Goal: Task Accomplishment & Management: Complete application form

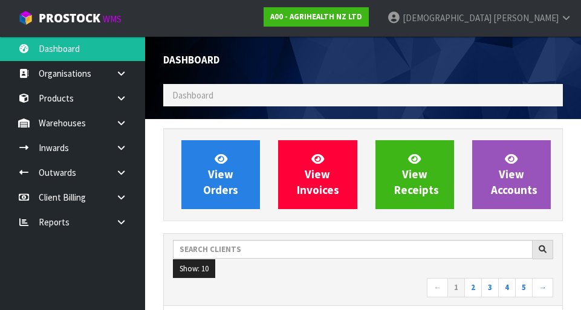
scroll to position [310, 0]
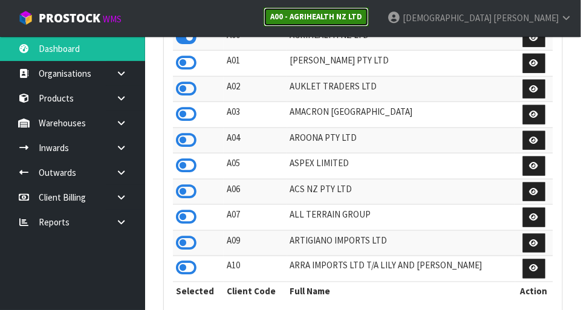
click at [362, 19] on strong "A00 - AGRIHEALTH NZ LTD" at bounding box center [316, 16] width 92 height 10
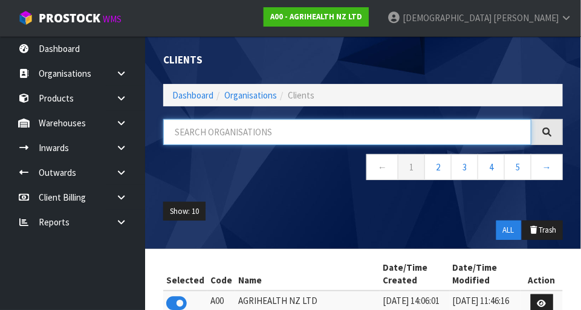
click at [290, 128] on input "text" at bounding box center [347, 132] width 368 height 26
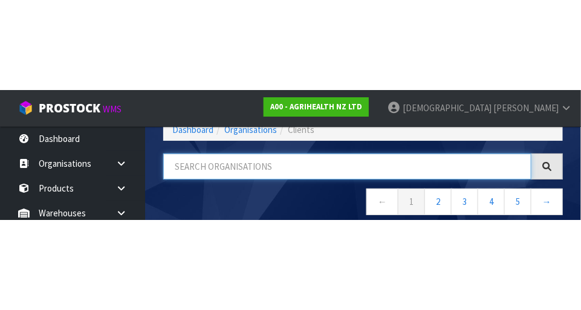
scroll to position [61, 0]
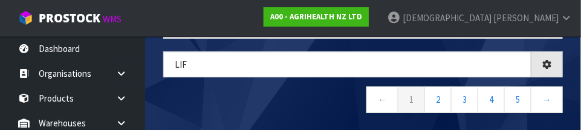
click at [303, 100] on nav "← 1 2 3 4 5 →" at bounding box center [363, 102] width 400 height 30
type input "LIF"
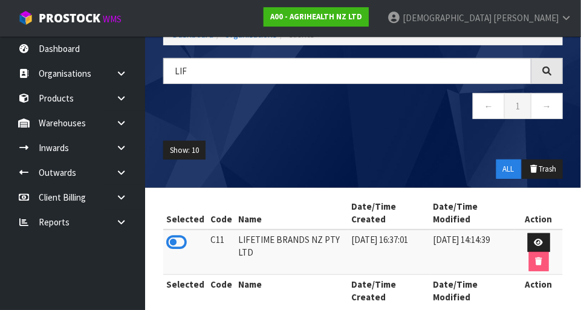
click at [186, 235] on icon at bounding box center [176, 243] width 21 height 18
click at [116, 116] on link at bounding box center [125, 123] width 39 height 25
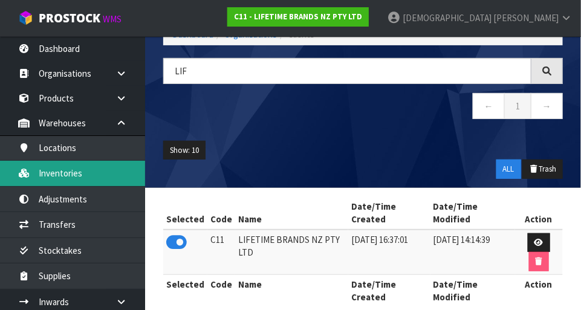
click at [74, 177] on link "Inventories" at bounding box center [72, 173] width 145 height 25
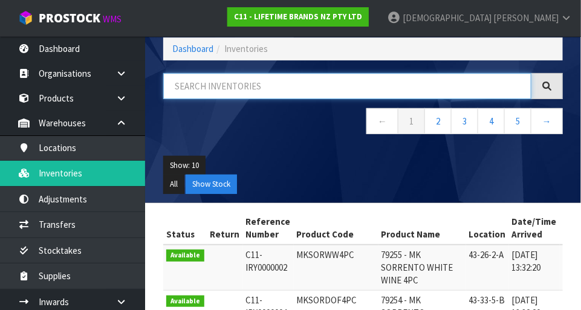
click at [217, 90] on input "text" at bounding box center [347, 86] width 368 height 26
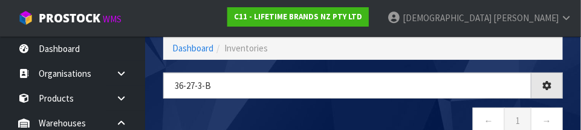
click at [308, 104] on div "36-27-3-B ← 1 →" at bounding box center [363, 110] width 418 height 74
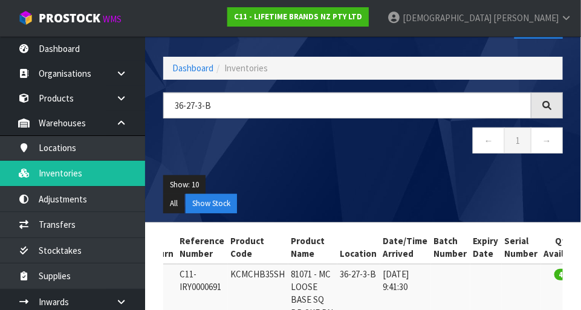
scroll to position [36, 0]
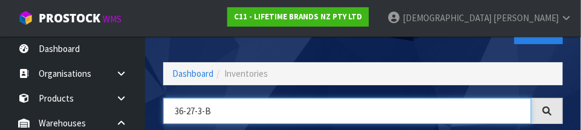
click at [201, 110] on input "36-27-3-B" at bounding box center [347, 111] width 368 height 26
type input "3"
type input "81075"
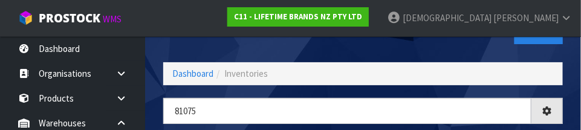
click at [343, 47] on div "Inventories Export" at bounding box center [363, 31] width 418 height 62
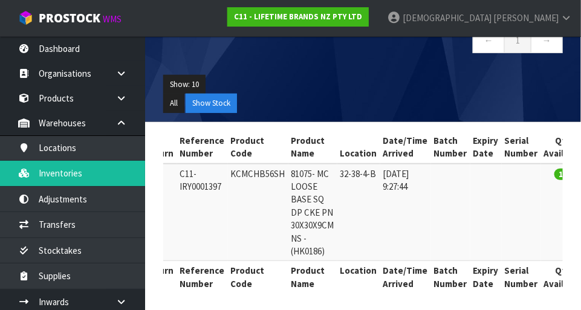
scroll to position [0, 0]
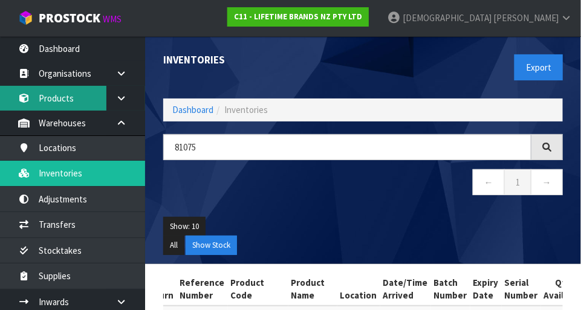
click at [76, 93] on link "Products" at bounding box center [72, 98] width 145 height 25
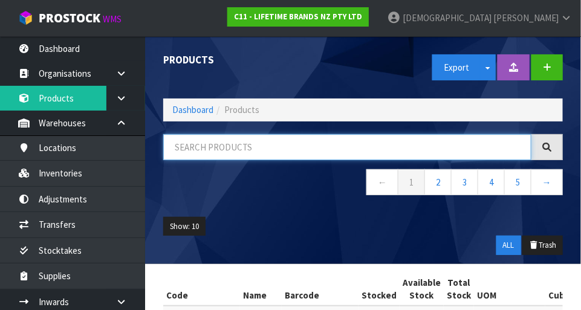
click at [204, 148] on input "text" at bounding box center [347, 147] width 368 height 26
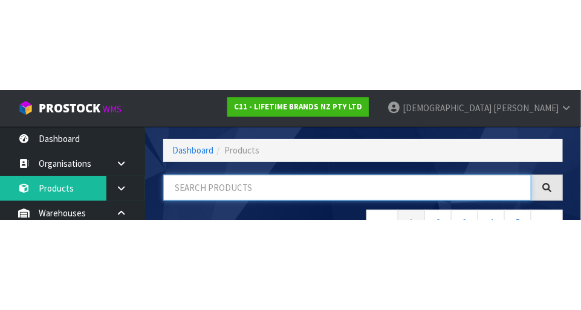
scroll to position [82, 0]
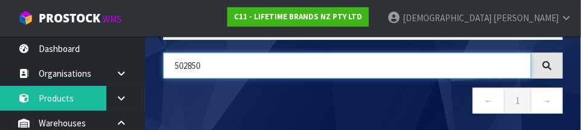
click at [194, 65] on input "502850" at bounding box center [347, 66] width 368 height 26
click at [236, 62] on input "5028250" at bounding box center [347, 66] width 368 height 26
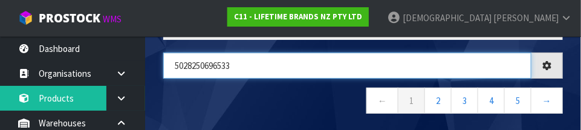
type input "5028250696533"
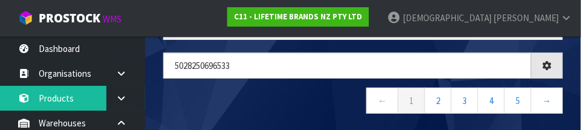
click at [293, 90] on nav "← 1 2 3 4 5 →" at bounding box center [363, 103] width 400 height 30
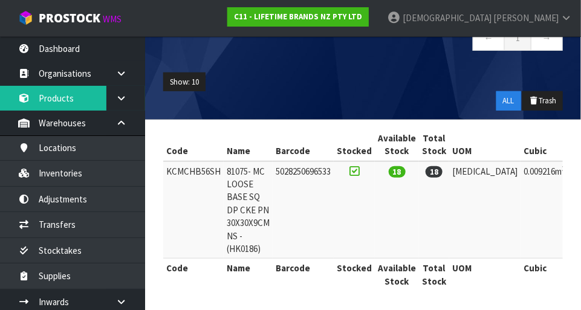
scroll to position [143, 0]
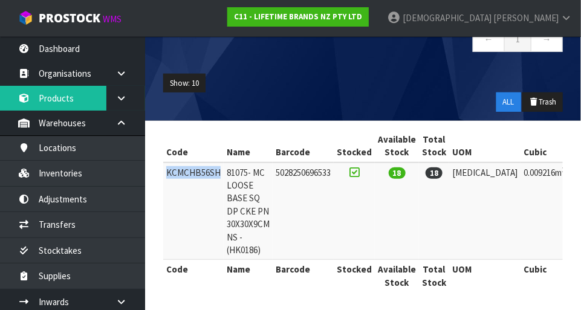
copy td "KCMCHB56SH"
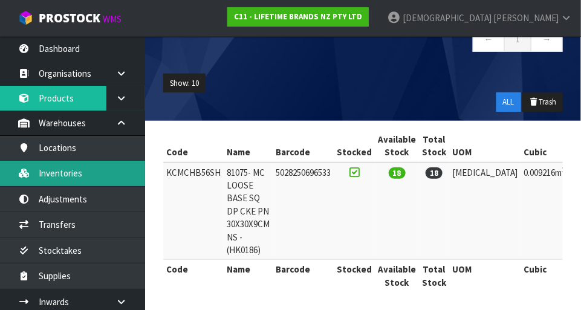
click at [77, 173] on link "Inventories" at bounding box center [72, 173] width 145 height 25
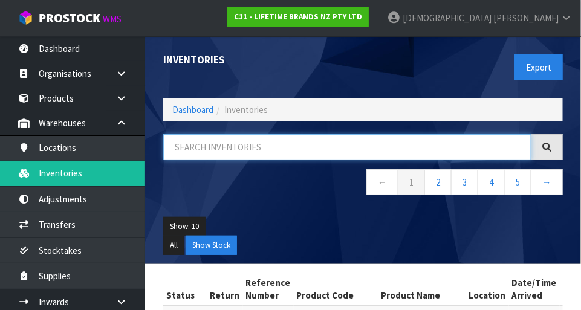
paste input "KCMCHB56SH"
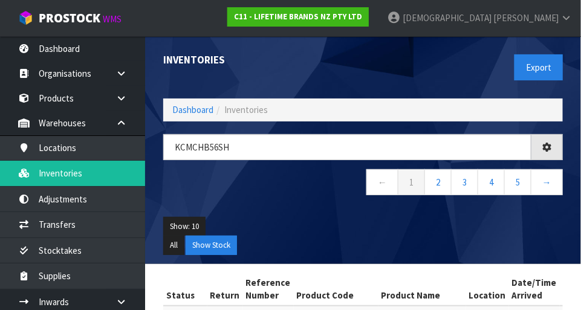
click at [347, 64] on h1 "Inventories" at bounding box center [258, 59] width 191 height 11
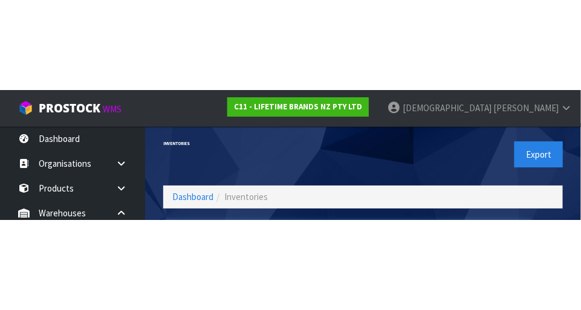
scroll to position [82, 0]
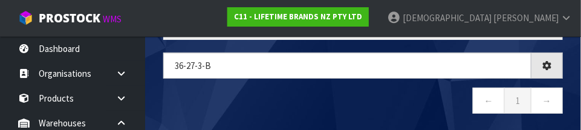
click at [338, 102] on nav "← 1 →" at bounding box center [363, 103] width 400 height 30
type input "36-27-3-B"
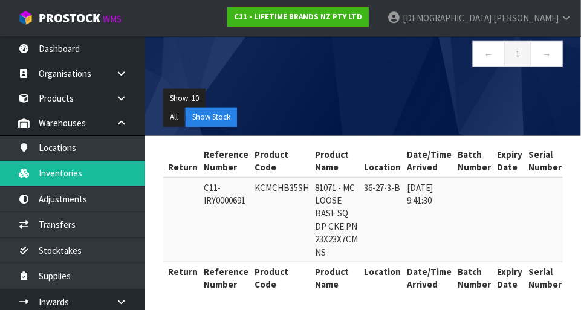
scroll to position [0, 42]
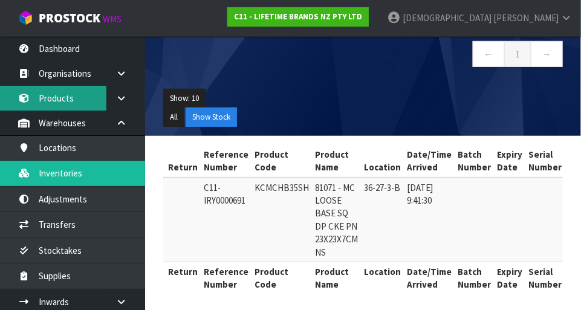
click at [66, 103] on link "Products" at bounding box center [72, 98] width 145 height 25
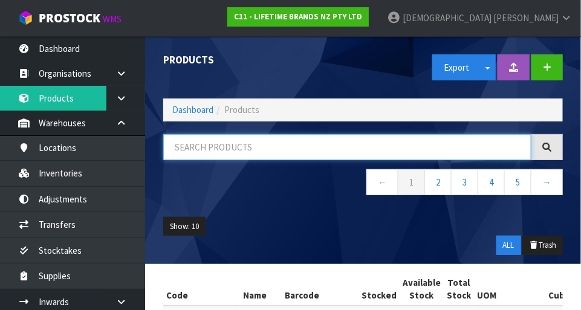
click at [257, 146] on input "text" at bounding box center [347, 147] width 368 height 26
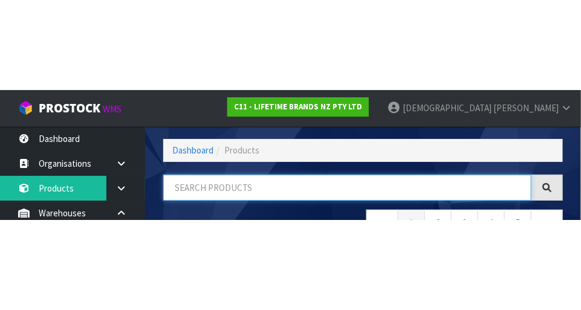
scroll to position [82, 0]
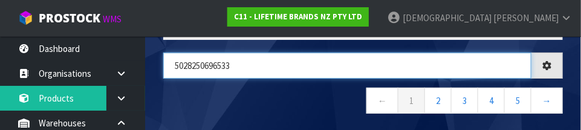
type input "5028250696533"
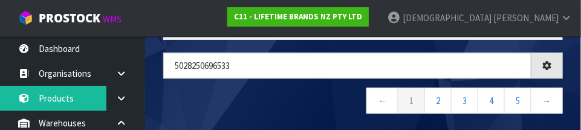
click at [274, 99] on nav "← 1 2 3 4 5 →" at bounding box center [363, 103] width 400 height 30
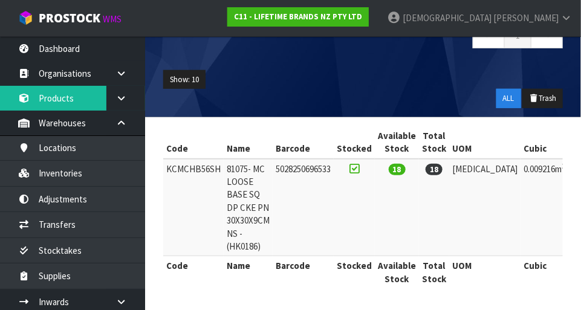
scroll to position [146, 0]
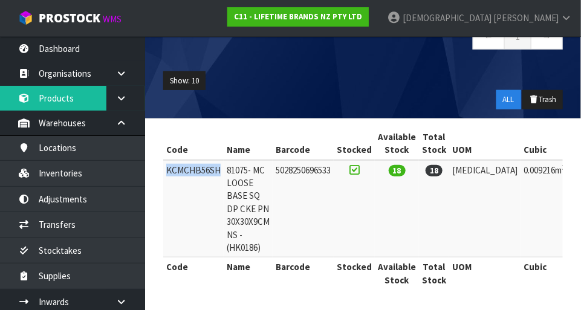
copy td "KCMCHB56SH"
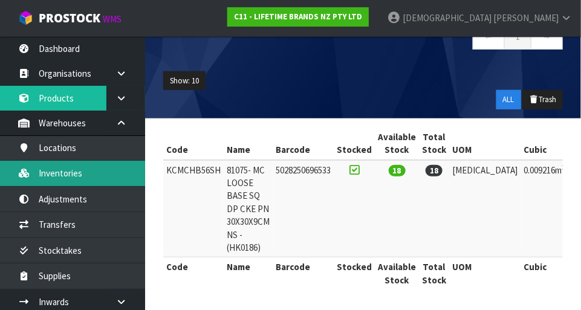
click at [76, 177] on link "Inventories" at bounding box center [72, 173] width 145 height 25
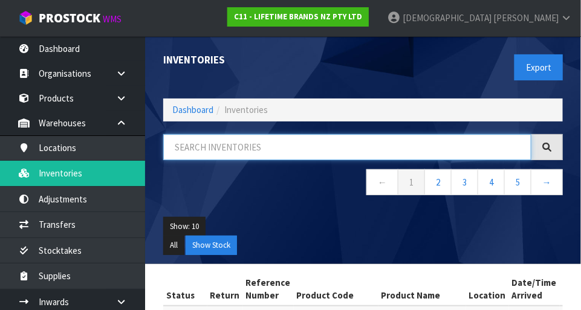
paste input "KCMCHB56SH"
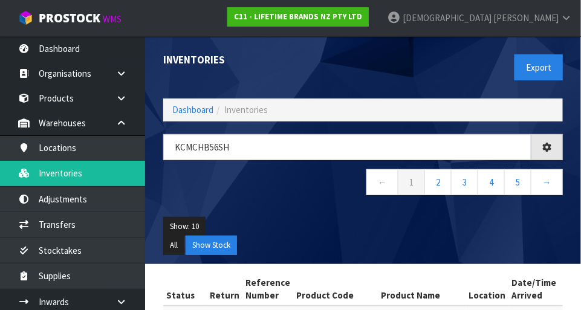
click at [307, 206] on div "KCMCHB56SH ← 1 2 3 4 5 →" at bounding box center [363, 171] width 418 height 74
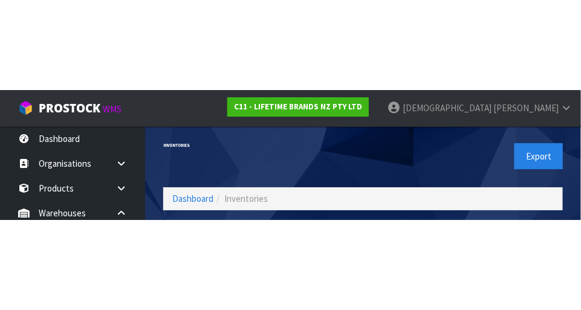
scroll to position [82, 0]
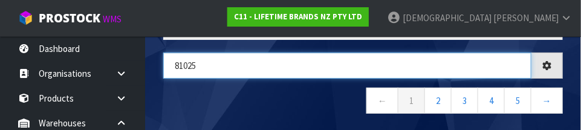
type input "81025"
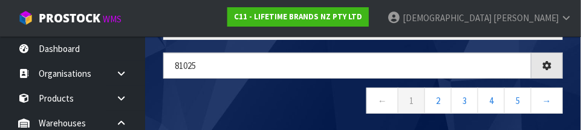
click at [330, 98] on nav "← 1 2 3 4 5 →" at bounding box center [363, 103] width 400 height 30
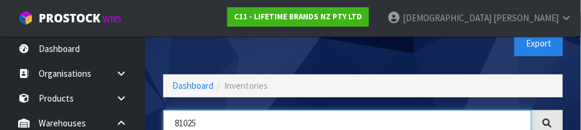
scroll to position [0, 0]
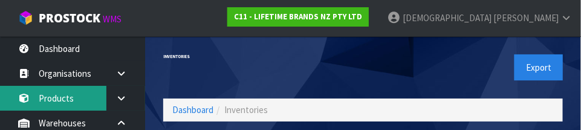
click at [73, 99] on link "Products" at bounding box center [72, 98] width 145 height 25
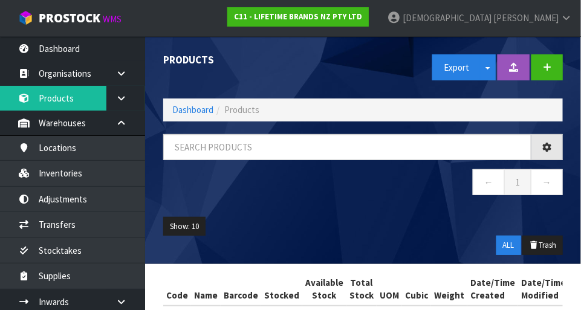
click at [61, 105] on div "Products Export Split button! SOH Summary Measurements Dangerous Goods Import P…" at bounding box center [290, 180] width 581 height 360
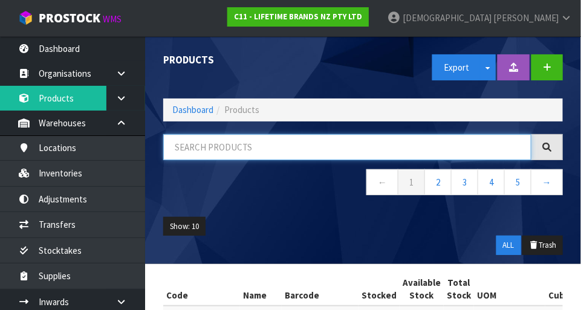
click at [278, 150] on input "text" at bounding box center [347, 147] width 368 height 26
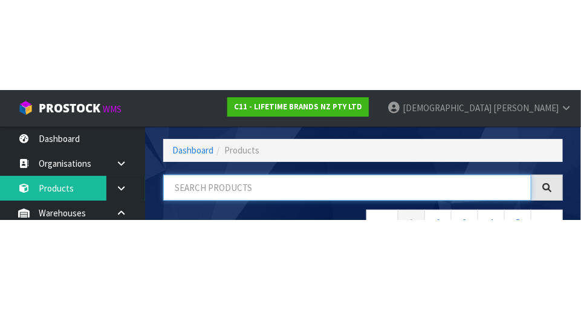
scroll to position [82, 0]
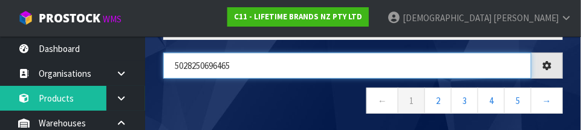
type input "5028250696465"
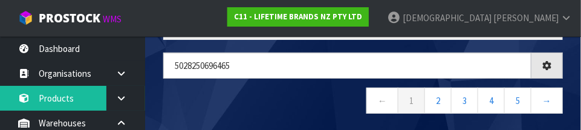
click at [306, 96] on nav "← 1 2 3 4 5 →" at bounding box center [363, 103] width 400 height 30
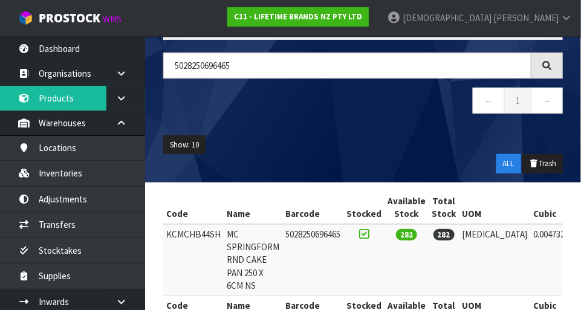
scroll to position [120, 0]
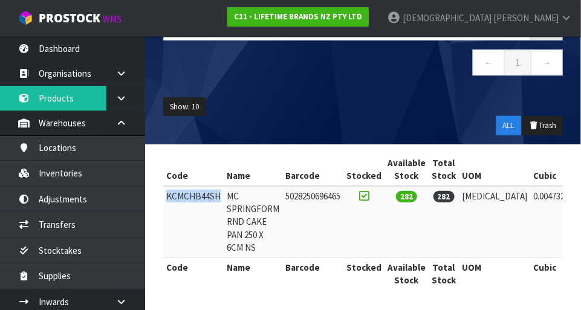
copy td "KCMCHB44SH"
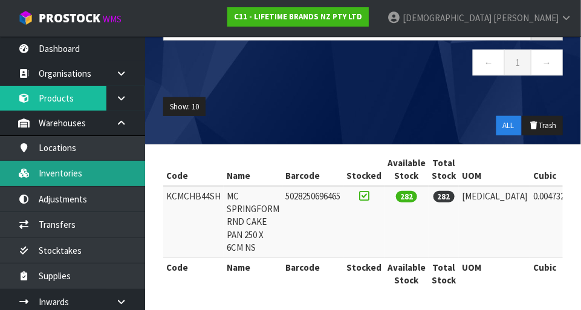
click at [73, 169] on link "Inventories" at bounding box center [72, 173] width 145 height 25
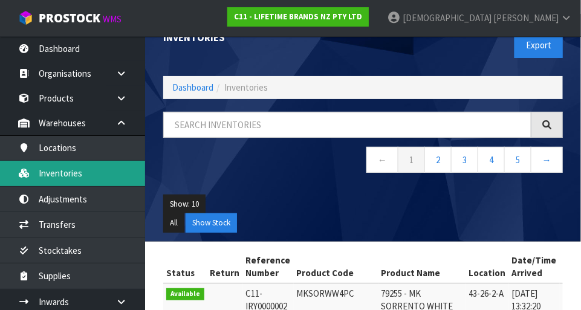
scroll to position [23, 0]
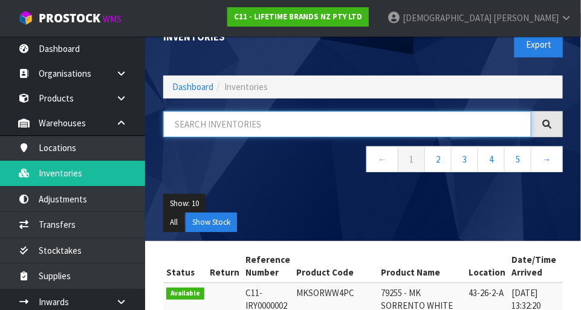
paste input "KCMCHB44SH"
type input "KCMCHB44SH"
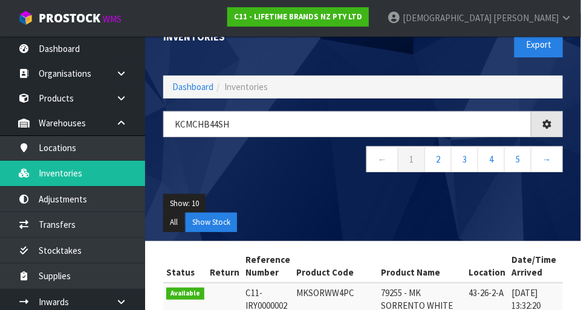
click at [286, 183] on div "KCMCHB44SH ← 1 2 3 4 5 →" at bounding box center [363, 148] width 418 height 74
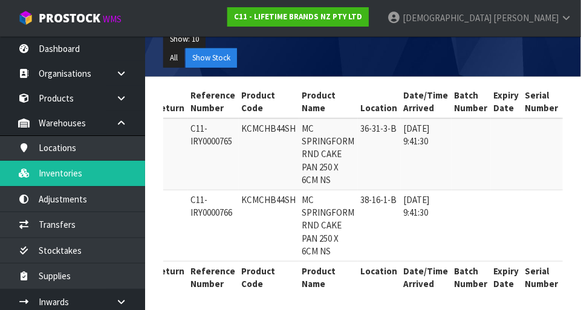
scroll to position [0, 51]
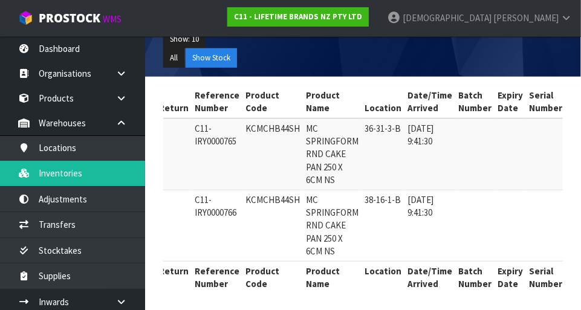
click at [462, 237] on td at bounding box center [475, 225] width 39 height 71
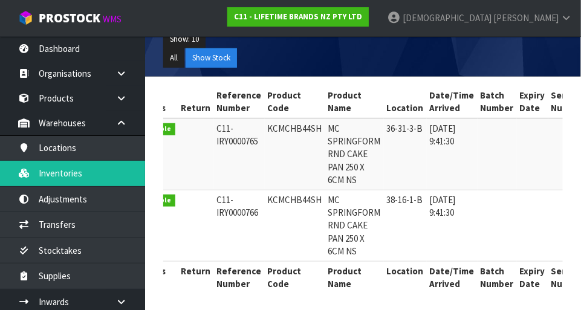
scroll to position [0, 0]
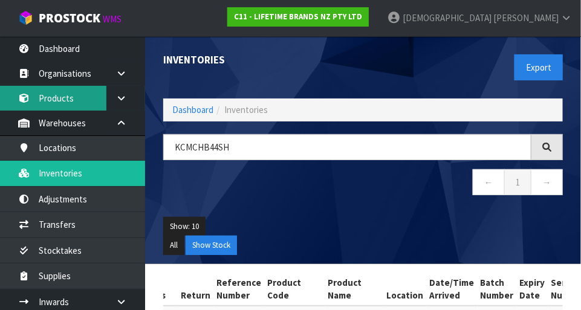
click at [82, 94] on link "Products" at bounding box center [72, 98] width 145 height 25
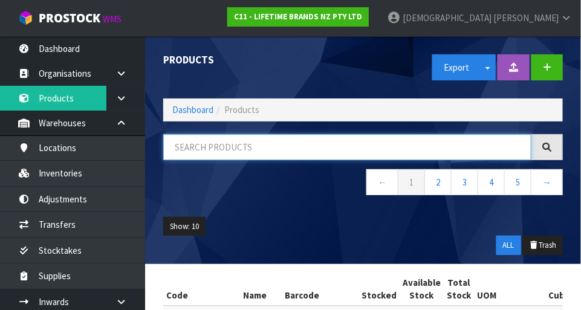
click at [259, 147] on input "text" at bounding box center [347, 147] width 368 height 26
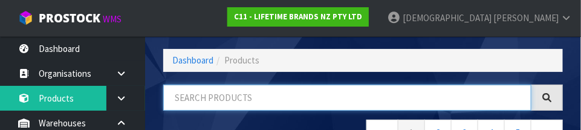
scroll to position [82, 0]
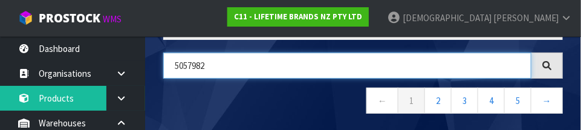
click at [200, 67] on input "5057982" at bounding box center [347, 66] width 368 height 26
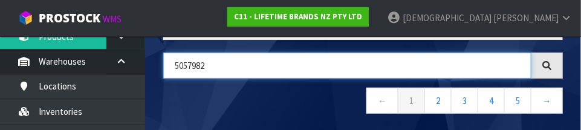
scroll to position [65, 0]
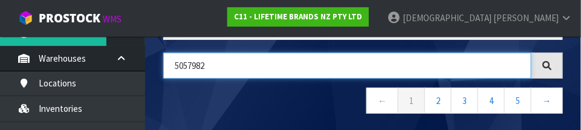
type input "5057982"
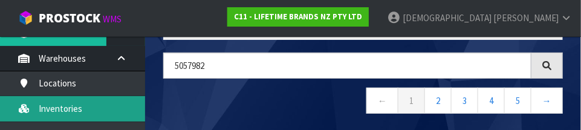
click at [76, 102] on link "Inventories" at bounding box center [72, 108] width 145 height 25
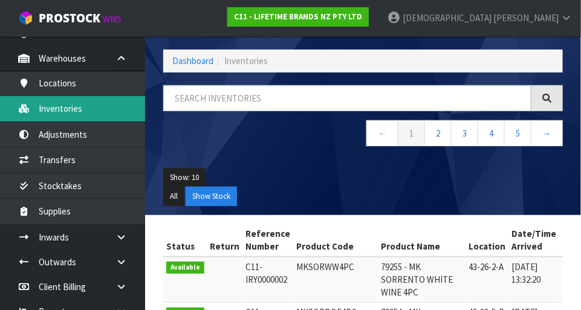
scroll to position [82, 0]
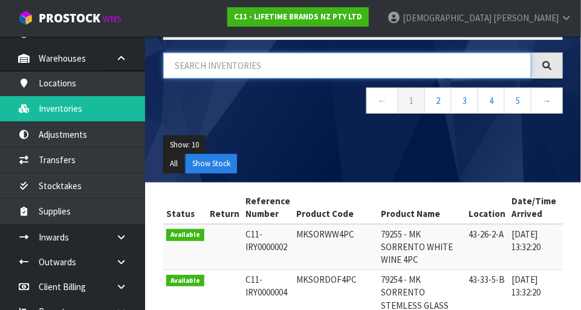
click at [237, 67] on input "text" at bounding box center [347, 66] width 368 height 26
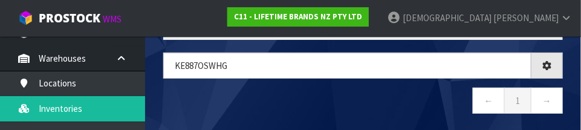
click at [327, 94] on nav "← 1 →" at bounding box center [363, 103] width 400 height 30
type input "KE887OSWHG"
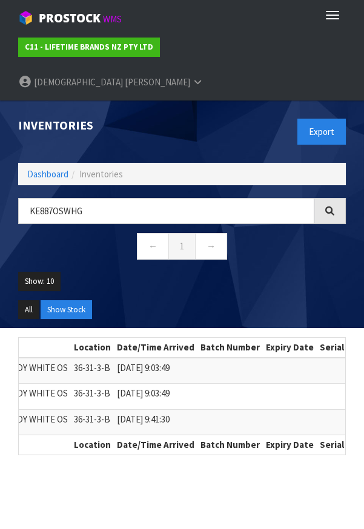
scroll to position [0, 0]
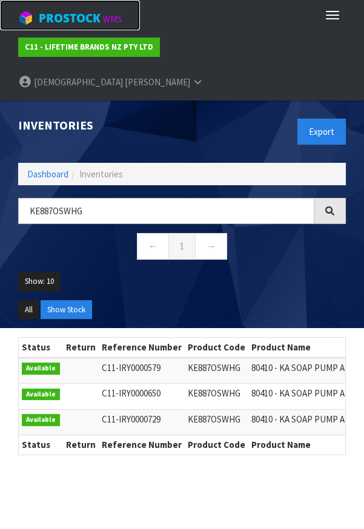
click at [83, 20] on span "ProStock" at bounding box center [70, 18] width 62 height 16
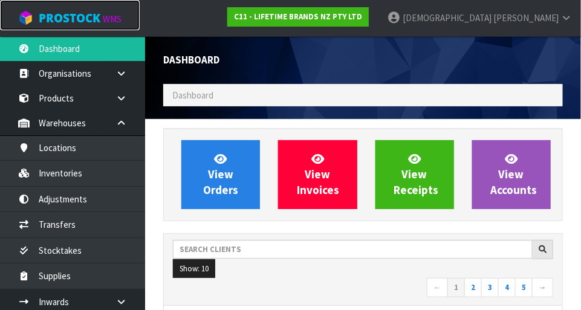
scroll to position [955, 418]
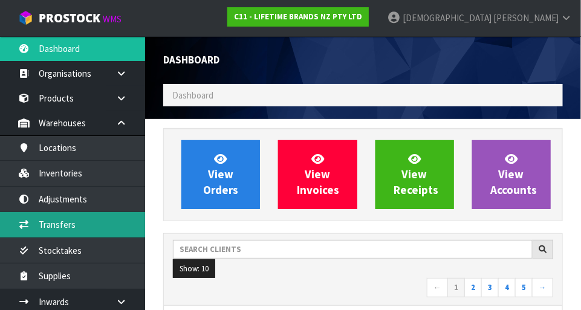
click at [59, 229] on link "Transfers" at bounding box center [72, 224] width 145 height 25
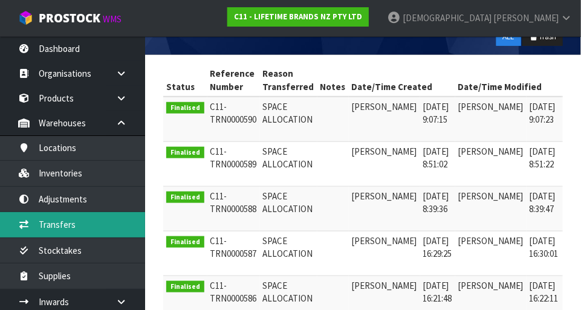
scroll to position [228, 0]
click at [65, 233] on link "Transfers" at bounding box center [72, 224] width 145 height 25
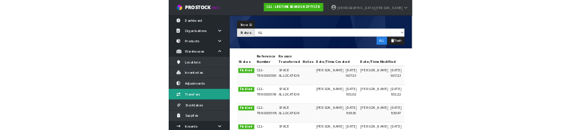
scroll to position [0, 0]
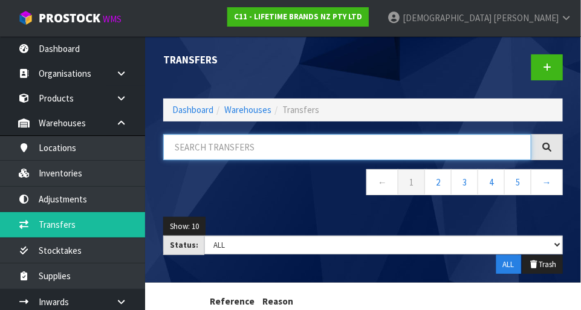
click at [411, 146] on input "text" at bounding box center [347, 147] width 368 height 26
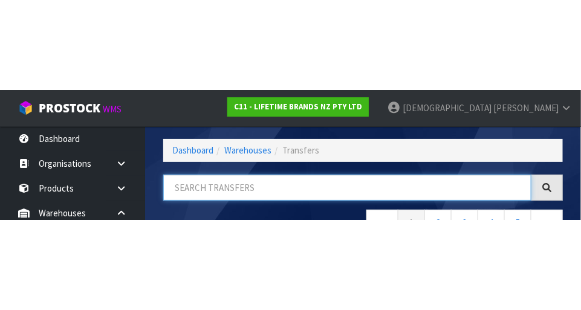
scroll to position [82, 0]
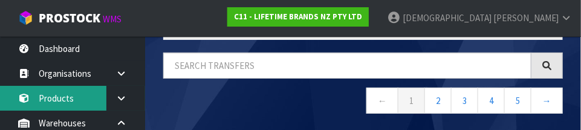
click at [68, 93] on link "Products" at bounding box center [72, 98] width 145 height 25
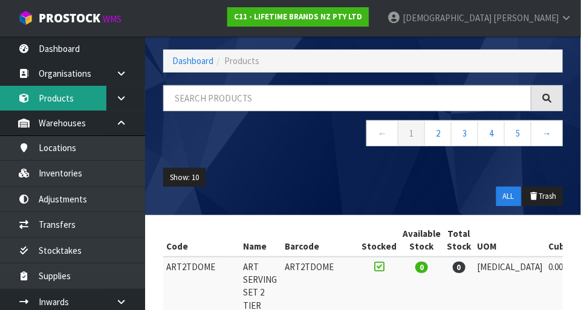
scroll to position [82, 0]
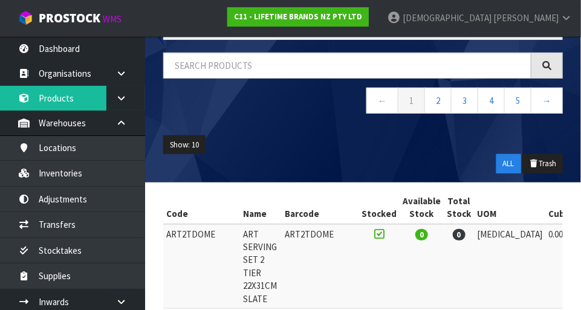
click at [243, 94] on nav "← 1 2 3 4 5 →" at bounding box center [363, 103] width 400 height 30
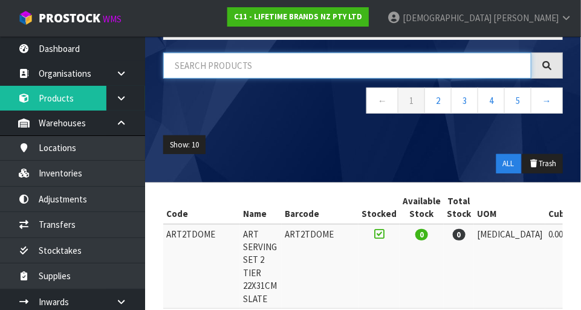
click at [247, 68] on input "text" at bounding box center [347, 66] width 368 height 26
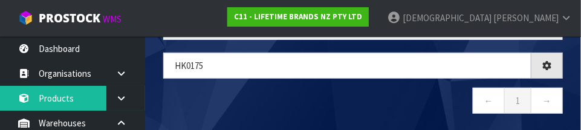
click at [282, 95] on nav "← 1 →" at bounding box center [363, 103] width 400 height 30
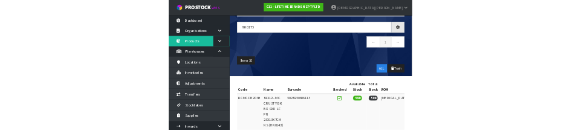
scroll to position [68, 0]
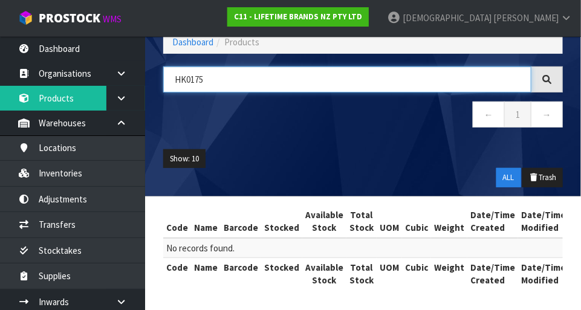
click at [240, 77] on input "HK0175" at bounding box center [347, 80] width 368 height 26
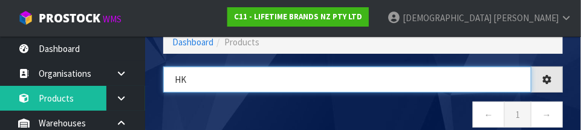
type input "H"
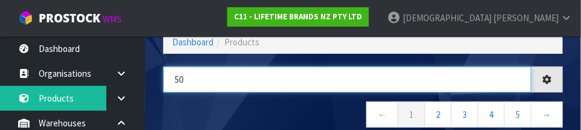
type input "5"
click at [253, 81] on input "text" at bounding box center [347, 80] width 368 height 26
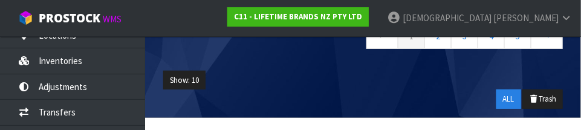
scroll to position [114, 0]
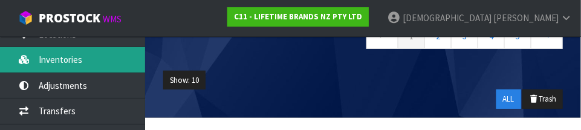
click at [71, 58] on link "Inventories" at bounding box center [72, 59] width 145 height 25
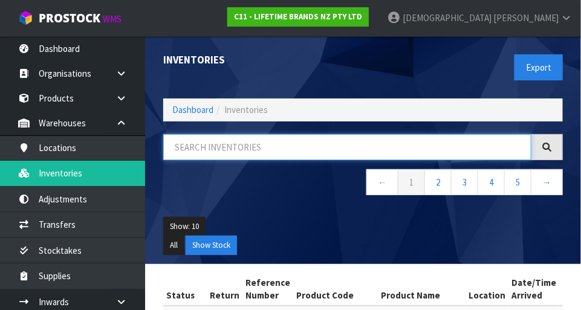
click at [272, 142] on input "text" at bounding box center [347, 147] width 368 height 26
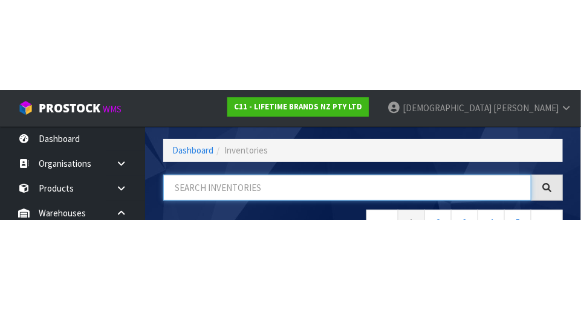
scroll to position [82, 0]
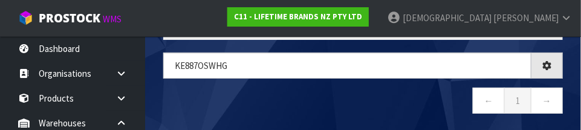
click at [362, 100] on nav "← 1 →" at bounding box center [363, 103] width 400 height 30
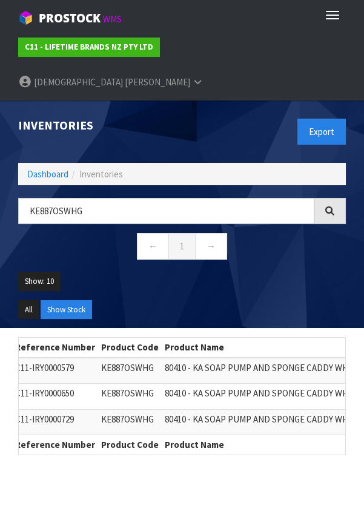
scroll to position [0, 74]
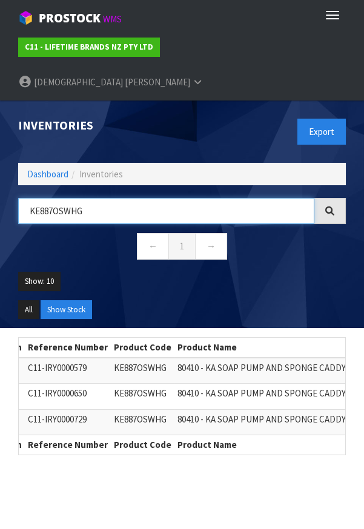
click at [79, 198] on input "KE887OSWHG" at bounding box center [166, 211] width 296 height 26
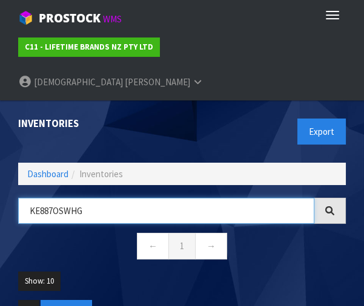
click at [111, 198] on input "KE887OSWHG" at bounding box center [166, 211] width 296 height 26
type input "K"
type input "KOG9880SSSA"
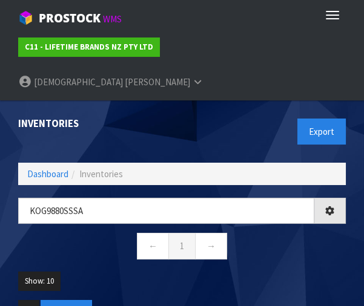
click at [292, 233] on div "KOG9880SSSA ← 1 →" at bounding box center [181, 235] width 345 height 74
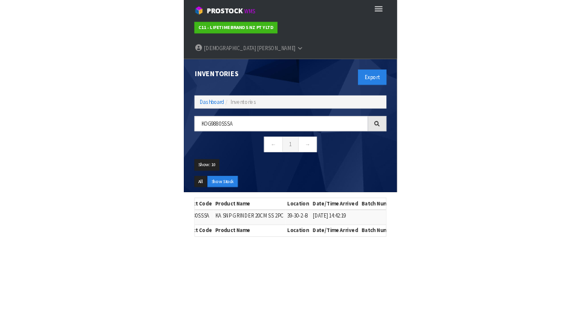
scroll to position [0, 199]
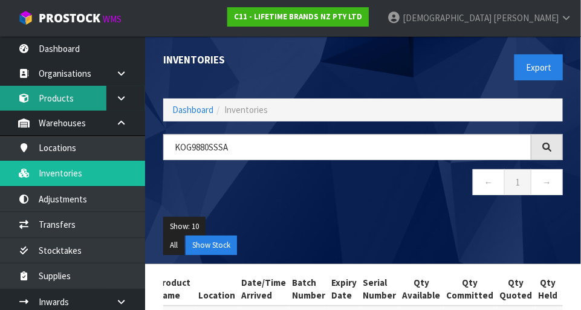
click at [68, 96] on link "Products" at bounding box center [72, 98] width 145 height 25
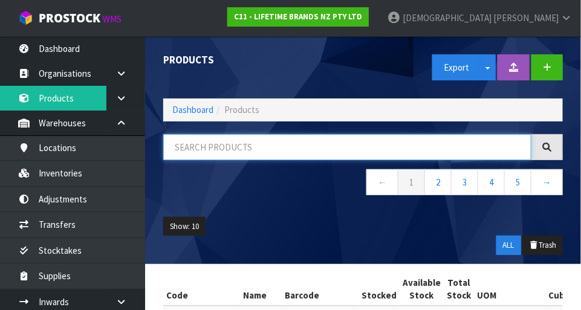
click at [230, 143] on input "text" at bounding box center [347, 147] width 368 height 26
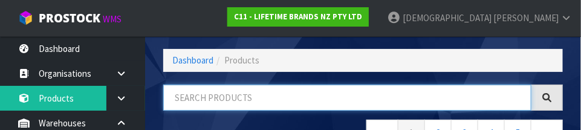
scroll to position [82, 0]
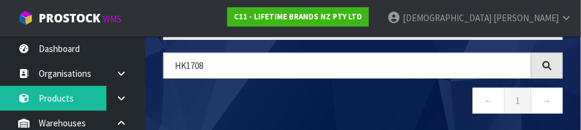
click at [287, 96] on nav "← 1 →" at bounding box center [363, 103] width 400 height 30
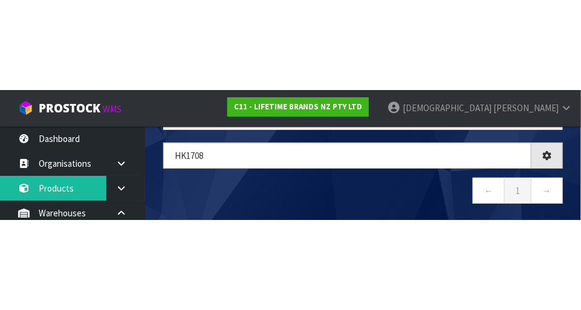
scroll to position [68, 0]
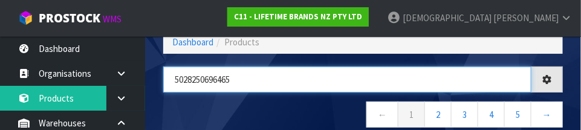
type input "5028250696465"
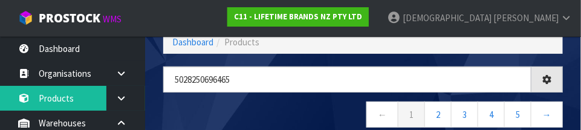
click at [297, 103] on nav "← 1 2 3 4 5 →" at bounding box center [363, 117] width 400 height 30
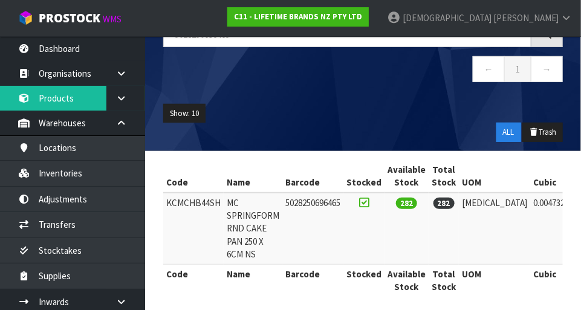
scroll to position [113, 0]
copy td "KCMCHB44SH"
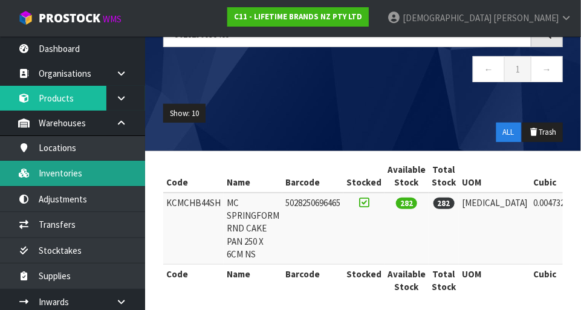
click at [67, 163] on link "Inventories" at bounding box center [72, 173] width 145 height 25
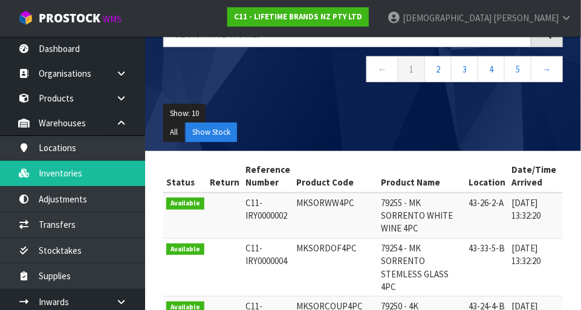
click at [228, 89] on div "← 1 2 3 4 5 →" at bounding box center [363, 58] width 418 height 74
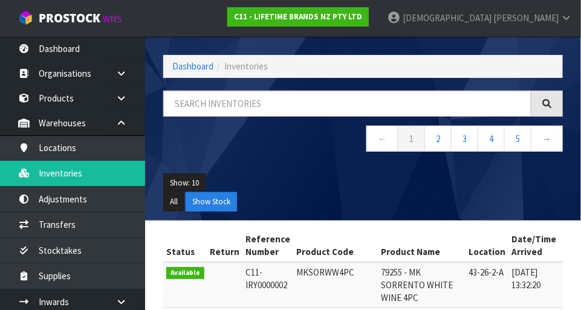
scroll to position [45, 0]
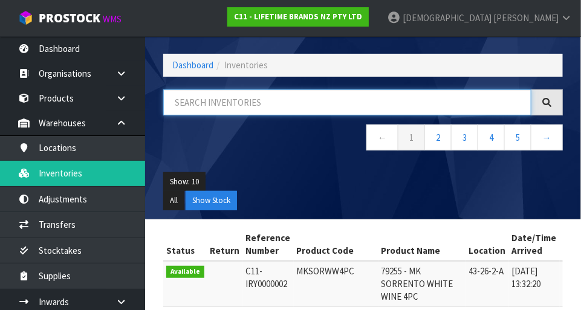
paste input "KCMCHB44SH"
type input "KCMCHB44SH"
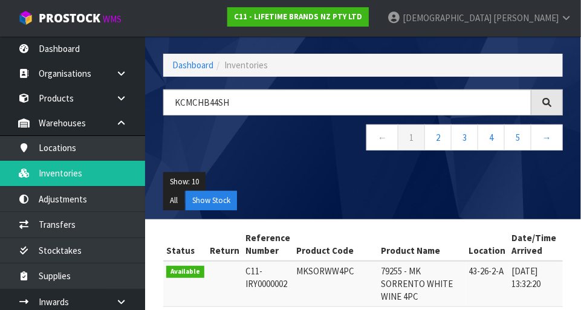
click at [298, 146] on nav "← 1 2 3 4 5 →" at bounding box center [363, 140] width 400 height 30
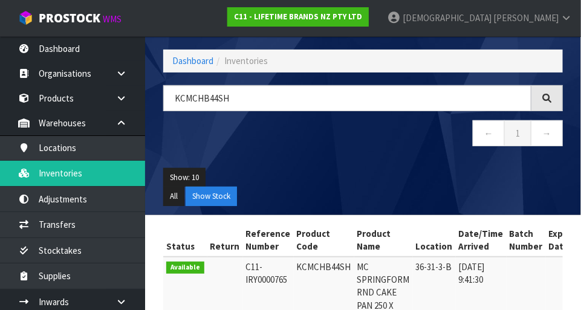
scroll to position [45, 0]
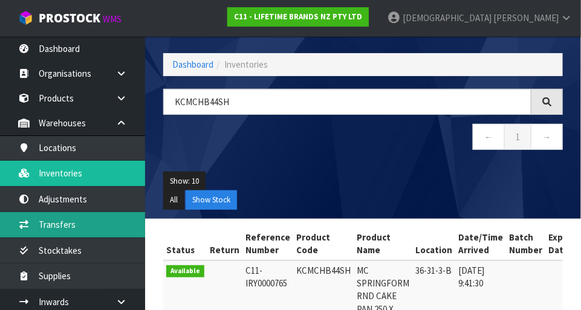
click at [65, 221] on link "Transfers" at bounding box center [72, 224] width 145 height 25
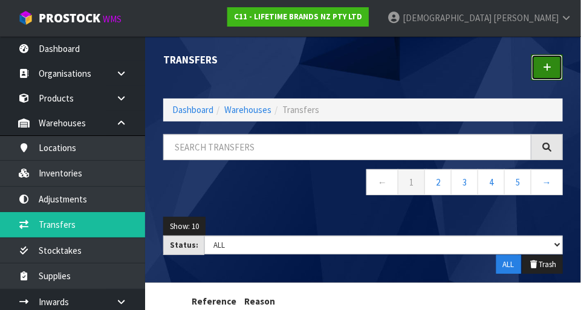
click at [546, 63] on icon at bounding box center [547, 67] width 8 height 9
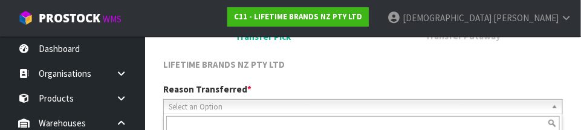
scroll to position [179, 0]
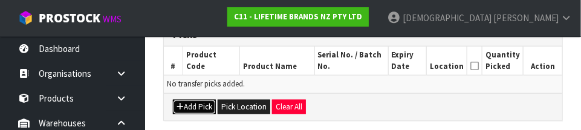
click at [191, 100] on button "Add Pick" at bounding box center [194, 107] width 43 height 15
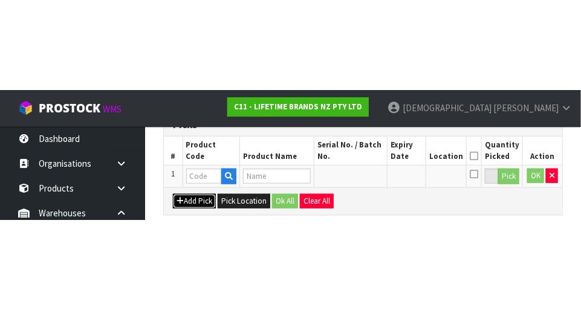
scroll to position [272, 0]
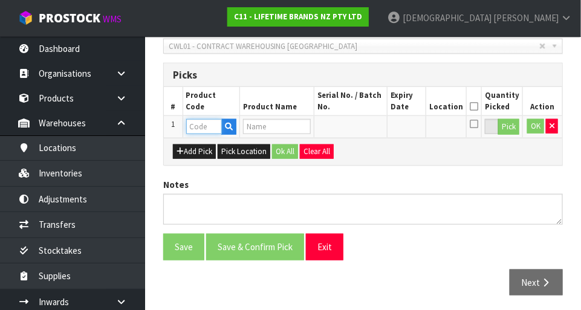
paste input "KCMCHB44SH"
type input "KCMCHB44SH"
type input "MC SPRINGFORM RND CAKE PAN 250 X 6CM NS"
type input "KCMCHB44SH"
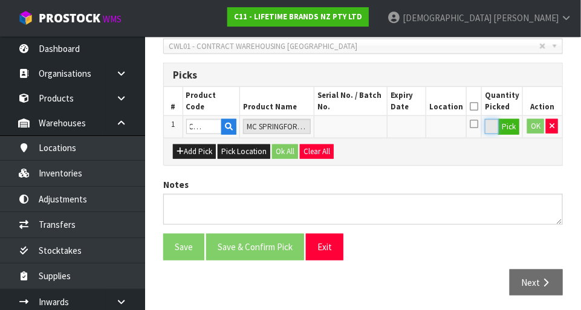
click at [495, 123] on input "0" at bounding box center [492, 126] width 14 height 15
click at [495, 120] on input "0" at bounding box center [492, 126] width 14 height 15
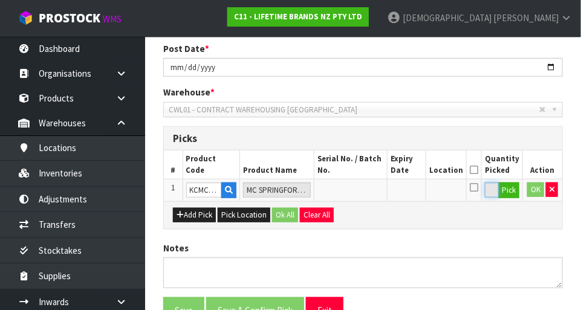
scroll to position [209, 0]
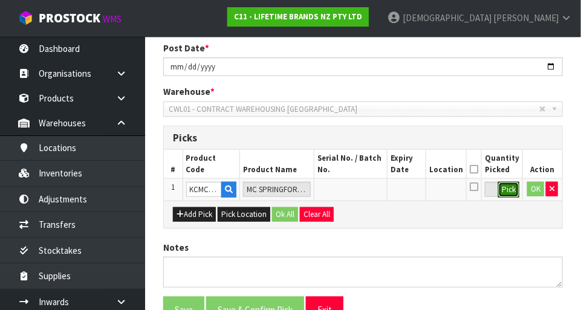
click at [508, 188] on button "Pick" at bounding box center [509, 190] width 21 height 16
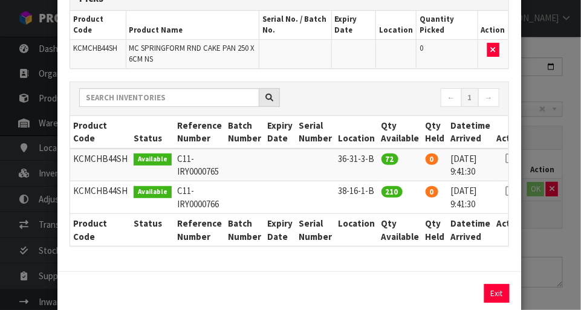
scroll to position [100, 0]
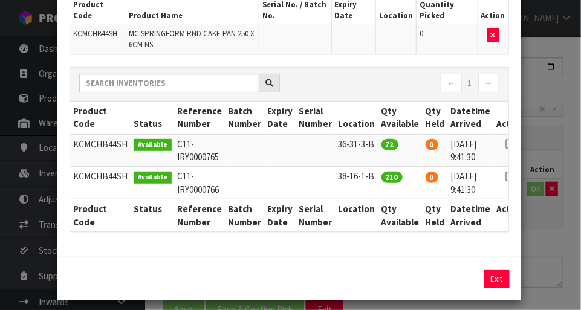
click at [494, 137] on td at bounding box center [510, 150] width 33 height 33
click at [506, 144] on icon at bounding box center [511, 144] width 10 height 1
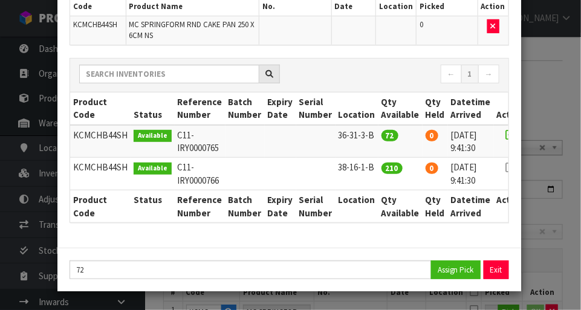
scroll to position [87, 0]
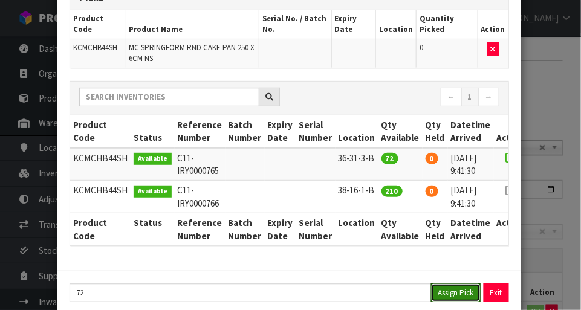
click at [450, 298] on button "Assign Pick" at bounding box center [456, 293] width 50 height 19
type input "72"
click at [543, 244] on div "Pick Line Picks Product Code Product Name Serial No. / Batch No. Expiry Date Lo…" at bounding box center [290, 155] width 581 height 310
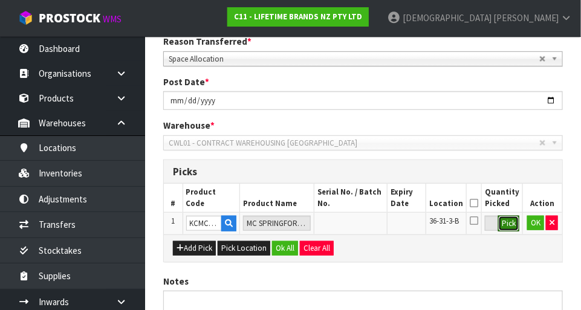
scroll to position [174, 0]
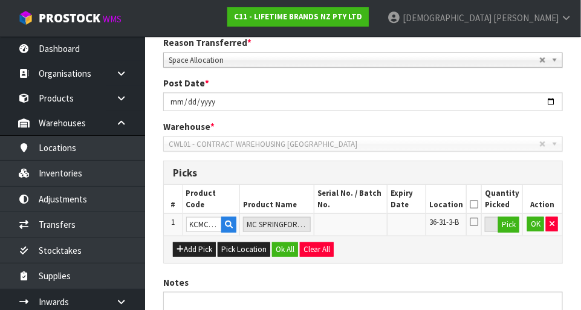
click at [479, 204] on icon at bounding box center [474, 204] width 8 height 1
click at [199, 248] on button "Add Pick" at bounding box center [194, 250] width 43 height 15
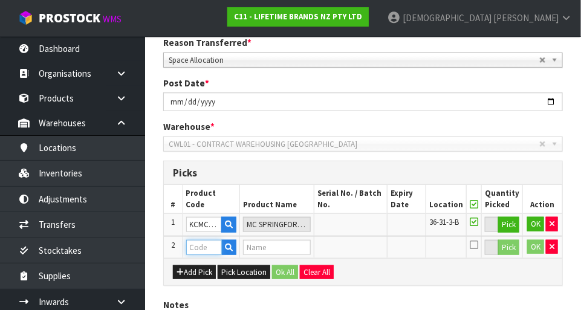
click at [209, 244] on input "text" at bounding box center [204, 247] width 36 height 15
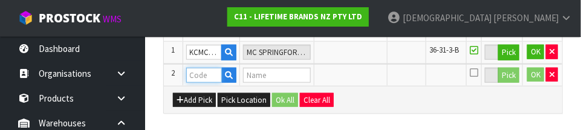
scroll to position [349, 0]
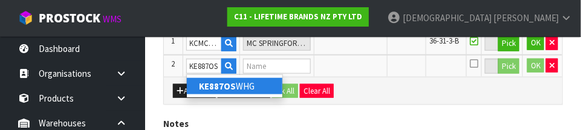
click at [257, 93] on link "KE887OS WHG" at bounding box center [235, 86] width 96 height 16
type input "KE887OSWHG"
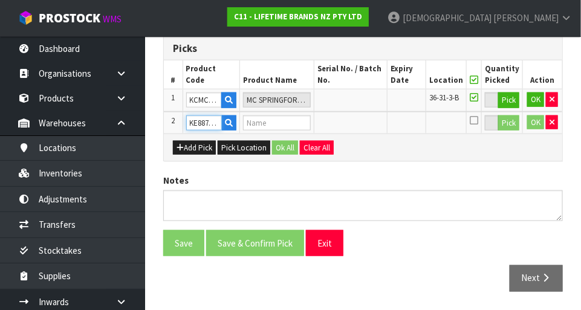
type input "80410 - KA SOAP PUMP AND SPONGE CADDY WHITE OS"
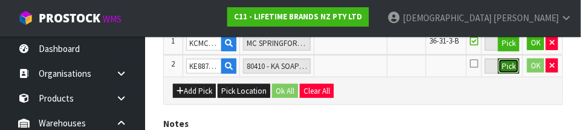
click at [506, 64] on button "Pick" at bounding box center [509, 67] width 21 height 16
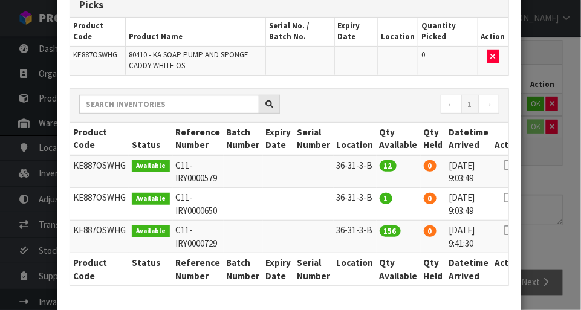
scroll to position [80, 0]
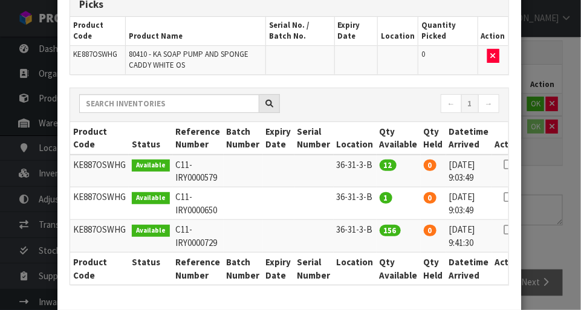
click at [504, 165] on icon at bounding box center [509, 165] width 10 height 1
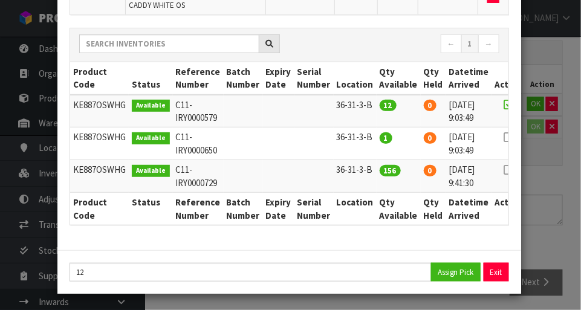
scroll to position [136, 0]
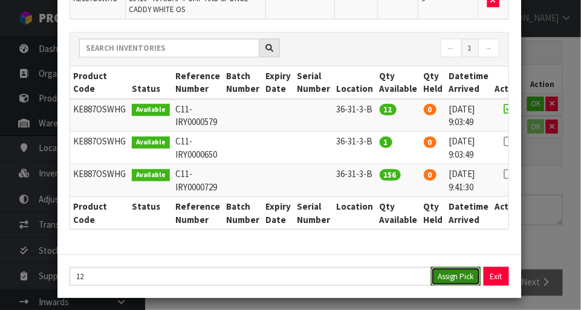
click at [453, 276] on button "Assign Pick" at bounding box center [456, 276] width 50 height 19
type input "12"
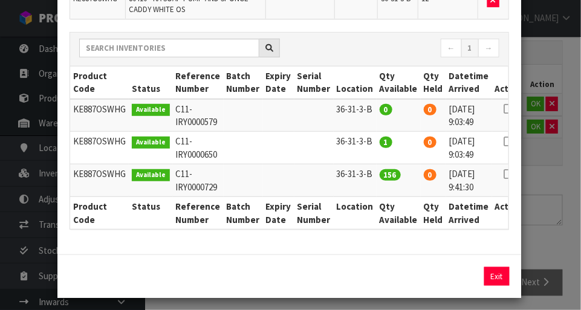
click at [504, 142] on icon at bounding box center [509, 142] width 10 height 1
click at [454, 276] on button "Assign Pick" at bounding box center [456, 276] width 50 height 19
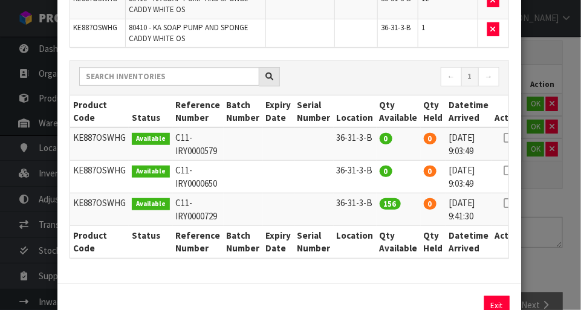
click at [504, 203] on icon at bounding box center [509, 203] width 10 height 1
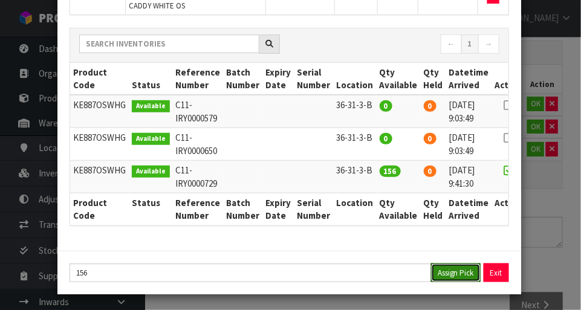
click at [455, 267] on button "Assign Pick" at bounding box center [456, 273] width 50 height 19
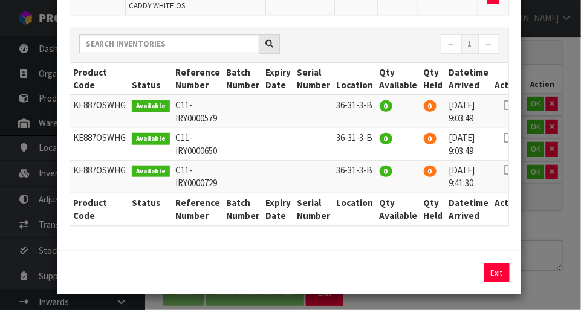
click at [560, 238] on div "Pick Line Picks Product Code Product Name Serial No. / Batch No. Expiry Date Lo…" at bounding box center [290, 155] width 581 height 310
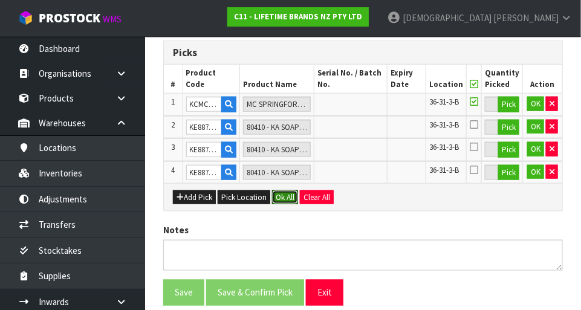
click at [283, 195] on button "Ok All" at bounding box center [285, 198] width 26 height 15
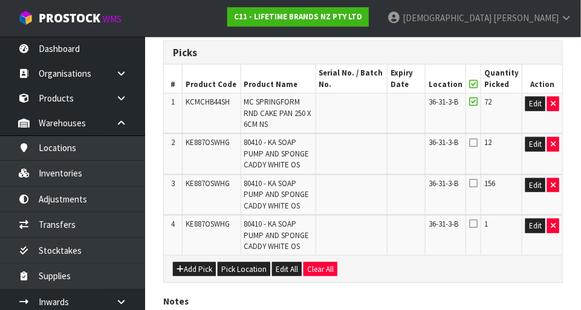
click at [477, 84] on icon at bounding box center [473, 84] width 8 height 1
click at [478, 84] on icon at bounding box center [473, 84] width 8 height 1
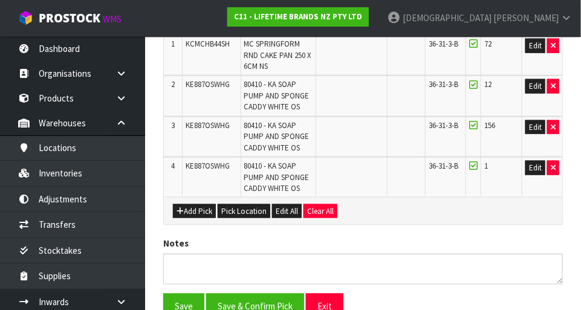
scroll to position [364, 0]
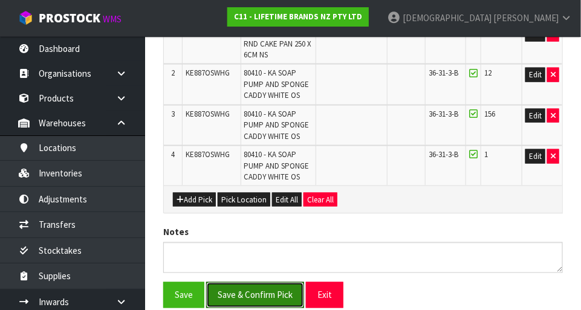
click at [273, 295] on button "Save & Confirm Pick" at bounding box center [255, 296] width 98 height 26
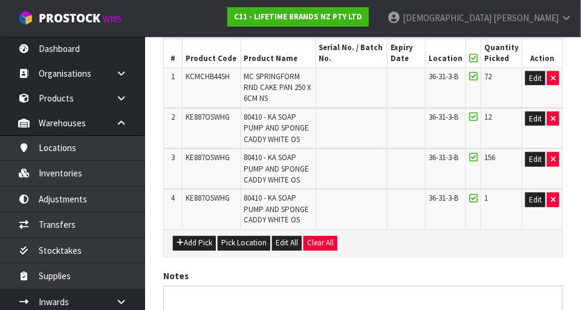
scroll to position [0, 0]
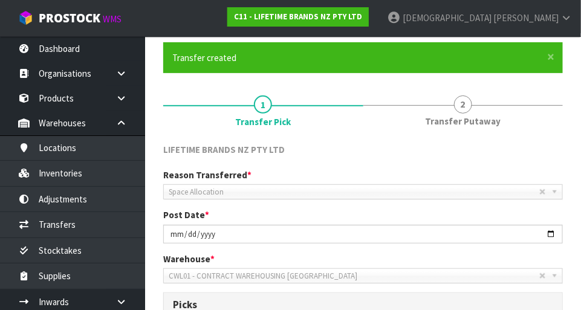
scroll to position [83, 0]
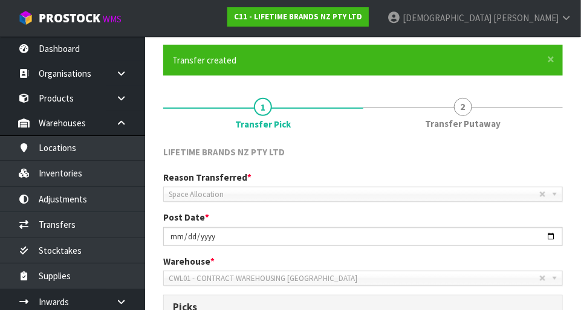
click at [461, 126] on span "Transfer Putaway" at bounding box center [463, 123] width 76 height 13
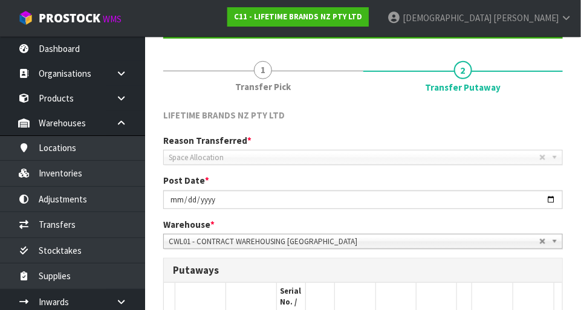
scroll to position [123, 0]
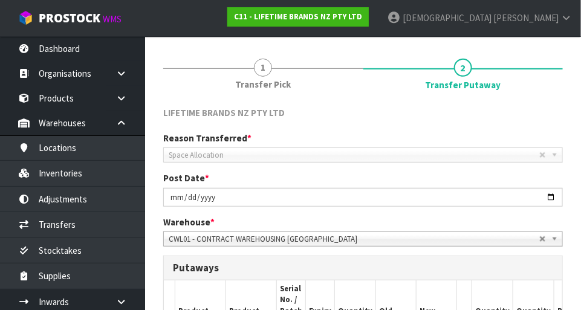
click at [395, 152] on span "Space Allocation" at bounding box center [354, 155] width 371 height 15
click at [285, 159] on span "Space Allocation" at bounding box center [354, 155] width 371 height 15
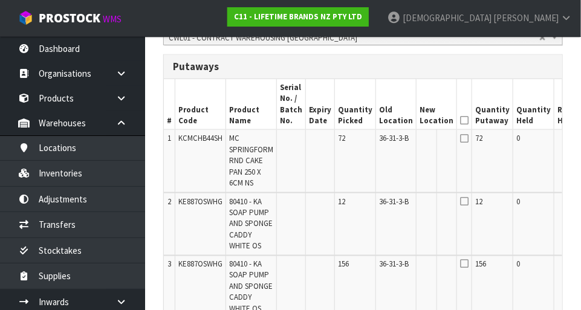
scroll to position [0, 38]
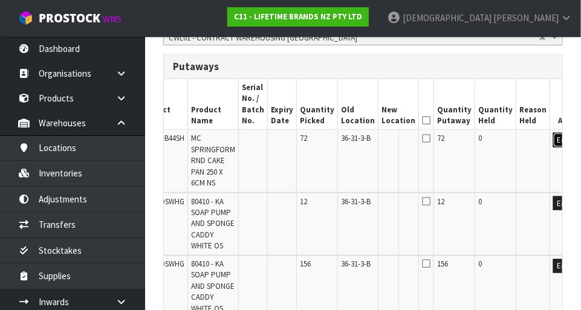
click at [554, 138] on button "Edit" at bounding box center [564, 140] width 20 height 15
click at [382, 140] on input "text" at bounding box center [391, 140] width 19 height 15
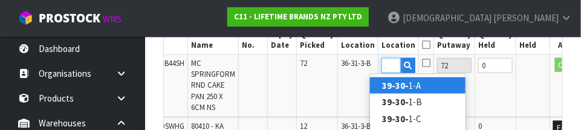
scroll to position [0, 16]
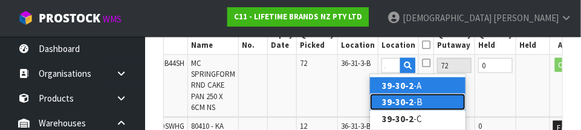
click at [410, 100] on strong "39-30-2" at bounding box center [397, 101] width 31 height 11
type input "39-30-2-B"
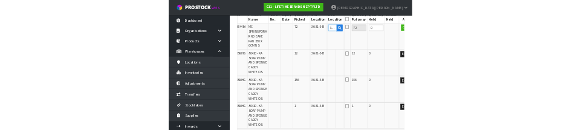
scroll to position [393, 0]
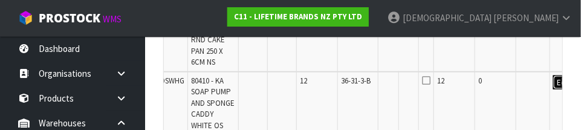
click at [554, 80] on button "Edit" at bounding box center [564, 83] width 20 height 15
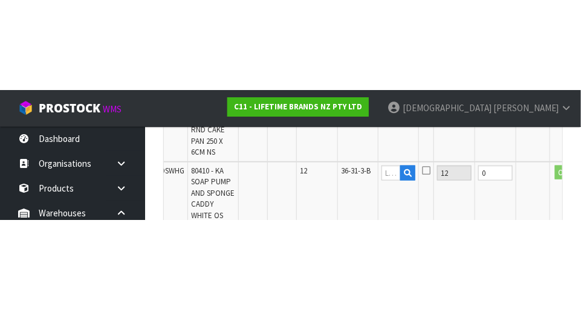
scroll to position [445, 0]
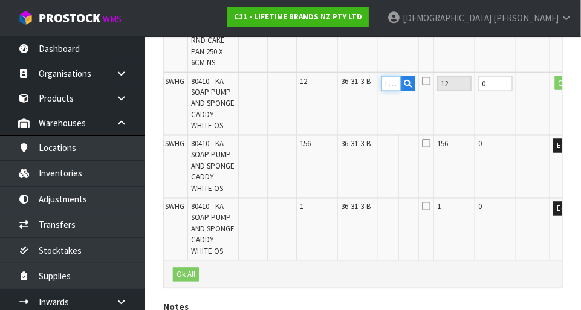
click at [382, 82] on input "text" at bounding box center [391, 83] width 19 height 15
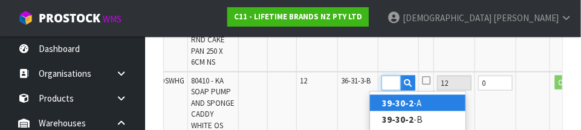
scroll to position [0, 18]
type input "39-30-2-C"
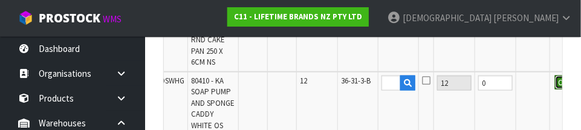
click at [555, 82] on button "OK" at bounding box center [563, 83] width 17 height 15
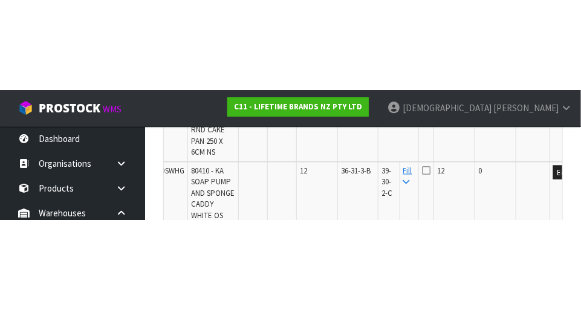
scroll to position [445, 0]
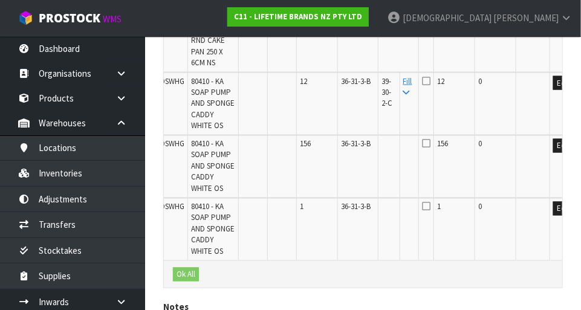
click at [404, 94] on icon at bounding box center [407, 93] width 7 height 8
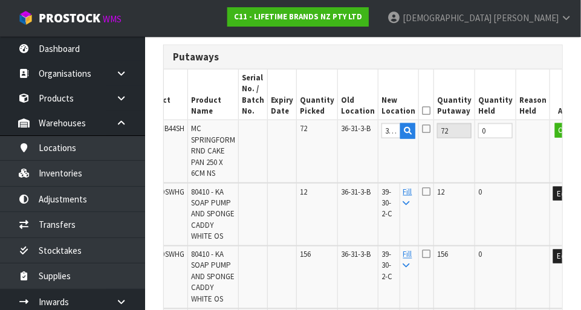
scroll to position [335, 0]
click at [555, 129] on button "OK" at bounding box center [563, 130] width 17 height 15
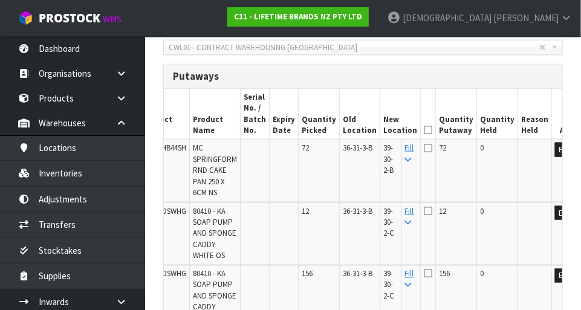
scroll to position [301, 0]
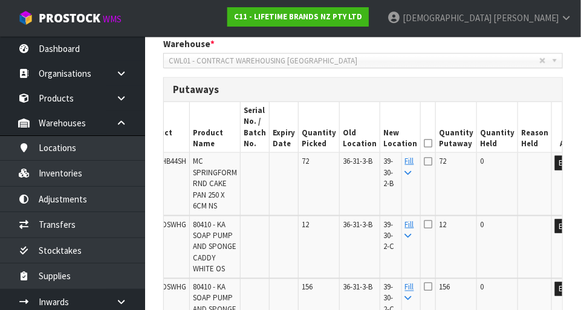
click at [424, 143] on icon at bounding box center [428, 143] width 8 height 1
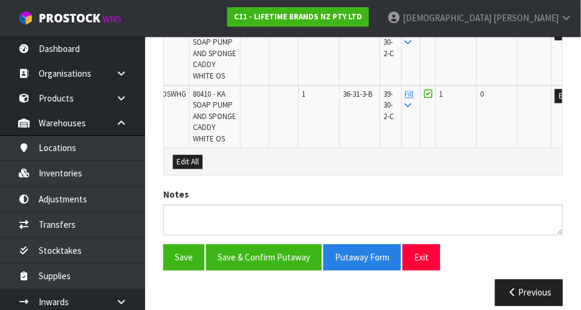
scroll to position [556, 0]
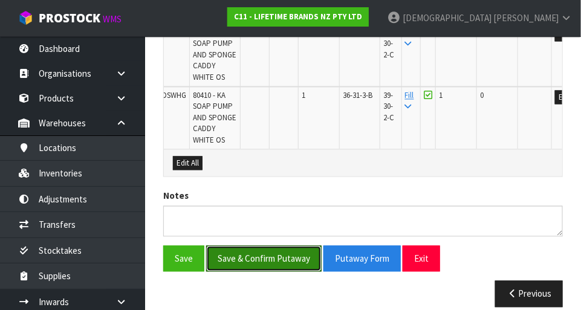
click at [286, 257] on button "Save & Confirm Putaway" at bounding box center [264, 259] width 116 height 26
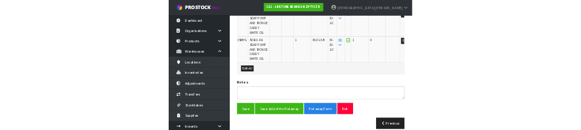
scroll to position [0, 0]
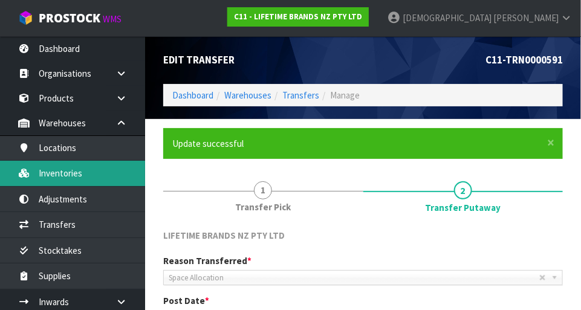
click at [77, 173] on link "Inventories" at bounding box center [72, 173] width 145 height 25
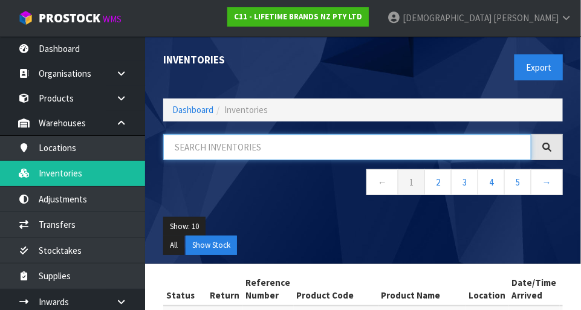
click at [257, 145] on input "text" at bounding box center [347, 147] width 368 height 26
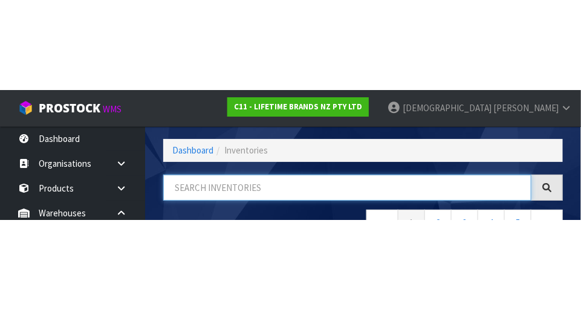
scroll to position [82, 0]
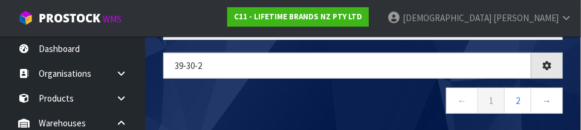
click at [310, 96] on nav "← 1 2 →" at bounding box center [363, 103] width 400 height 30
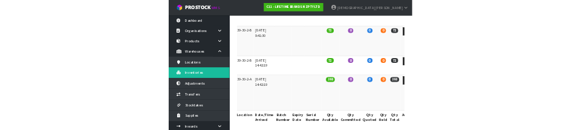
scroll to position [0, 0]
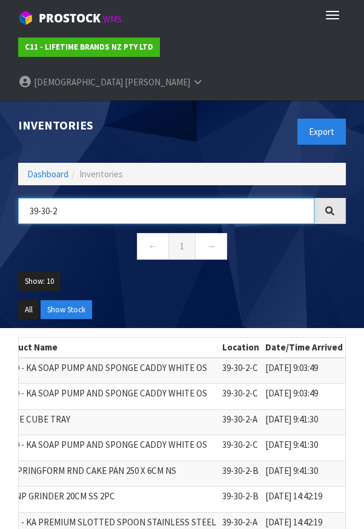
click at [106, 198] on input "39-30-2" at bounding box center [166, 211] width 296 height 26
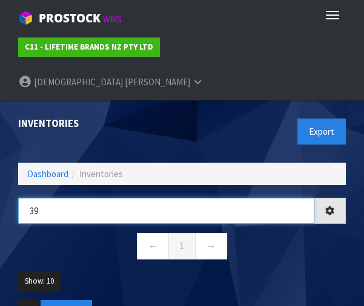
type input "3"
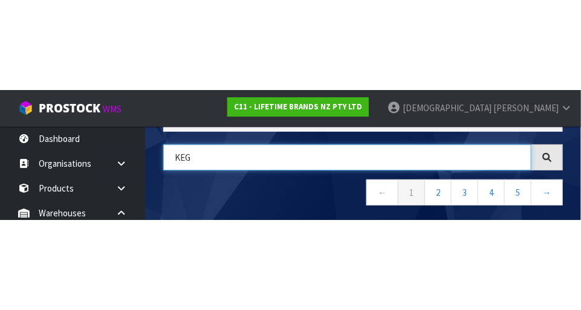
scroll to position [85, 0]
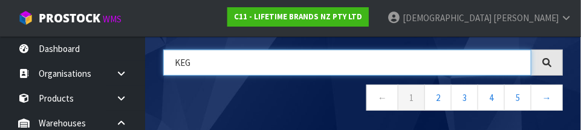
click at [250, 65] on input "KEG" at bounding box center [347, 63] width 368 height 26
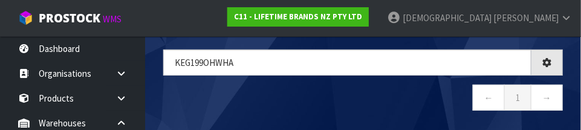
click at [336, 97] on nav "← 1 →" at bounding box center [363, 100] width 400 height 30
type input "KEG199OHWHA"
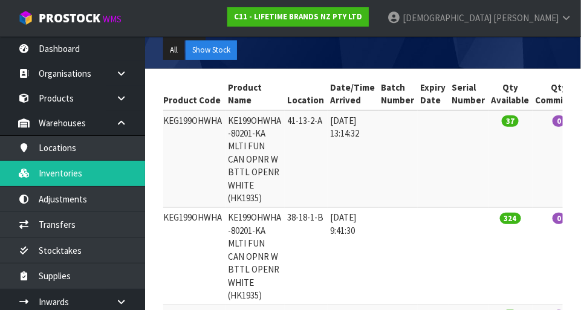
scroll to position [185, 0]
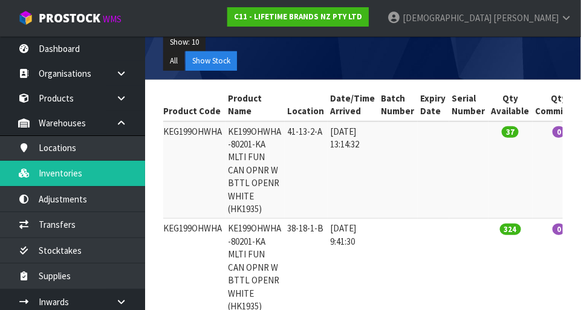
click at [273, 245] on td "KE199OHWHA -80201-KA MLTI FUN CAN OPNR W BTTL OPENR WHITE (HK1935)" at bounding box center [255, 267] width 59 height 97
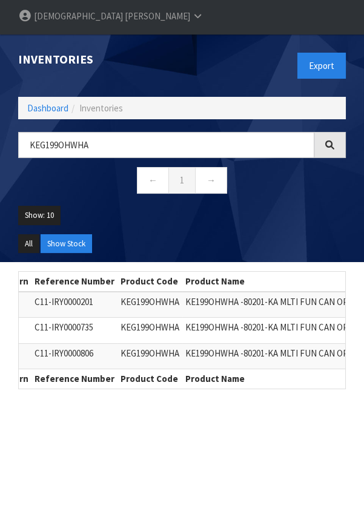
scroll to position [0, 0]
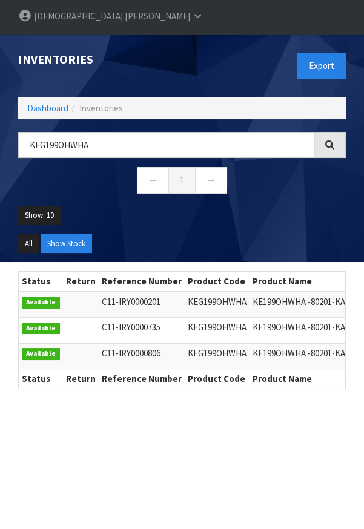
copy td "KEG199OHWHA"
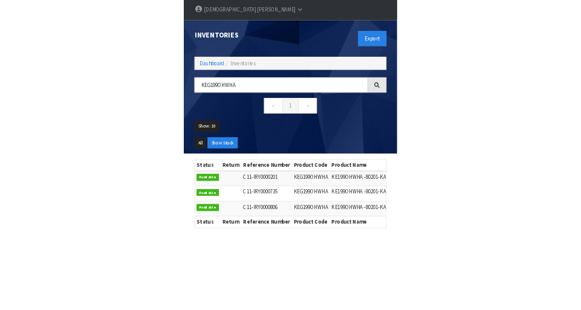
scroll to position [102, 0]
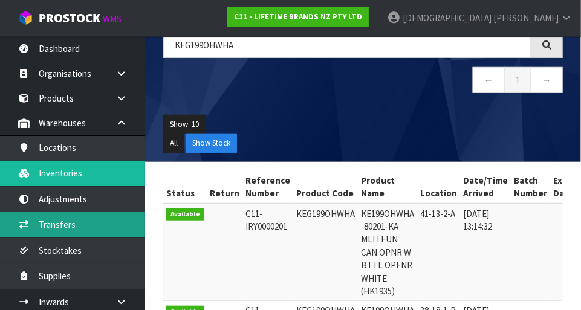
click at [72, 224] on link "Transfers" at bounding box center [72, 224] width 145 height 25
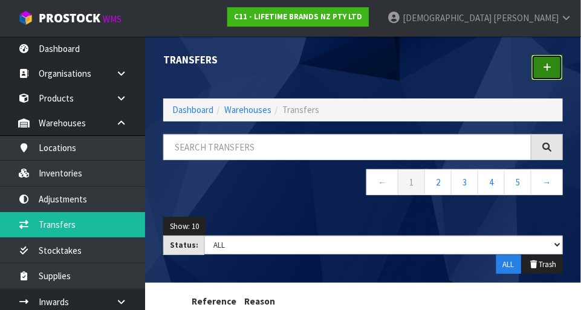
click at [551, 65] on icon at bounding box center [547, 67] width 8 height 9
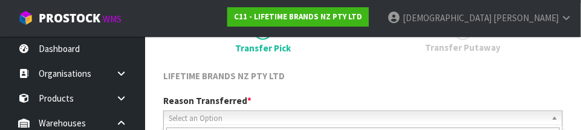
scroll to position [179, 0]
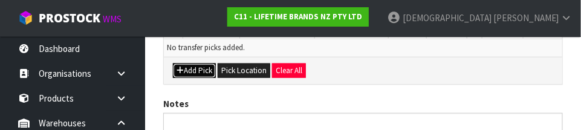
click at [201, 72] on button "Add Pick" at bounding box center [194, 71] width 43 height 15
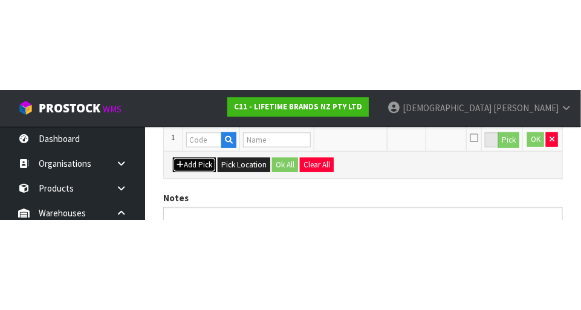
scroll to position [272, 0]
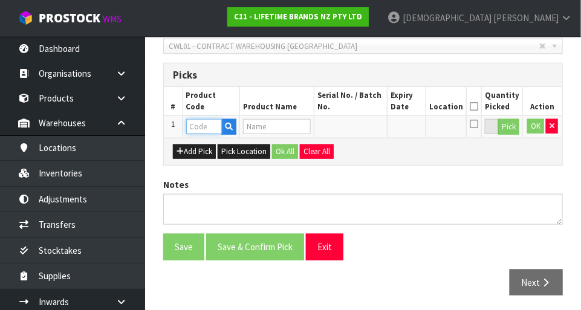
click at [203, 127] on input "text" at bounding box center [204, 126] width 36 height 15
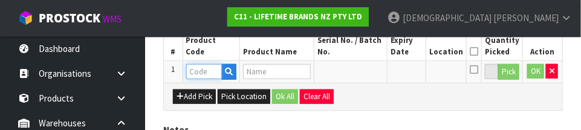
scroll to position [327, 0]
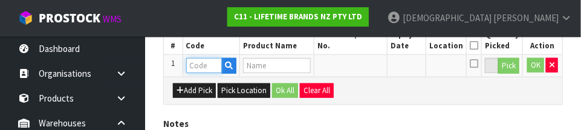
paste input "KEG199OHWHA"
type input "KEG199OHWHA"
type input "KE199OHWHA -80201-KA MLTI FUN CAN OPNR W BTTL OPENR WHITE (HK1935)"
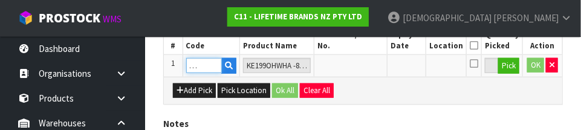
type input "KEG199OHWHA"
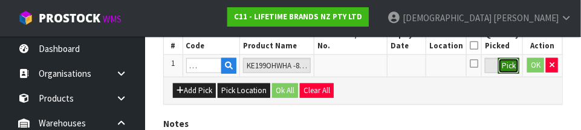
click at [514, 71] on button "Pick" at bounding box center [509, 66] width 21 height 16
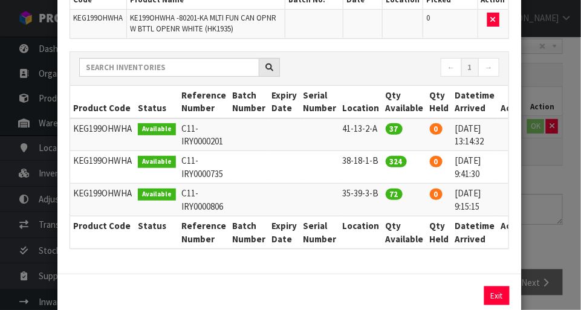
scroll to position [0, 13]
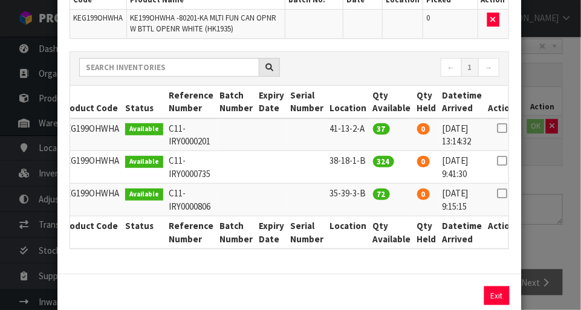
copy td "38-18-1-B"
click at [497, 194] on icon at bounding box center [502, 194] width 10 height 1
click at [454, 294] on button "Assign Pick" at bounding box center [456, 296] width 50 height 19
type input "72"
click at [538, 187] on div "Pick Line Picks Product Code Product Name Serial No. / Batch No. Expiry Date Lo…" at bounding box center [290, 155] width 581 height 310
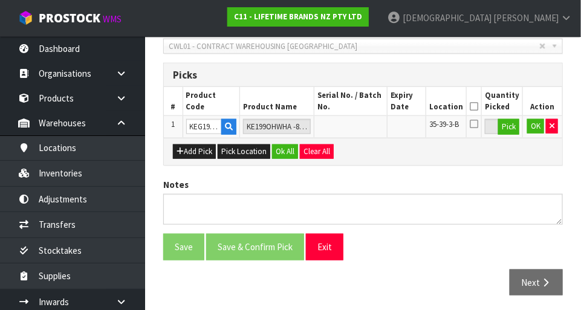
click at [479, 106] on icon at bounding box center [474, 106] width 8 height 1
click at [283, 151] on button "Ok All" at bounding box center [285, 152] width 26 height 15
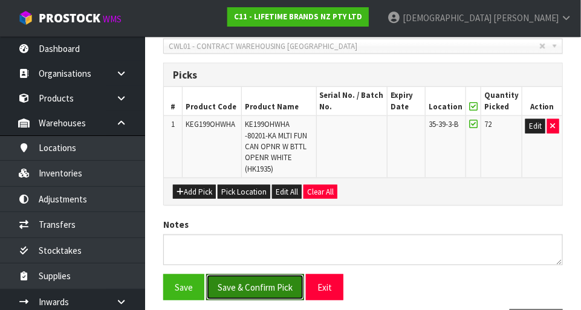
click at [268, 283] on button "Save & Confirm Pick" at bounding box center [255, 288] width 98 height 26
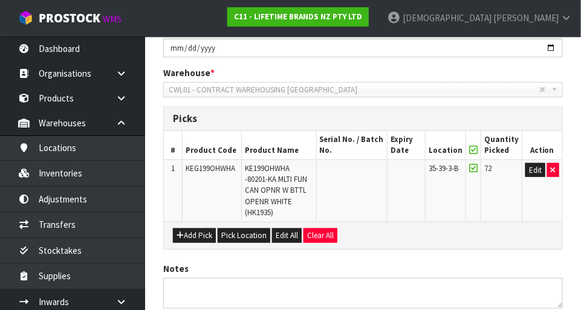
scroll to position [0, 0]
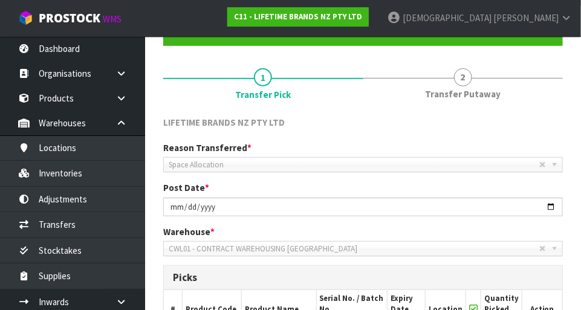
scroll to position [111, 0]
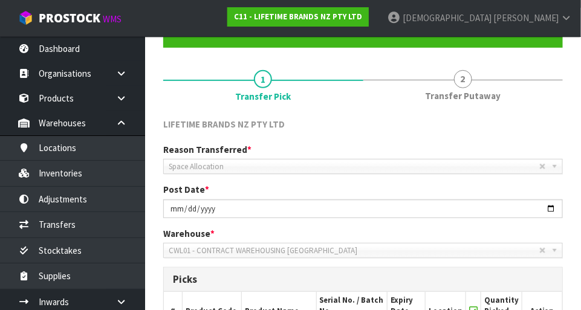
click at [474, 84] on link "2 Transfer Putaway" at bounding box center [464, 84] width 200 height 48
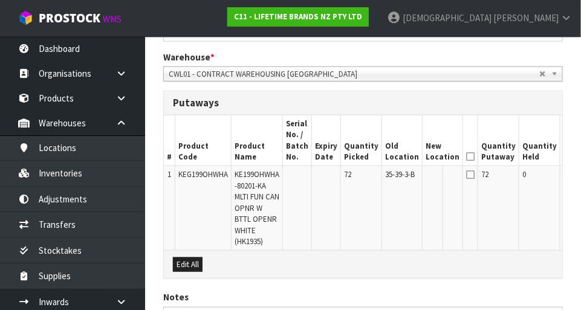
scroll to position [287, 0]
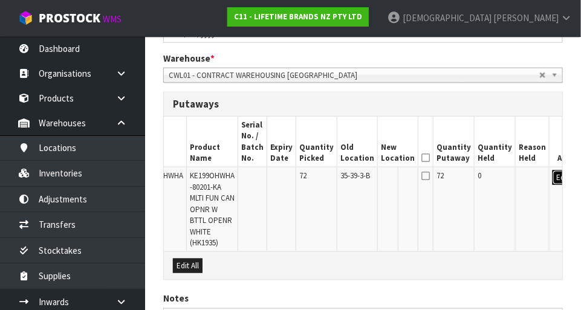
click at [553, 176] on button "Edit" at bounding box center [563, 178] width 20 height 15
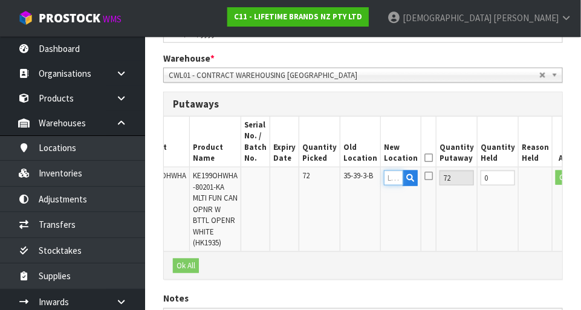
paste input "38-18-1-B"
type input "38-18-1-B"
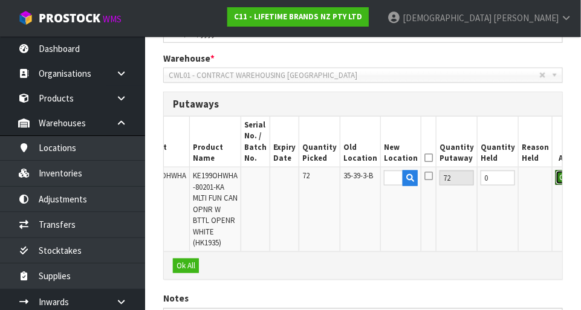
click at [556, 173] on button "OK" at bounding box center [564, 178] width 17 height 15
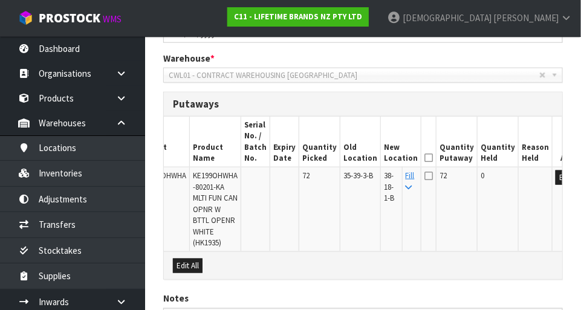
click at [425, 158] on icon at bounding box center [429, 158] width 8 height 1
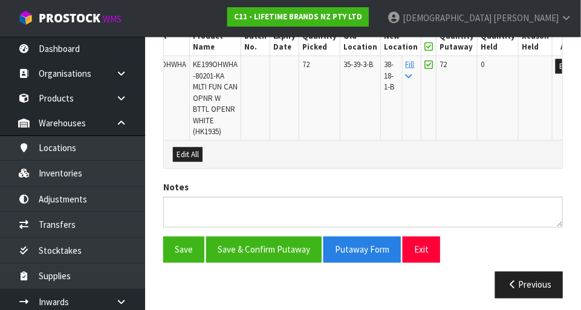
scroll to position [402, 0]
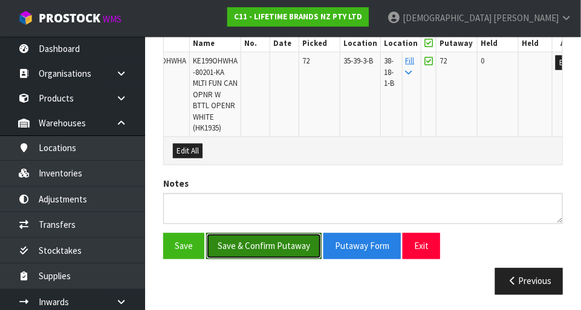
click at [276, 246] on button "Save & Confirm Putaway" at bounding box center [264, 247] width 116 height 26
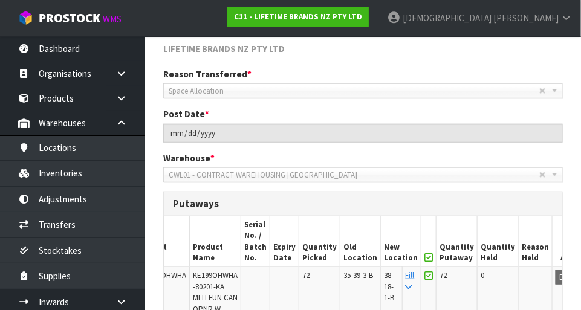
scroll to position [0, 0]
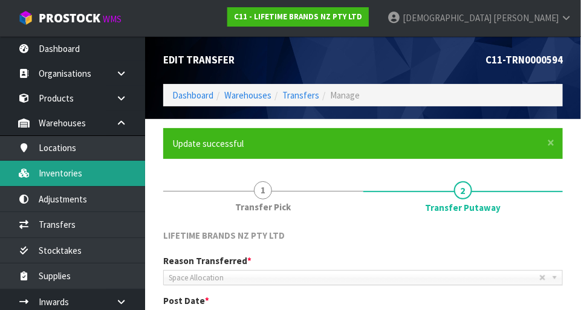
click at [77, 176] on link "Inventories" at bounding box center [72, 173] width 145 height 25
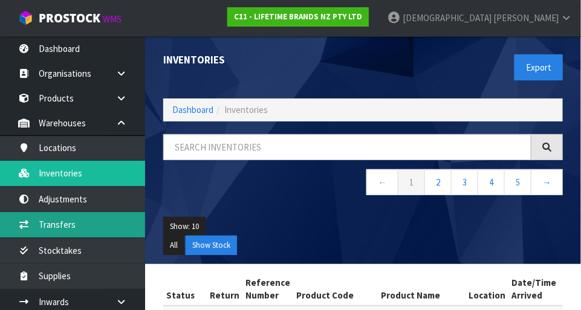
click at [81, 229] on link "Transfers" at bounding box center [72, 224] width 145 height 25
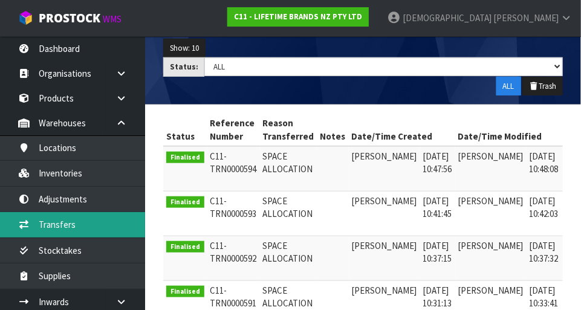
scroll to position [0, 18]
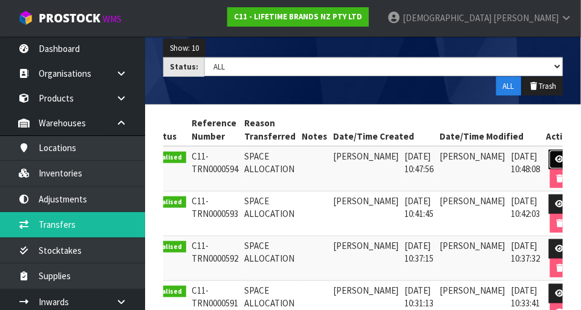
click at [551, 163] on link at bounding box center [560, 159] width 22 height 19
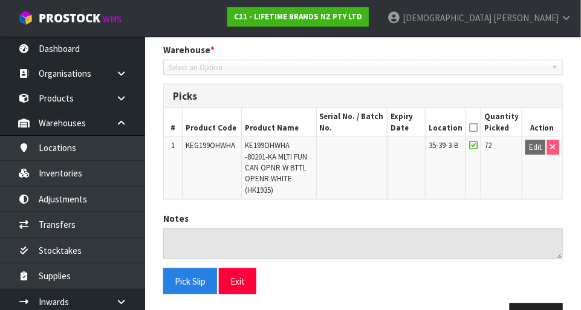
type input "[DATE]"
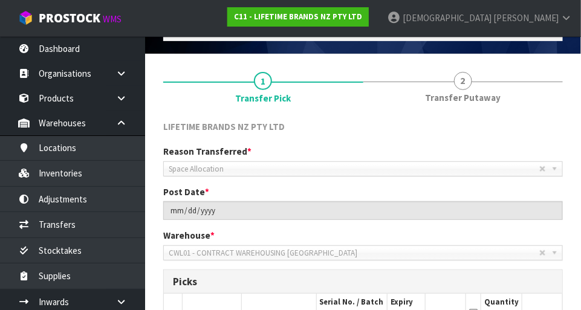
scroll to position [77, 0]
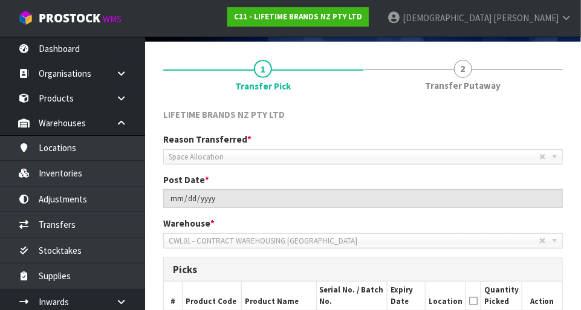
click at [471, 73] on link "2 Transfer Putaway" at bounding box center [464, 75] width 200 height 48
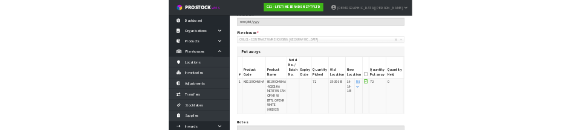
scroll to position [0, 0]
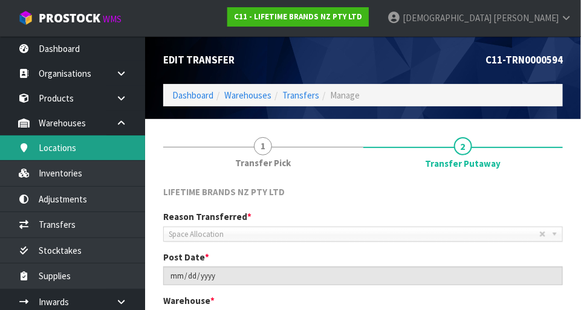
click at [77, 148] on link "Locations" at bounding box center [72, 148] width 145 height 25
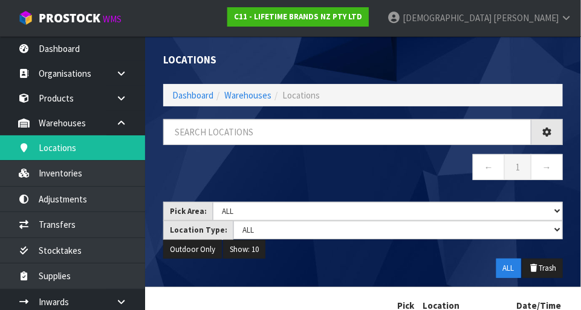
click at [76, 180] on div "Locations Dashboard Warehouses Locations ← 1 → Pick Area: Main Refurb Damaged P…" at bounding box center [290, 192] width 581 height 384
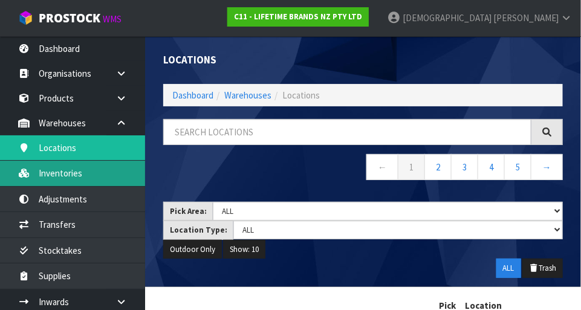
click at [68, 180] on link "Inventories" at bounding box center [72, 173] width 145 height 25
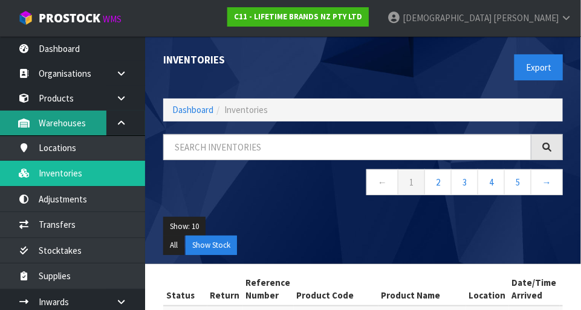
click at [80, 111] on link "Warehouses" at bounding box center [72, 123] width 145 height 25
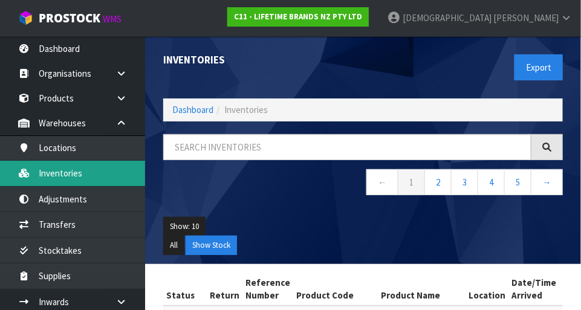
click at [74, 175] on link "Inventories" at bounding box center [72, 173] width 145 height 25
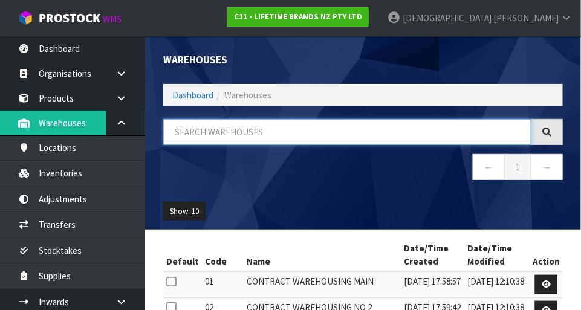
click at [238, 132] on input "text" at bounding box center [347, 132] width 368 height 26
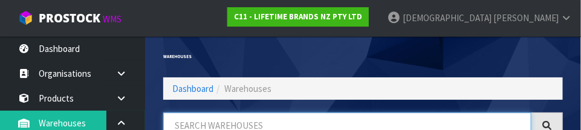
scroll to position [61, 0]
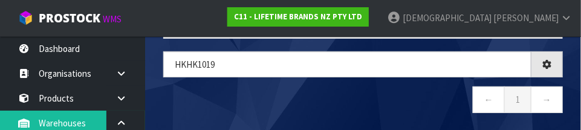
click at [362, 95] on nav "← 1 →" at bounding box center [363, 102] width 400 height 30
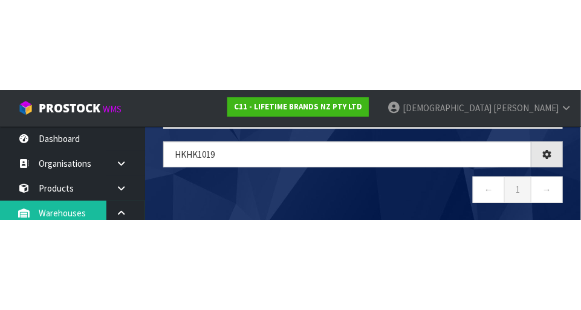
scroll to position [9, 0]
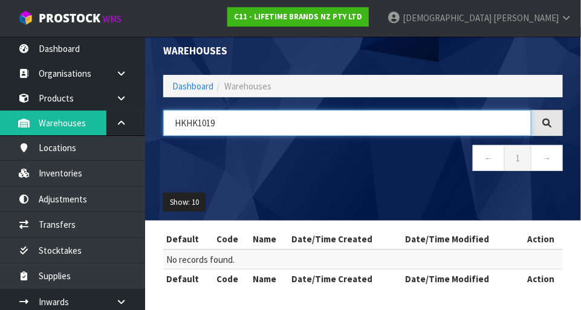
click at [188, 127] on input "HKHK1019" at bounding box center [347, 123] width 368 height 26
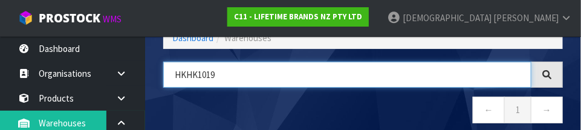
scroll to position [61, 0]
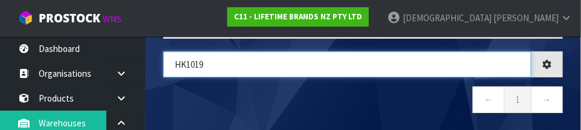
type input "HK1019"
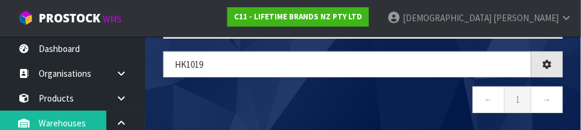
click at [388, 89] on nav "← 1 →" at bounding box center [363, 102] width 400 height 30
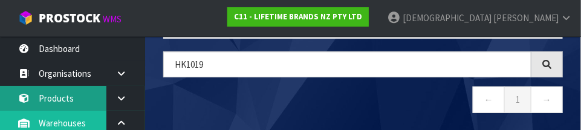
click at [79, 96] on link "Products" at bounding box center [72, 98] width 145 height 25
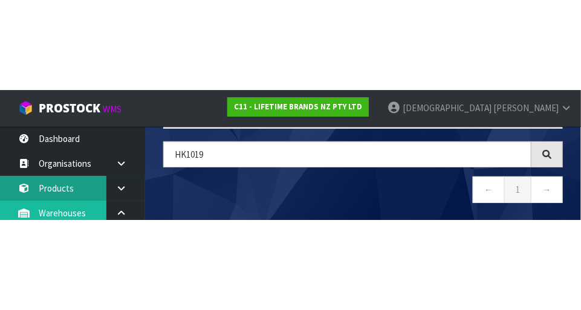
scroll to position [9, 0]
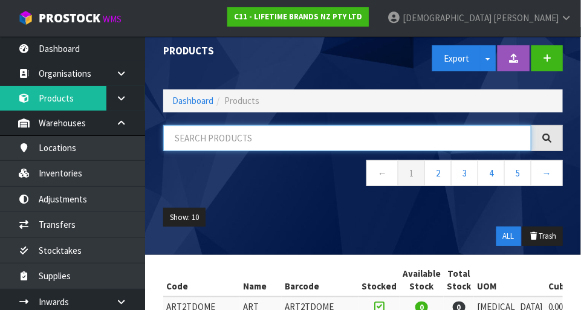
paste input "HK1019"
type input "HK1019"
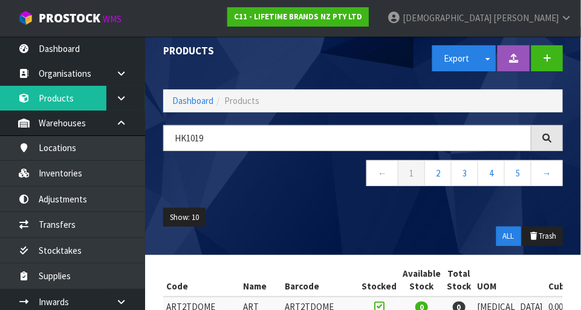
click at [305, 184] on nav "← 1 2 3 4 5 →" at bounding box center [363, 175] width 400 height 30
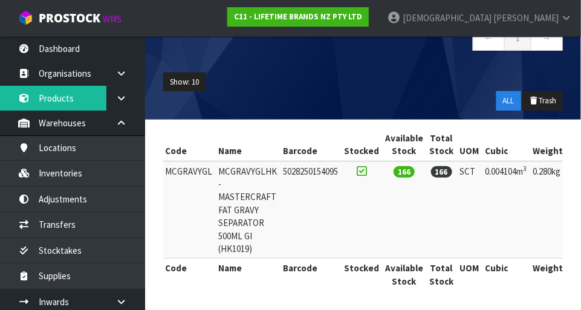
scroll to position [0, 0]
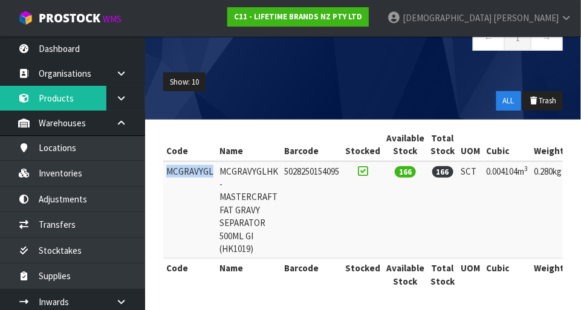
copy td "MCGRAVYGL"
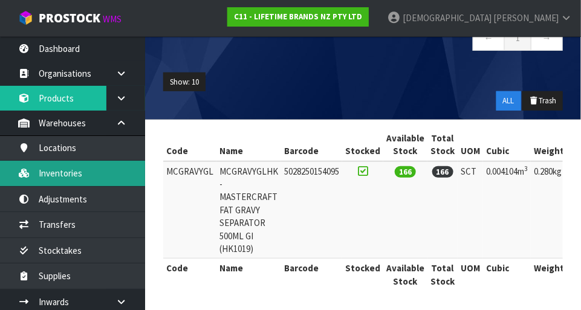
click at [81, 174] on link "Inventories" at bounding box center [72, 173] width 145 height 25
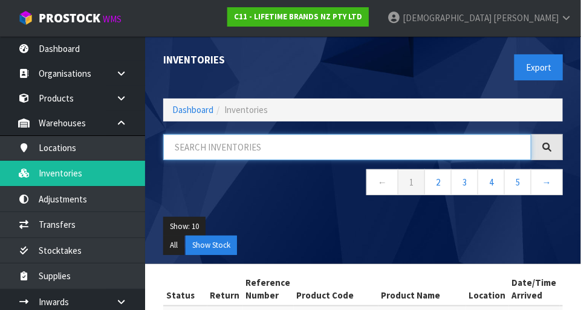
paste input "MCGRAVYGL"
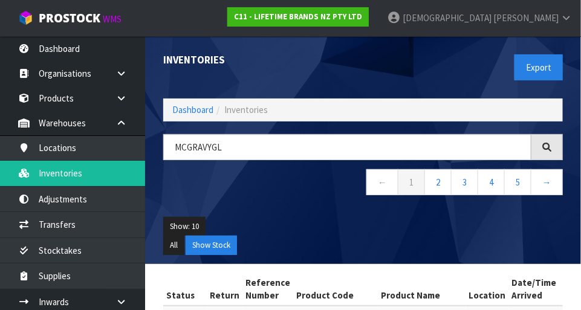
click at [296, 197] on nav "← 1 2 3 4 5 →" at bounding box center [363, 184] width 400 height 30
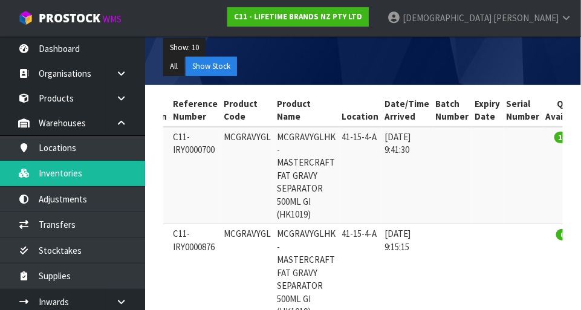
scroll to position [0, 73]
copy td "41-15-4-A"
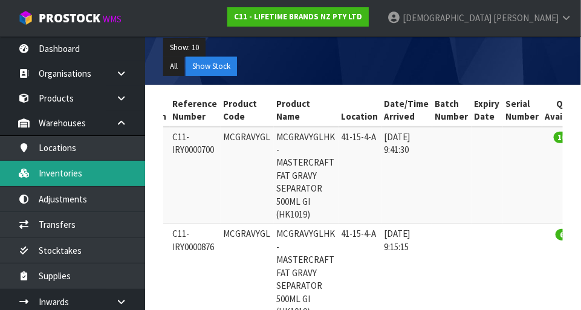
click at [70, 171] on link "Inventories" at bounding box center [72, 173] width 145 height 25
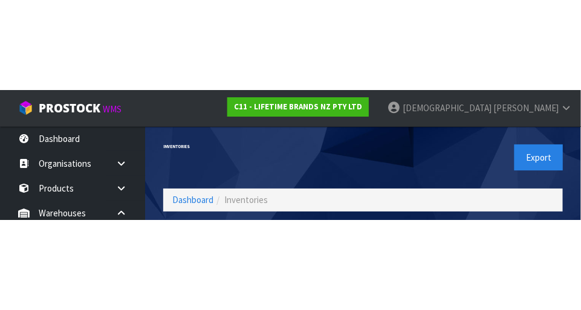
scroll to position [82, 0]
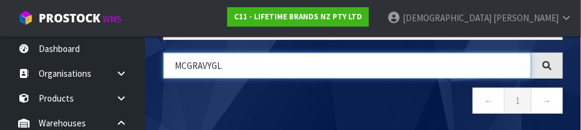
paste input "41-15-4-A"
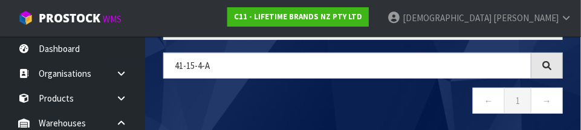
click at [324, 94] on nav "← 1 →" at bounding box center [363, 103] width 400 height 30
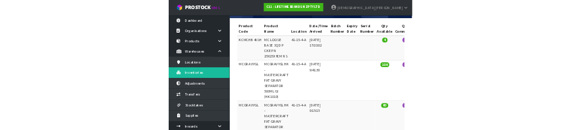
scroll to position [0, 0]
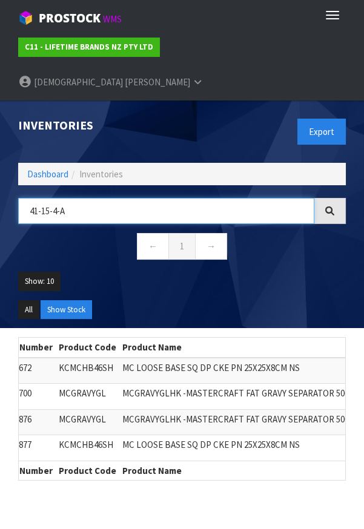
click at [67, 198] on input "41-15-4-A" at bounding box center [166, 211] width 296 height 26
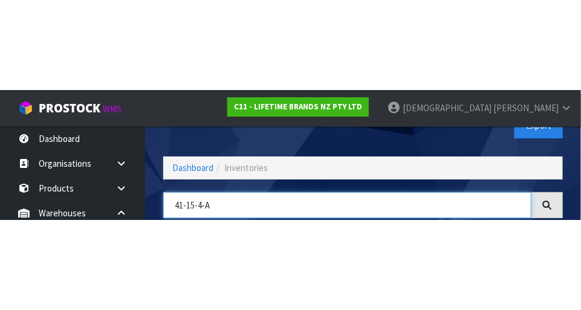
scroll to position [82, 0]
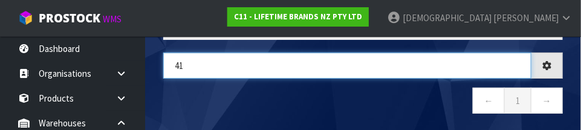
type input "4"
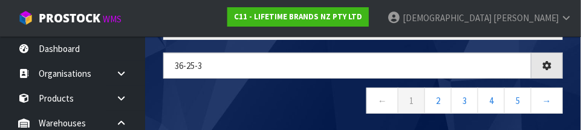
click at [293, 99] on nav "← 1 2 3 4 5 →" at bounding box center [363, 103] width 400 height 30
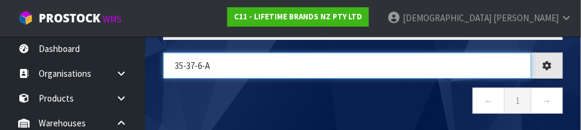
type input "35-37-6-A"
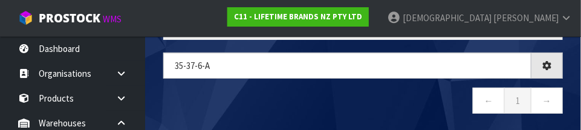
click at [368, 100] on nav "← 1 →" at bounding box center [363, 103] width 400 height 30
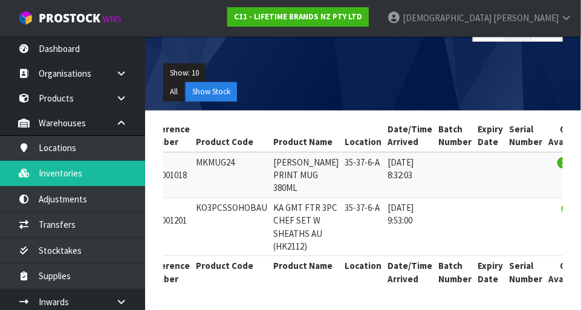
scroll to position [0, 0]
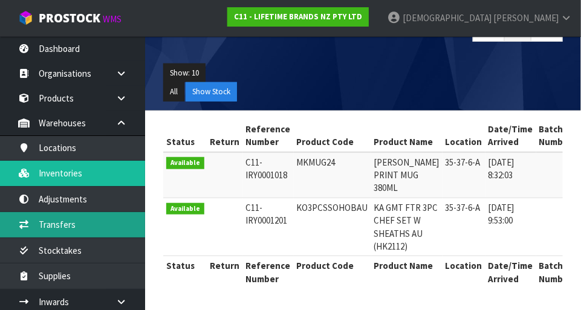
click at [74, 226] on link "Transfers" at bounding box center [72, 224] width 145 height 25
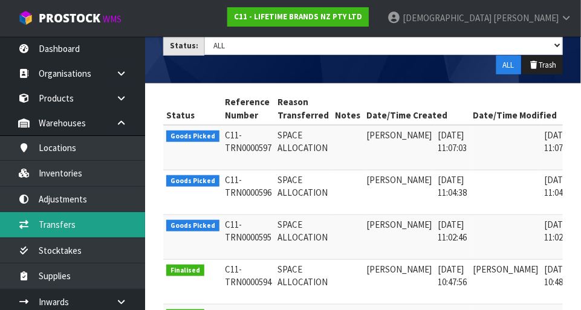
scroll to position [0, 31]
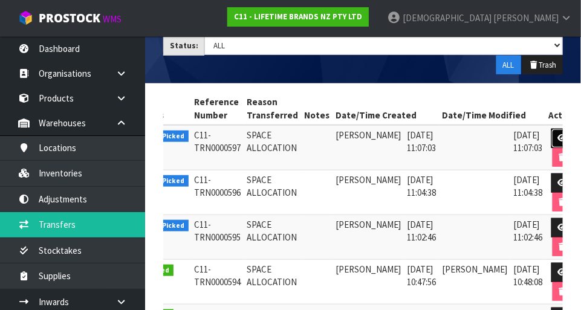
click at [558, 137] on icon at bounding box center [562, 138] width 9 height 8
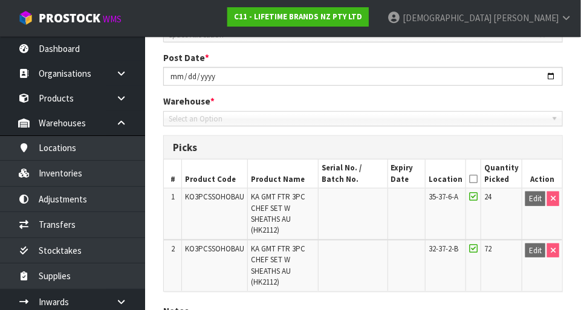
type input "[DATE]"
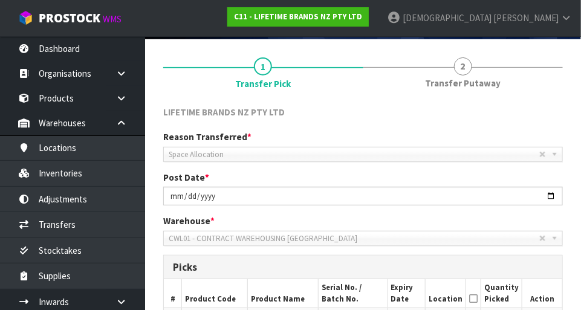
scroll to position [70, 0]
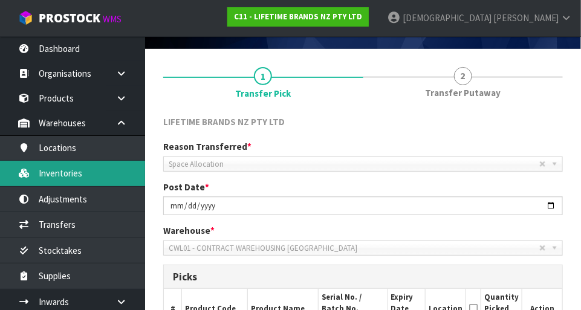
click at [80, 169] on link "Inventories" at bounding box center [72, 173] width 145 height 25
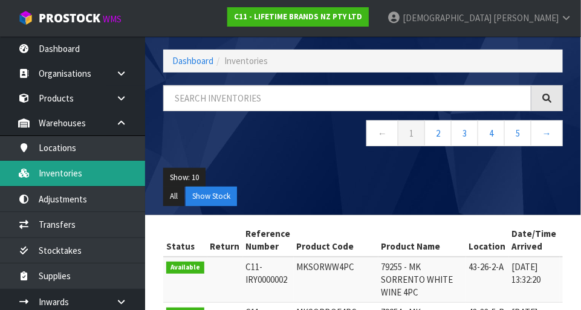
scroll to position [70, 0]
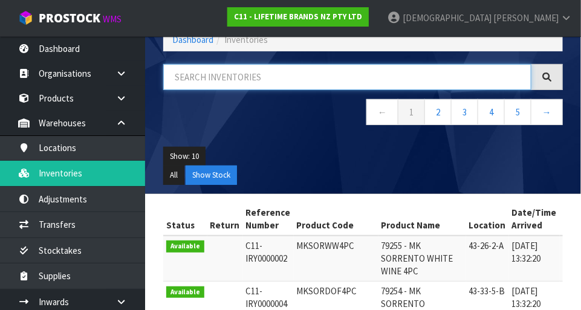
click at [229, 78] on input "text" at bounding box center [347, 77] width 368 height 26
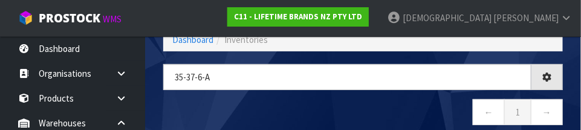
click at [281, 105] on nav "← 1 →" at bounding box center [363, 114] width 400 height 30
type input "35-37-6-A"
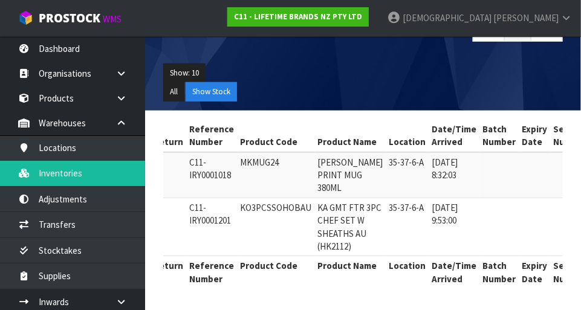
scroll to position [0, 55]
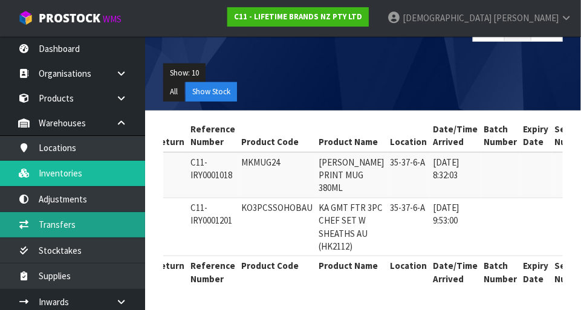
click at [67, 223] on link "Transfers" at bounding box center [72, 224] width 145 height 25
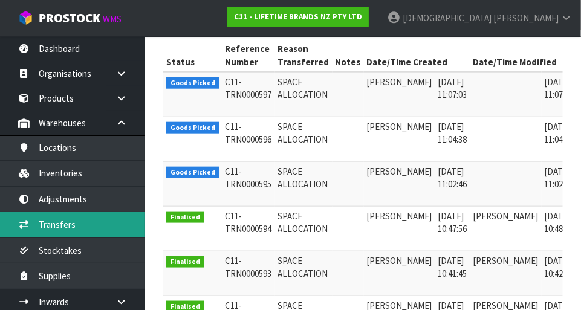
scroll to position [0, 31]
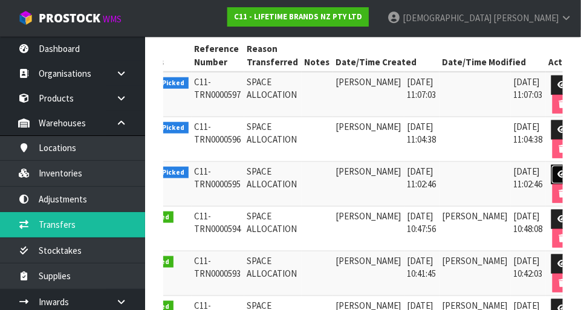
click at [552, 177] on link at bounding box center [563, 174] width 22 height 19
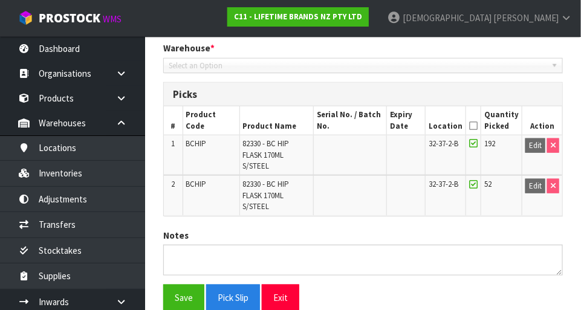
type input "[DATE]"
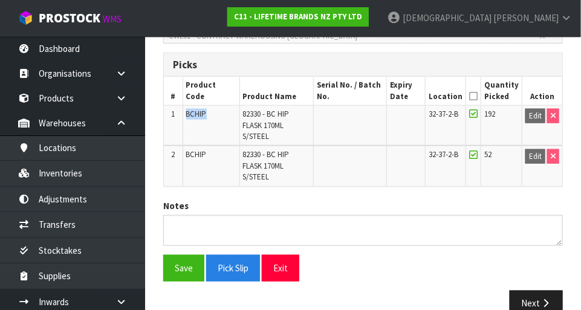
copy span "BCHIP"
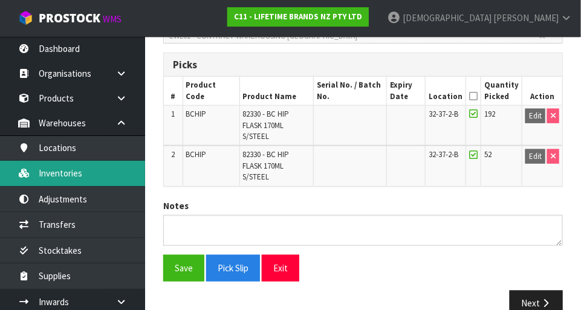
click at [77, 175] on link "Inventories" at bounding box center [72, 173] width 145 height 25
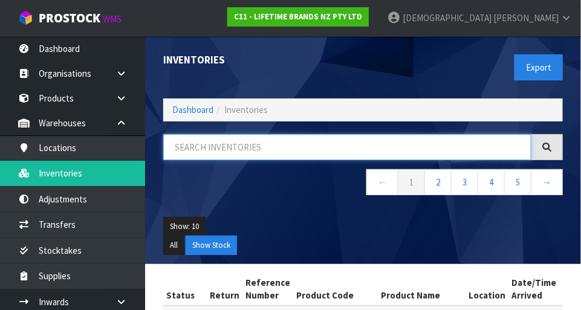
click at [220, 147] on input "text" at bounding box center [347, 147] width 368 height 26
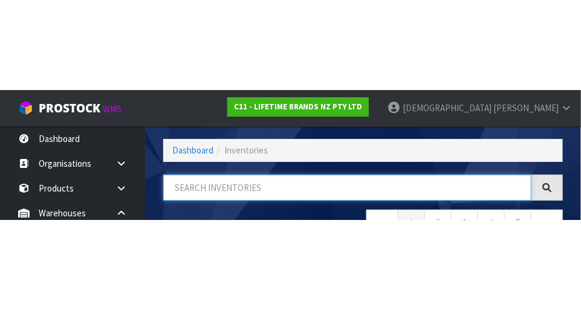
scroll to position [82, 0]
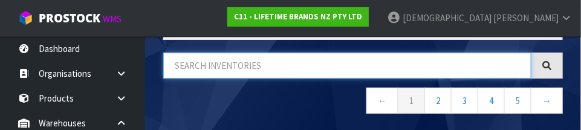
paste input "BCHIP"
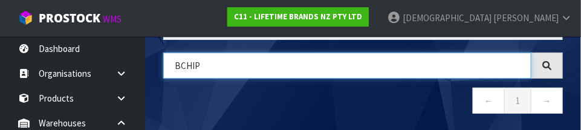
type input "BCHIP"
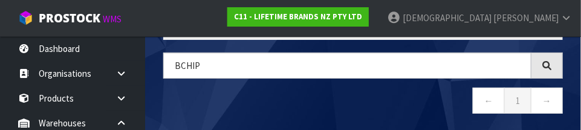
click at [410, 101] on nav "← 1 →" at bounding box center [363, 103] width 400 height 30
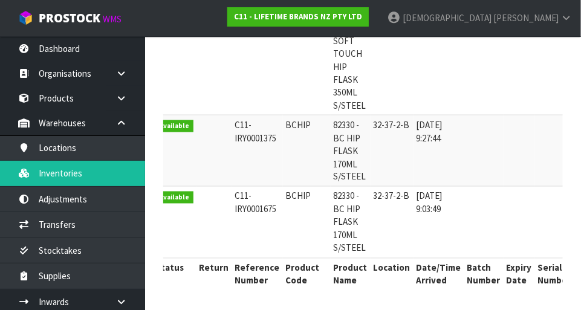
scroll to position [0, 0]
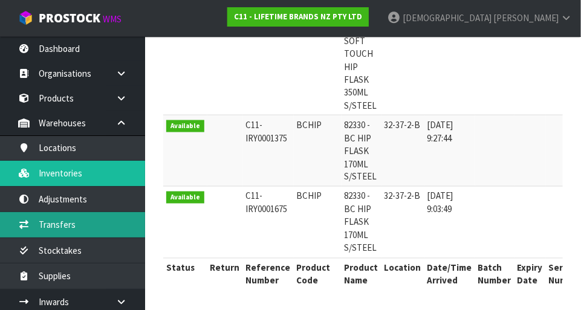
click at [70, 219] on link "Transfers" at bounding box center [72, 224] width 145 height 25
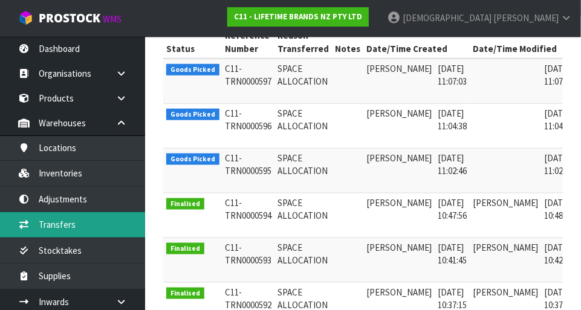
scroll to position [0, 31]
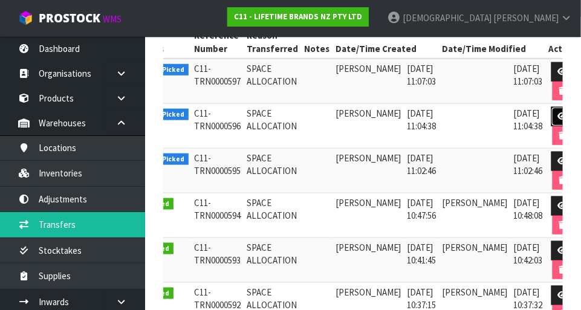
click at [558, 117] on icon at bounding box center [562, 117] width 9 height 8
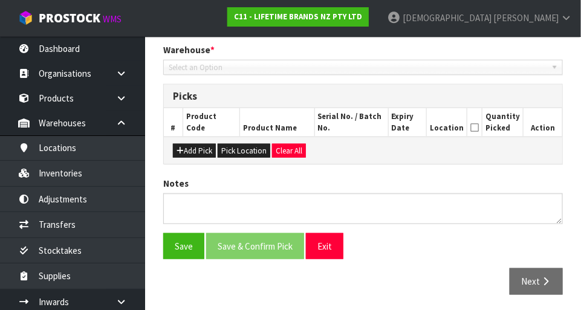
type input "[DATE]"
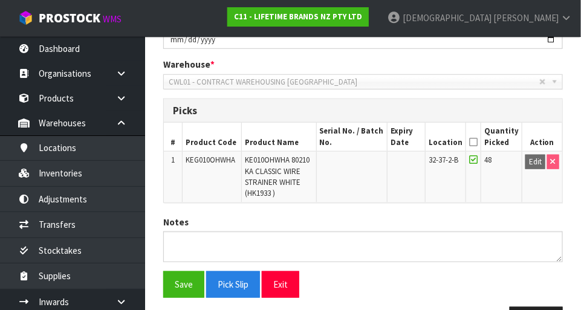
scroll to position [240, 0]
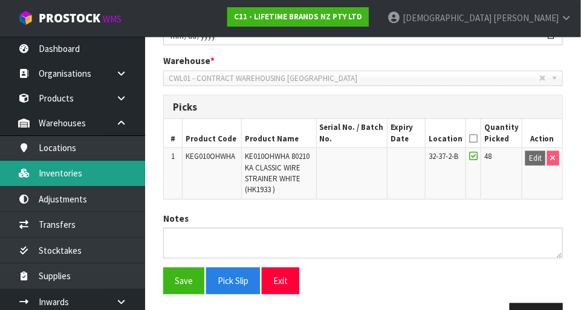
click at [74, 175] on link "Inventories" at bounding box center [72, 173] width 145 height 25
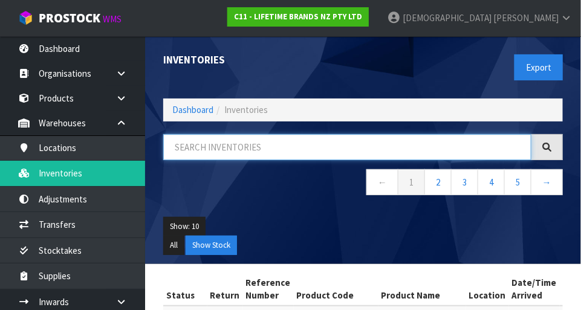
paste input "KEG010OHWHA"
type input "KEG010OHWHA"
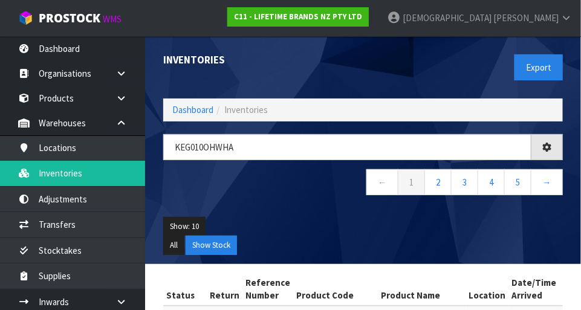
click at [318, 193] on nav "← 1 2 3 4 5 →" at bounding box center [363, 184] width 400 height 30
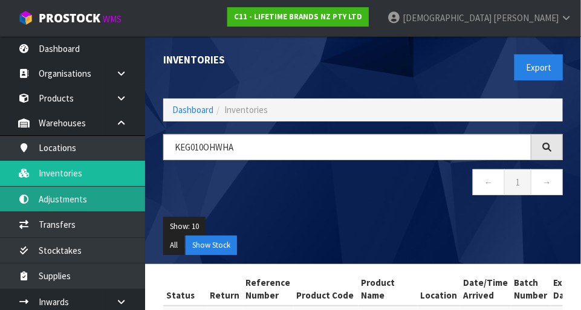
click at [73, 208] on link "Adjustments" at bounding box center [72, 199] width 145 height 25
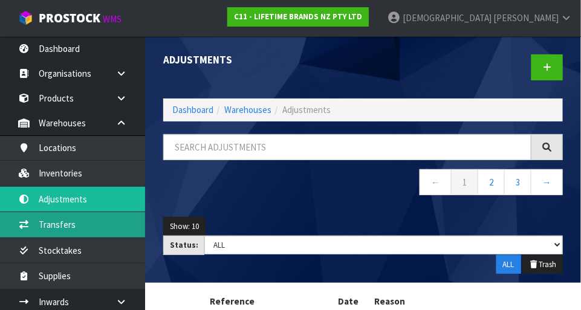
click at [60, 226] on link "Transfers" at bounding box center [72, 224] width 145 height 25
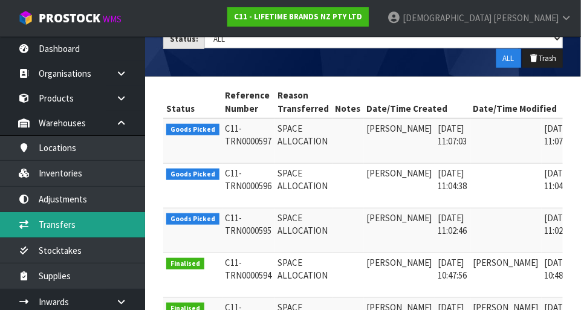
scroll to position [0, 31]
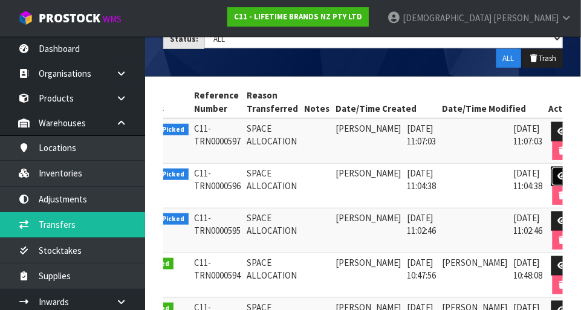
click at [558, 175] on icon at bounding box center [562, 176] width 9 height 8
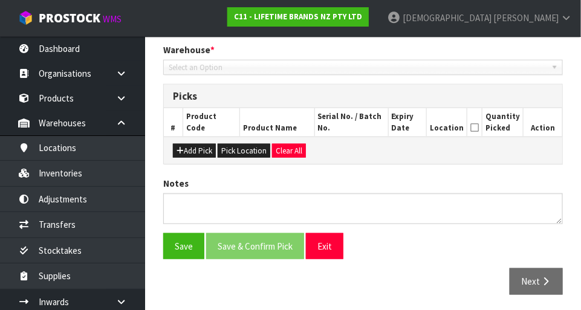
type input "[DATE]"
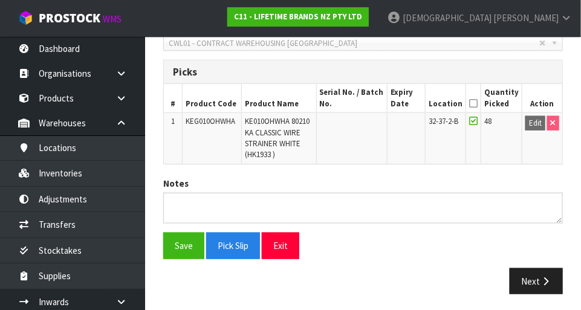
scroll to position [257, 0]
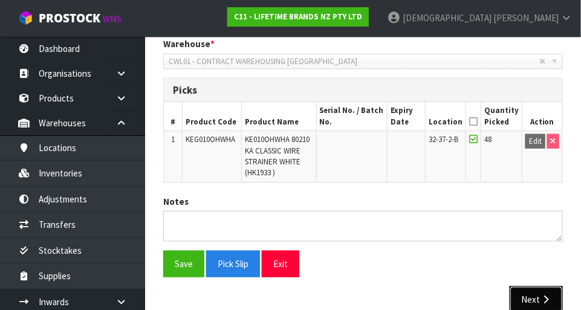
click at [538, 296] on button "Next" at bounding box center [536, 300] width 53 height 26
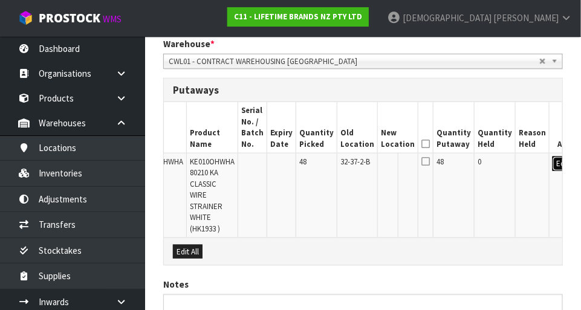
click at [553, 169] on button "Edit" at bounding box center [563, 164] width 20 height 15
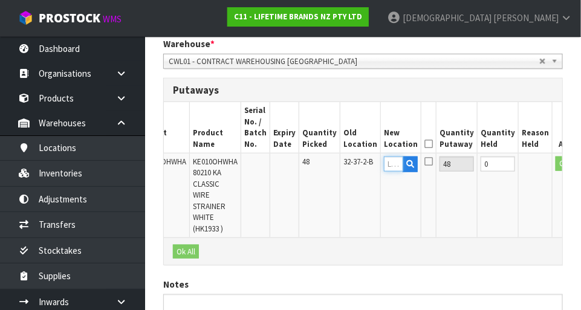
click at [384, 164] on input "text" at bounding box center [393, 164] width 19 height 15
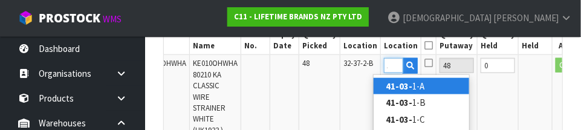
scroll to position [0, 16]
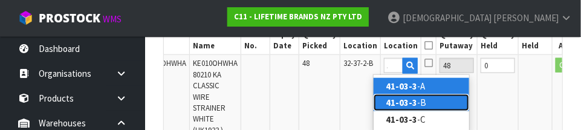
click at [411, 102] on strong "41-03-3" at bounding box center [401, 102] width 31 height 11
type input "41-03-3-B"
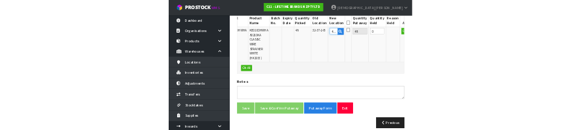
scroll to position [349, 0]
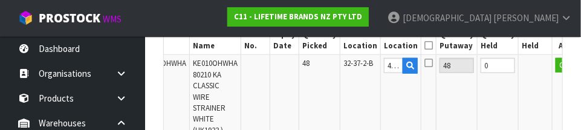
click at [523, 67] on td at bounding box center [536, 97] width 34 height 85
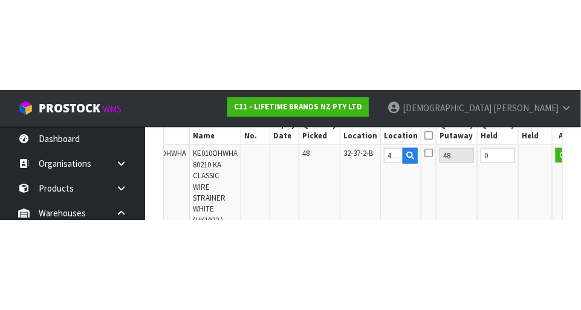
scroll to position [347, 0]
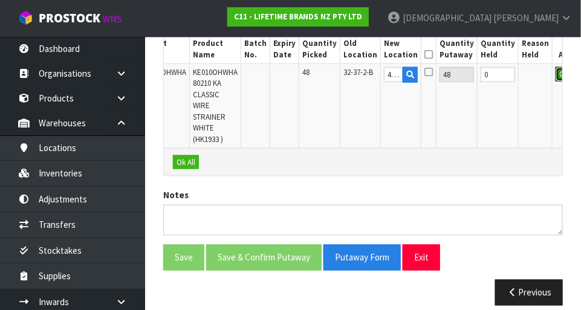
click at [556, 73] on button "OK" at bounding box center [564, 74] width 17 height 15
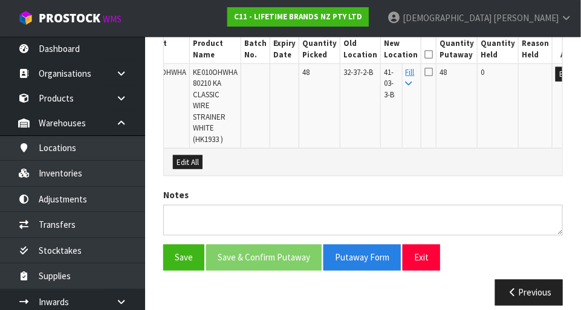
click at [425, 54] on icon at bounding box center [429, 54] width 8 height 1
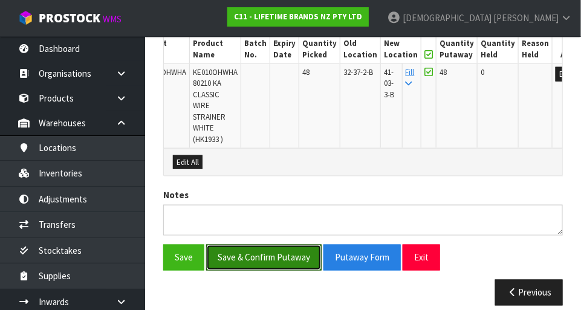
click at [273, 245] on button "Save & Confirm Putaway" at bounding box center [264, 258] width 116 height 26
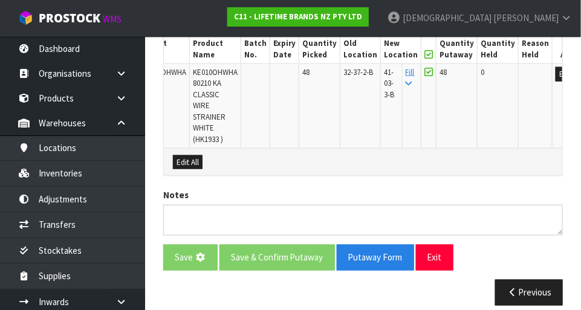
scroll to position [0, 0]
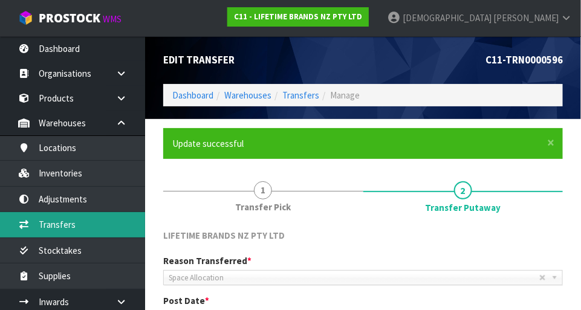
click at [71, 221] on link "Transfers" at bounding box center [72, 224] width 145 height 25
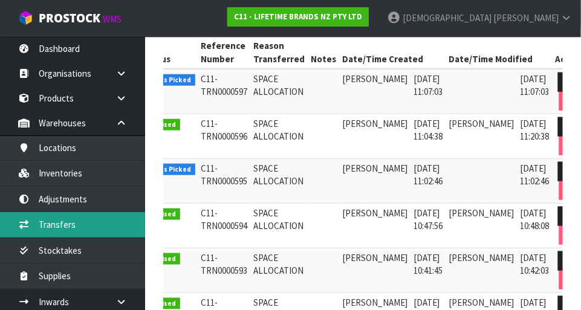
scroll to position [0, 24]
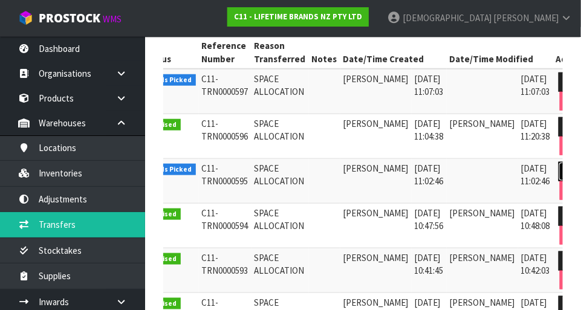
click at [559, 168] on link at bounding box center [570, 171] width 22 height 19
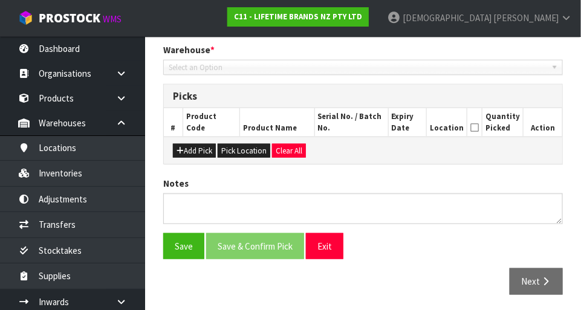
type input "[DATE]"
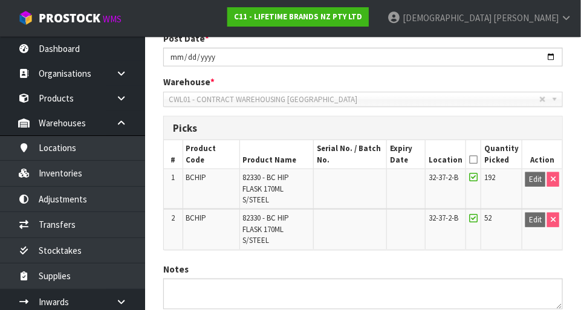
scroll to position [218, 0]
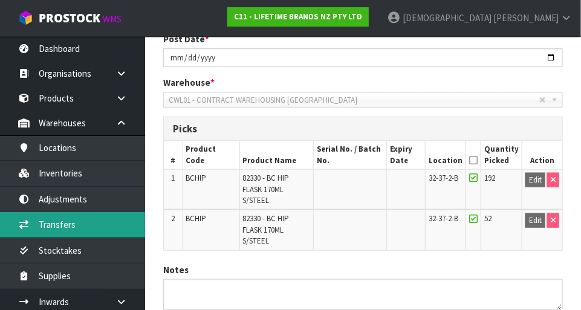
click at [76, 227] on link "Transfers" at bounding box center [72, 224] width 145 height 25
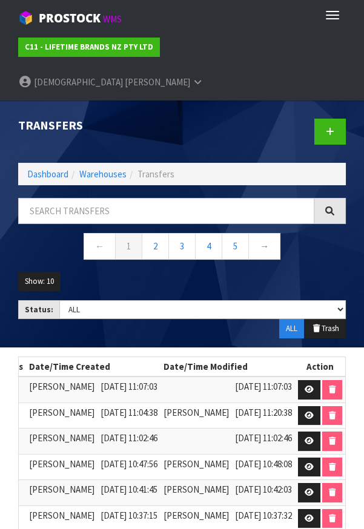
scroll to position [0, 271]
click at [312, 310] on icon at bounding box center [308, 441] width 9 height 8
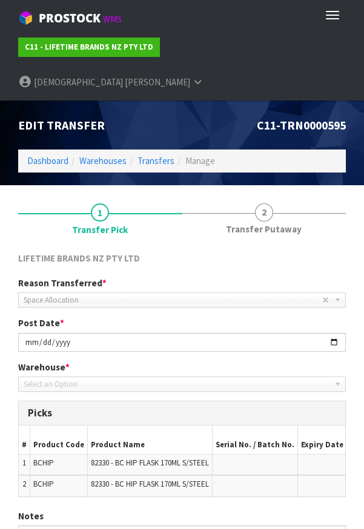
type input "[DATE]"
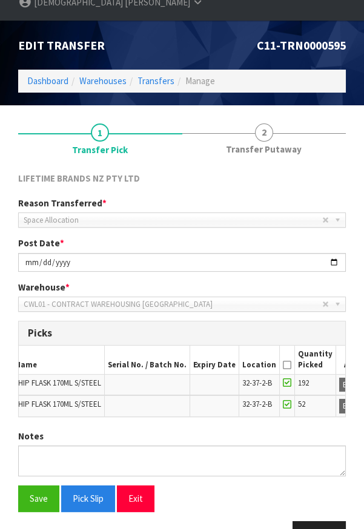
scroll to position [0, 117]
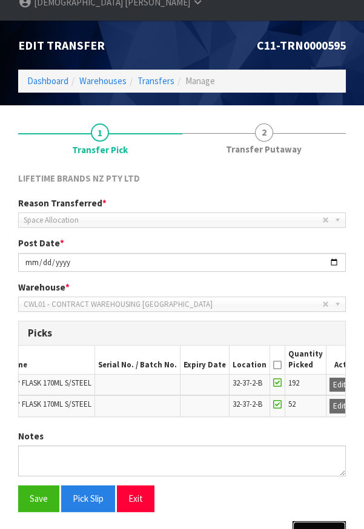
click at [319, 310] on button "Next" at bounding box center [318, 534] width 53 height 26
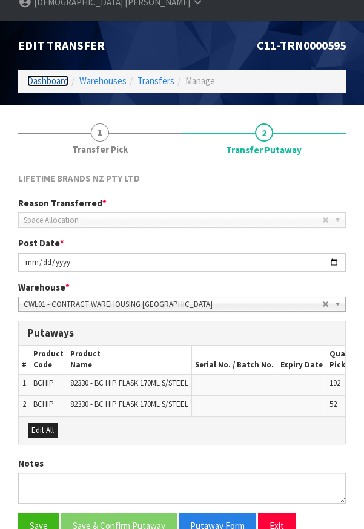
click at [42, 75] on link "Dashboard" at bounding box center [47, 80] width 41 height 11
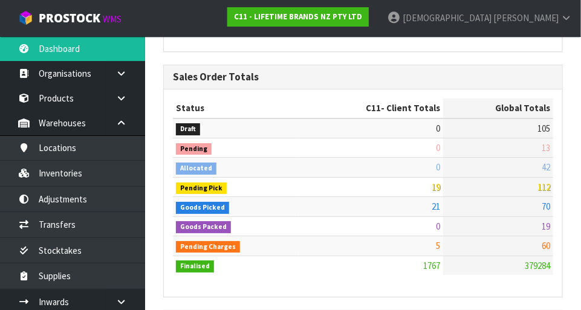
scroll to position [955, 418]
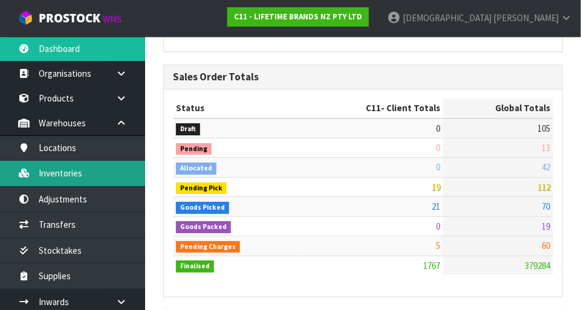
click at [68, 171] on link "Inventories" at bounding box center [72, 173] width 145 height 25
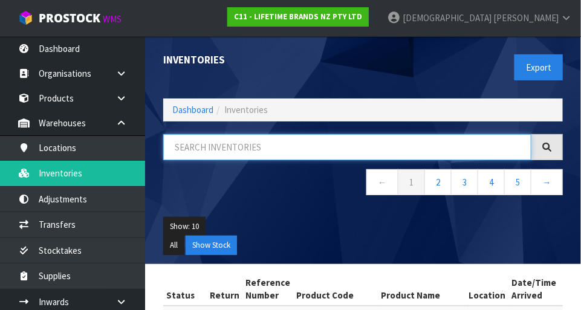
paste input "BCHIP"
type input "BCHIP"
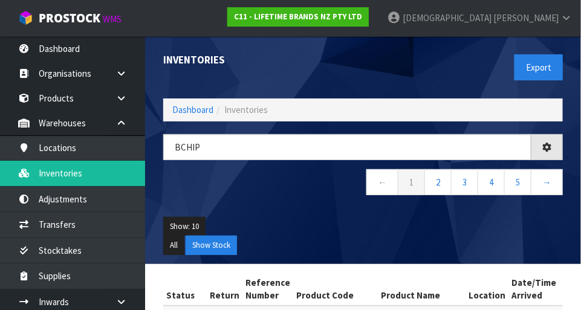
click at [300, 191] on nav "← 1 2 3 4 5 →" at bounding box center [363, 184] width 400 height 30
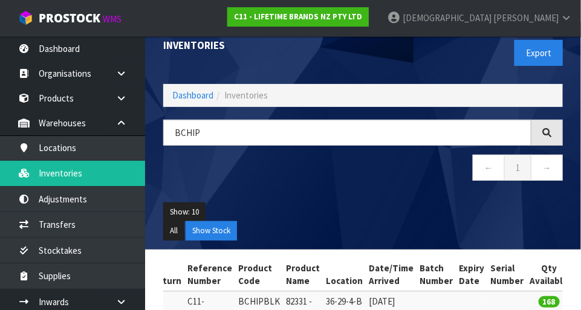
scroll to position [12, 0]
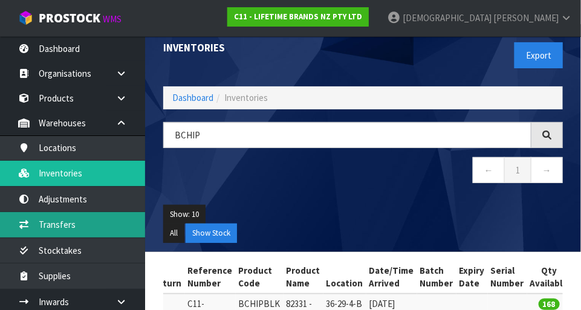
click at [68, 226] on link "Transfers" at bounding box center [72, 224] width 145 height 25
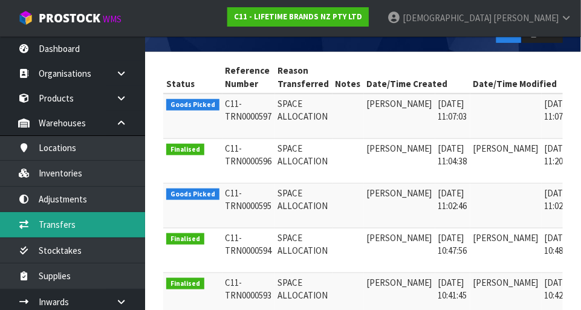
scroll to position [0, 31]
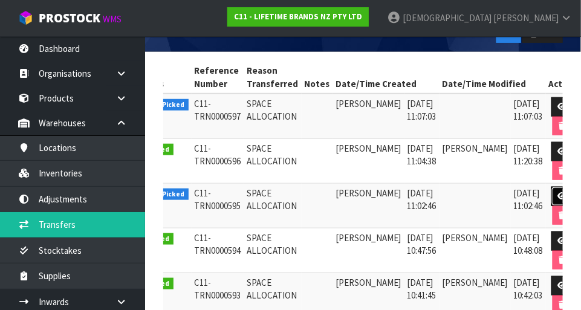
click at [552, 187] on link at bounding box center [563, 196] width 22 height 19
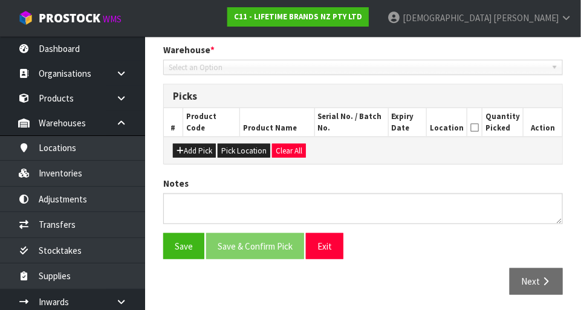
type input "[DATE]"
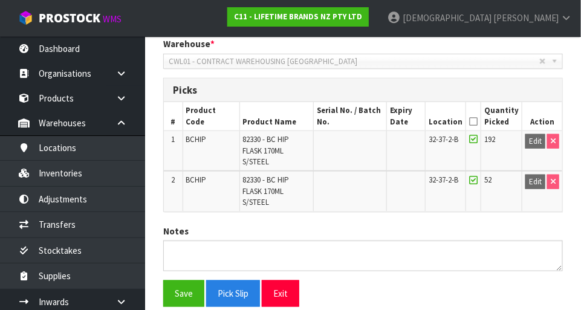
scroll to position [283, 0]
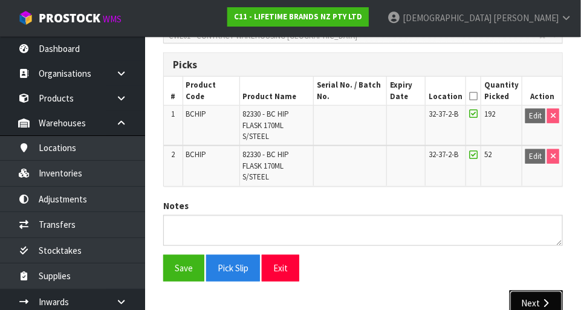
click at [535, 291] on button "Next" at bounding box center [536, 304] width 53 height 26
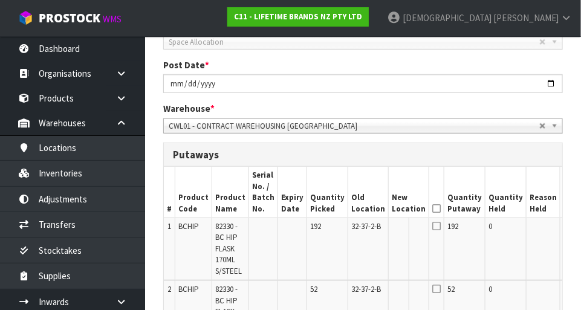
scroll to position [269, 0]
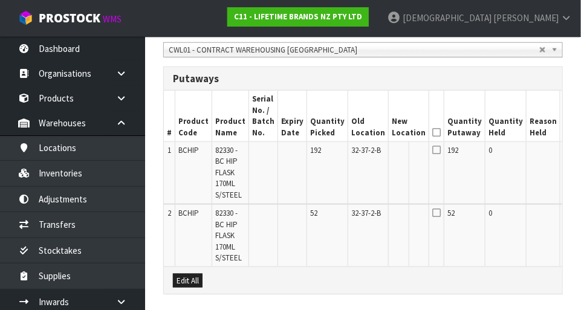
click at [564, 148] on button "Edit" at bounding box center [574, 152] width 20 height 15
click at [392, 154] on input "text" at bounding box center [401, 152] width 19 height 15
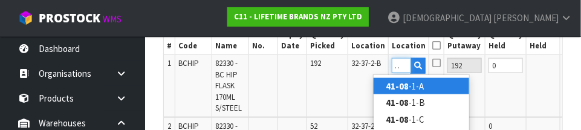
scroll to position [0, 11]
type input "41-08-3-A"
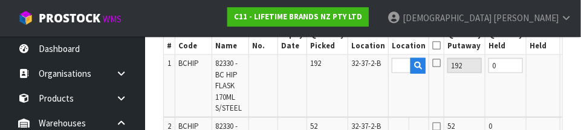
click at [566, 63] on button "OK" at bounding box center [574, 65] width 17 height 15
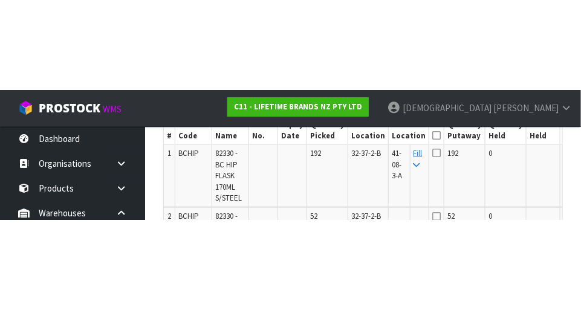
scroll to position [355, 0]
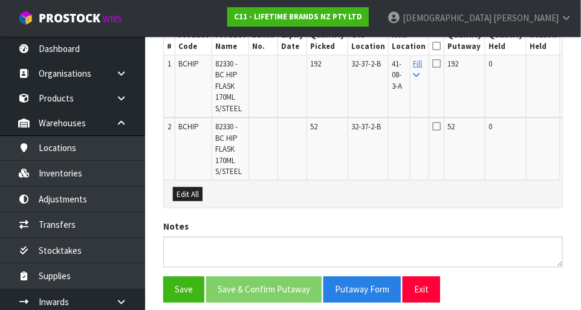
click at [414, 74] on icon at bounding box center [417, 75] width 7 height 8
click at [433, 46] on icon at bounding box center [437, 46] width 8 height 1
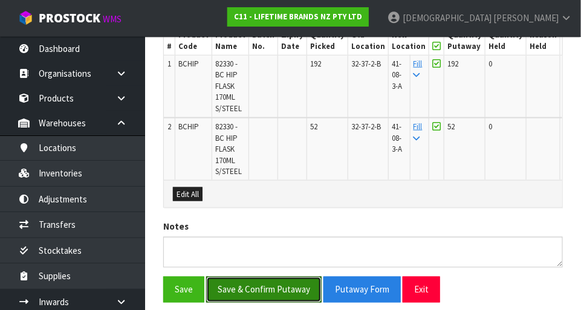
click at [270, 287] on button "Save & Confirm Putaway" at bounding box center [264, 290] width 116 height 26
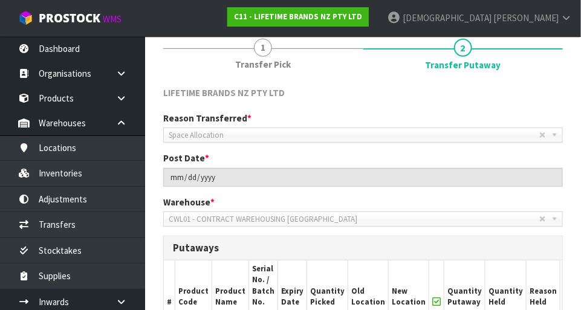
scroll to position [0, 0]
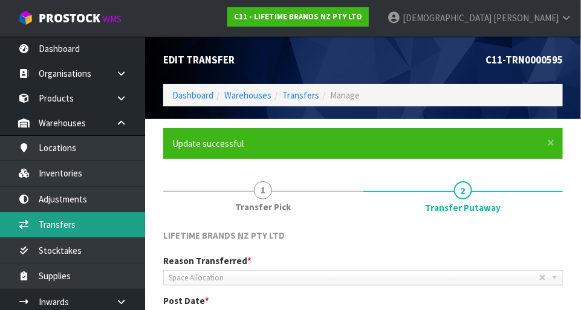
click at [76, 220] on link "Transfers" at bounding box center [72, 224] width 145 height 25
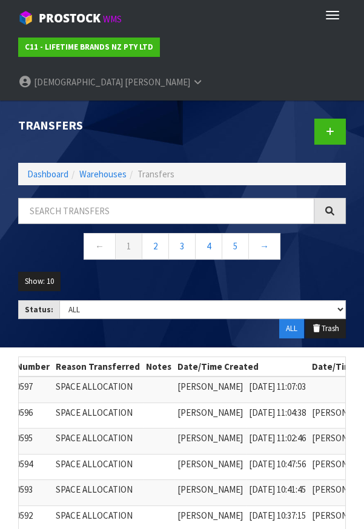
scroll to position [0, 273]
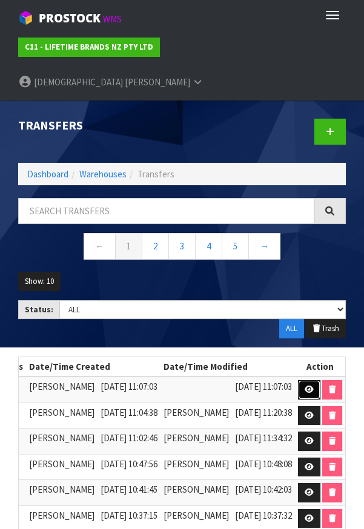
click at [309, 310] on icon at bounding box center [308, 389] width 9 height 8
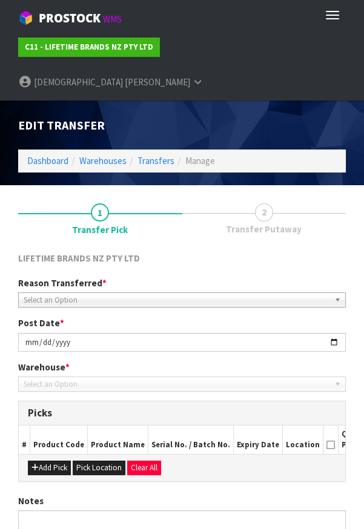
type input "[DATE]"
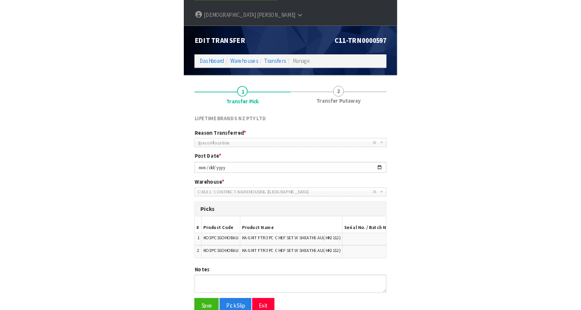
scroll to position [83, 0]
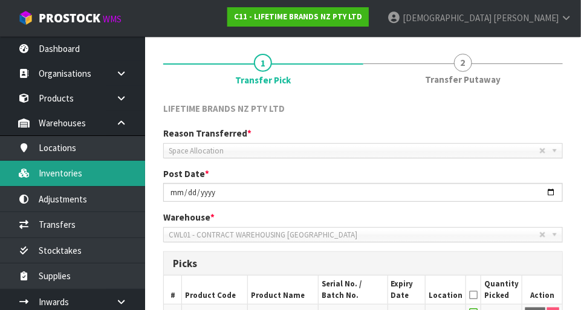
click at [72, 175] on link "Inventories" at bounding box center [72, 173] width 145 height 25
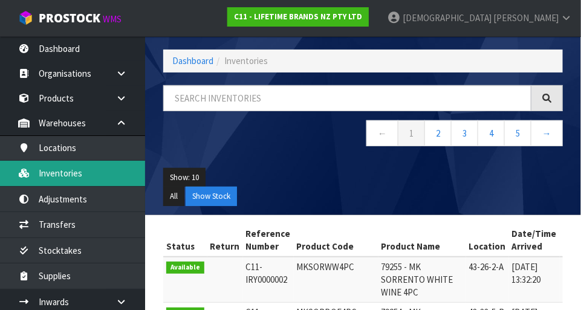
scroll to position [83, 0]
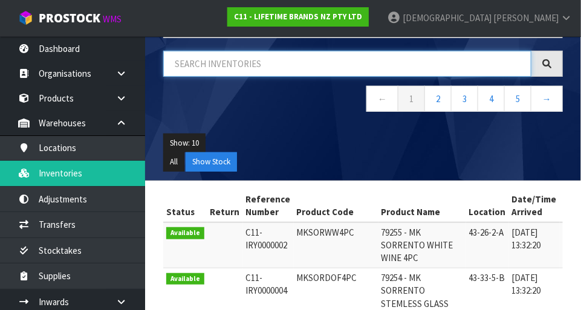
paste input "KO3PCSSOHOBAU"
type input "KO3PCSSOHOBAU"
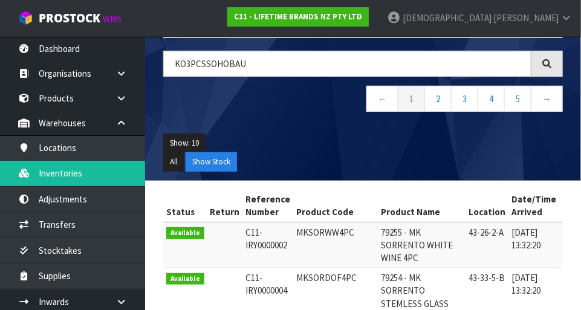
click at [297, 132] on div "Show: 10 5 10 25 50 All Show Stock" at bounding box center [363, 153] width 418 height 56
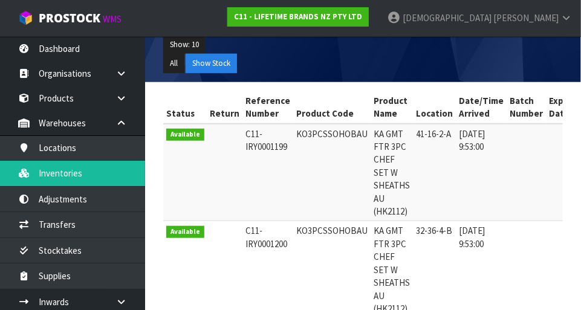
scroll to position [180, 0]
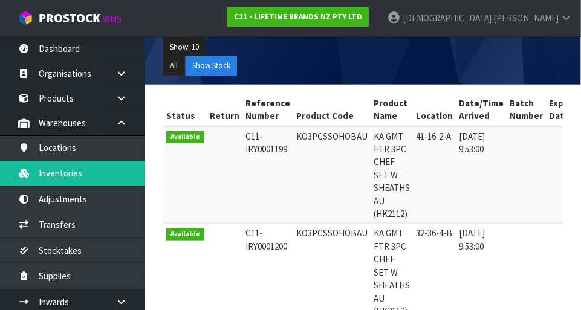
copy td "KO3PCSSOHOBAU"
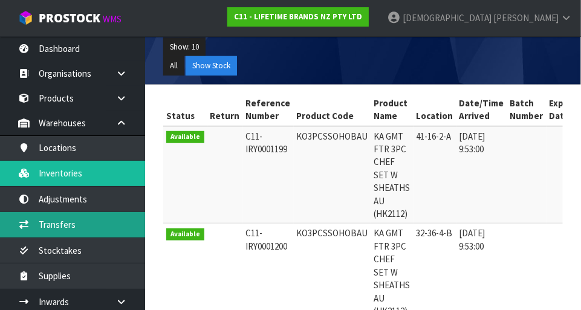
click at [76, 221] on link "Transfers" at bounding box center [72, 224] width 145 height 25
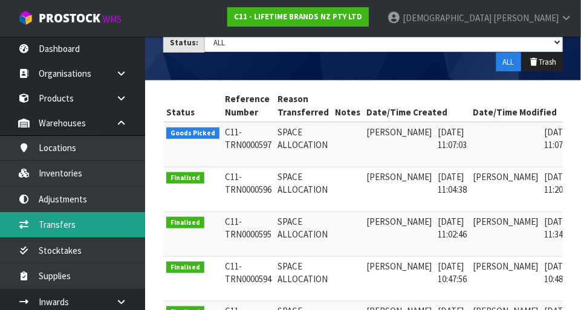
scroll to position [0, 31]
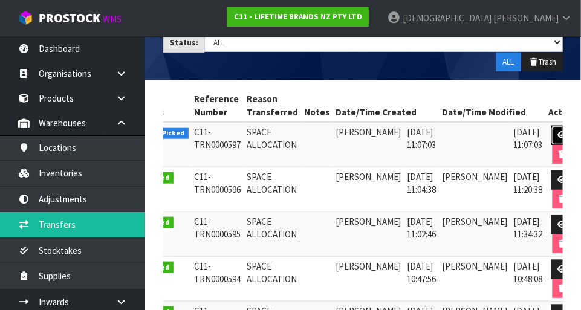
click at [558, 133] on icon at bounding box center [562, 135] width 9 height 8
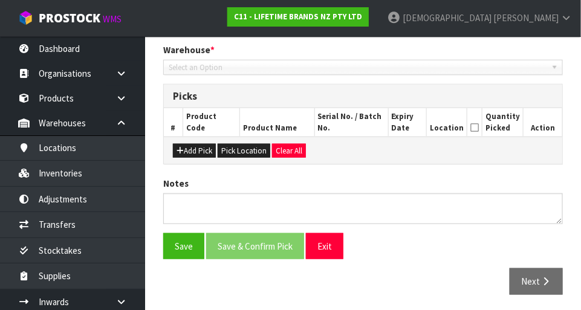
type input "[DATE]"
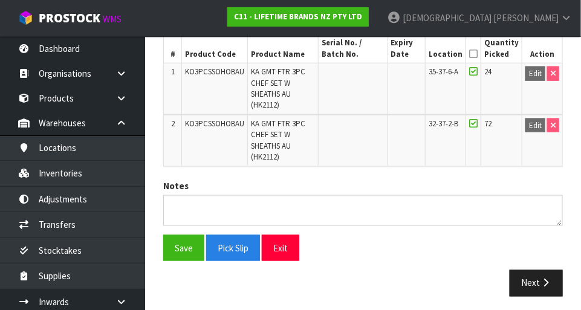
scroll to position [327, 0]
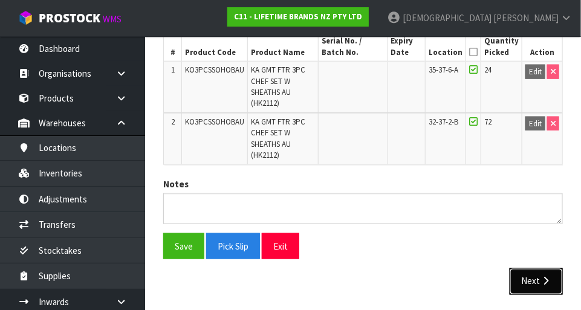
click at [536, 276] on button "Next" at bounding box center [536, 282] width 53 height 26
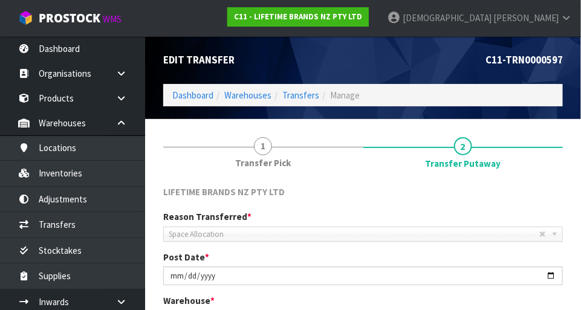
click at [321, 227] on span "Space Allocation" at bounding box center [354, 234] width 371 height 15
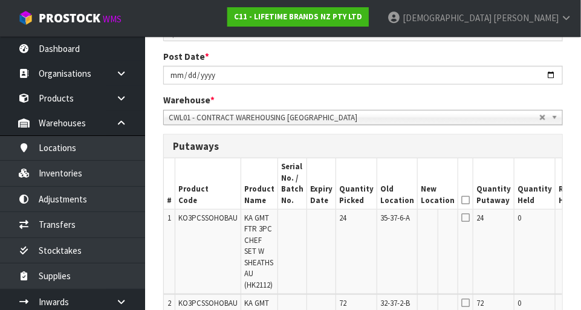
scroll to position [0, 38]
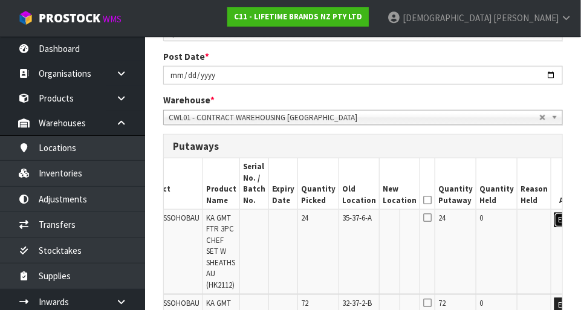
click at [555, 213] on button "Edit" at bounding box center [565, 220] width 20 height 15
paste input "41-16-2-A"
type input "41-16-2-A"
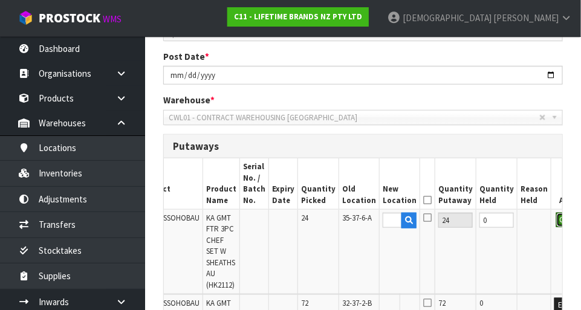
click at [557, 217] on button "OK" at bounding box center [565, 220] width 17 height 15
click at [405, 230] on icon at bounding box center [408, 230] width 7 height 8
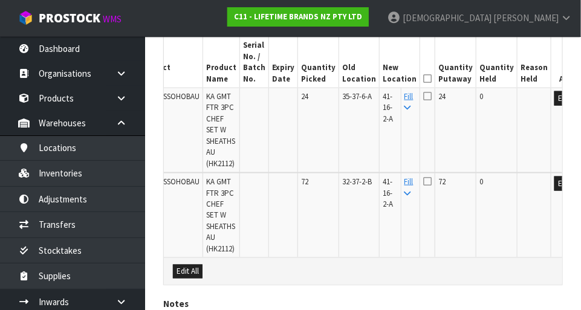
scroll to position [321, 0]
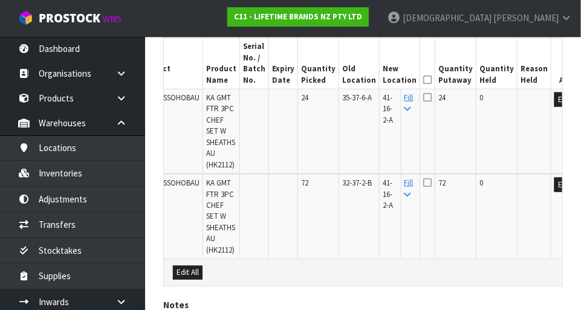
click at [423, 80] on icon at bounding box center [427, 80] width 8 height 1
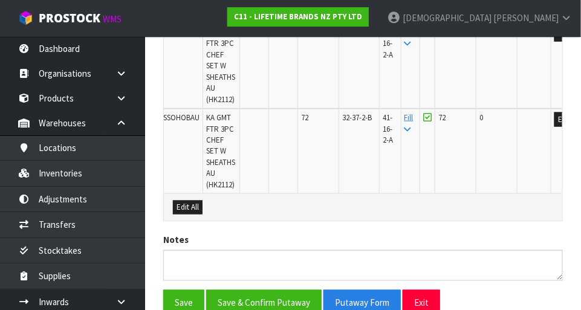
scroll to position [383, 0]
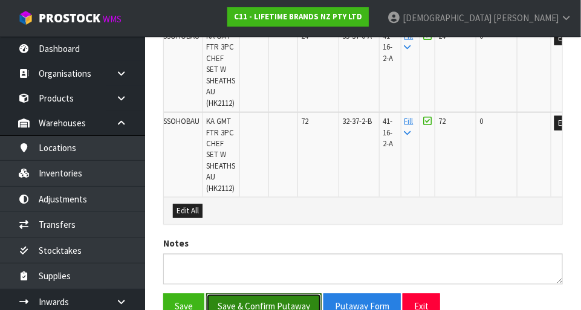
click at [280, 296] on button "Save & Confirm Putaway" at bounding box center [264, 307] width 116 height 26
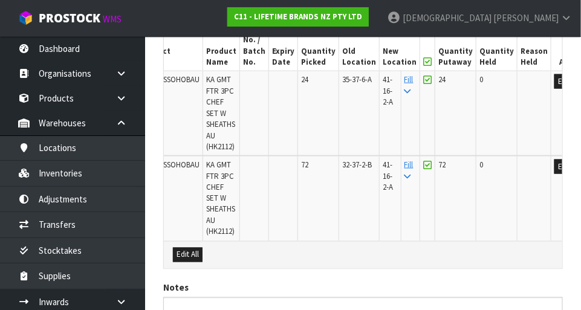
scroll to position [0, 0]
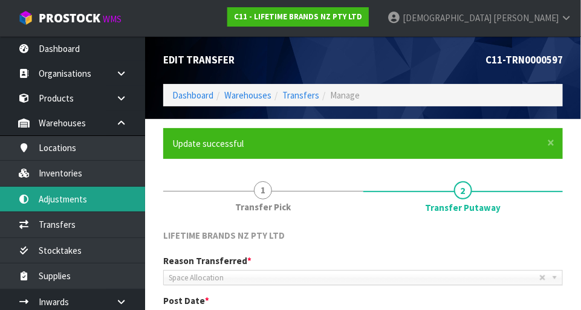
click at [65, 210] on link "Adjustments" at bounding box center [72, 199] width 145 height 25
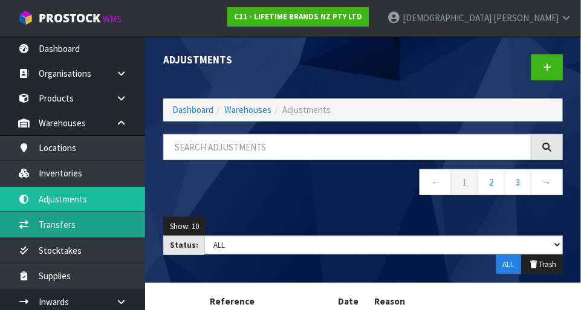
click at [59, 221] on link "Transfers" at bounding box center [72, 224] width 145 height 25
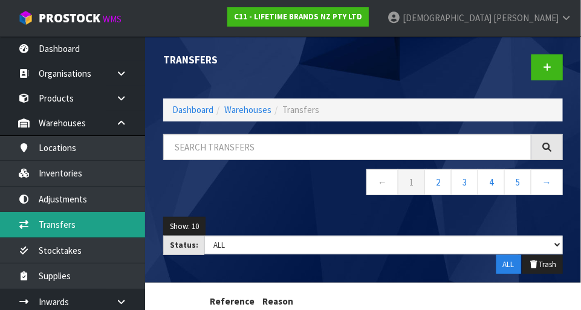
click at [66, 221] on link "Transfers" at bounding box center [72, 224] width 145 height 25
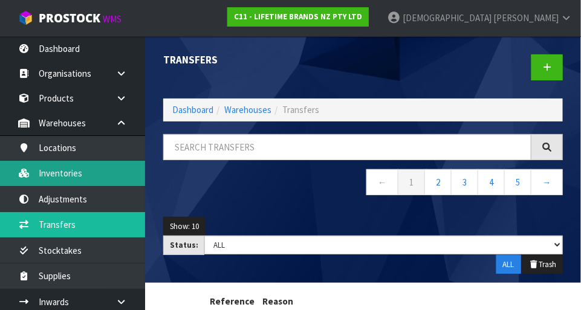
click at [61, 170] on link "Inventories" at bounding box center [72, 173] width 145 height 25
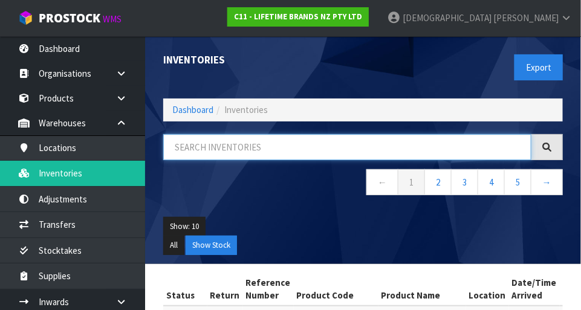
click at [246, 143] on input "text" at bounding box center [347, 147] width 368 height 26
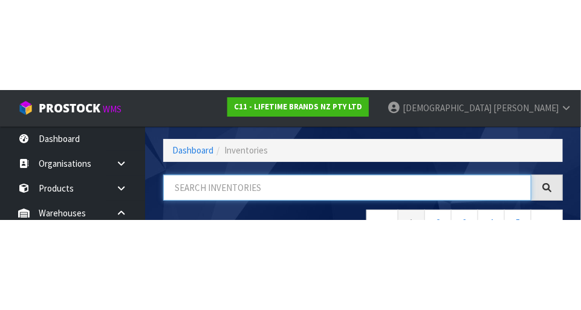
scroll to position [82, 0]
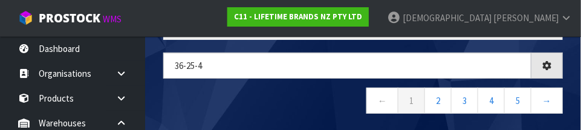
click at [297, 100] on nav "← 1 2 3 4 5 →" at bounding box center [363, 103] width 400 height 30
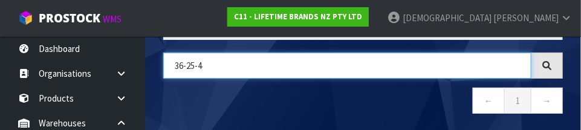
paste input "KCMCHB32SH"
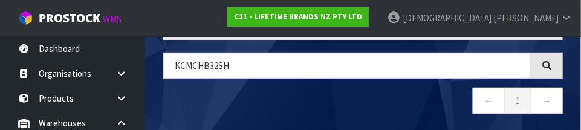
click at [317, 98] on nav "← 1 →" at bounding box center [363, 103] width 400 height 30
click at [289, 100] on nav "← 1 →" at bounding box center [363, 103] width 400 height 30
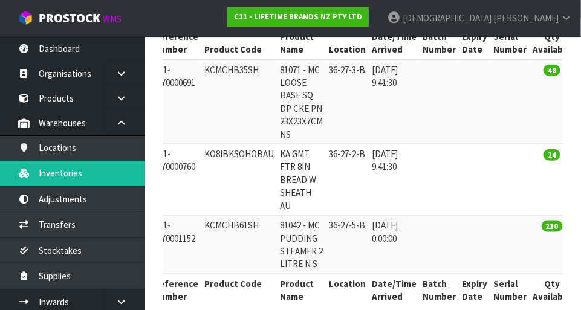
scroll to position [0, 93]
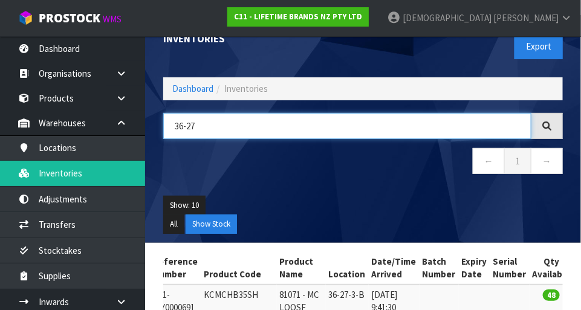
click at [221, 113] on input "36-27" at bounding box center [347, 126] width 368 height 26
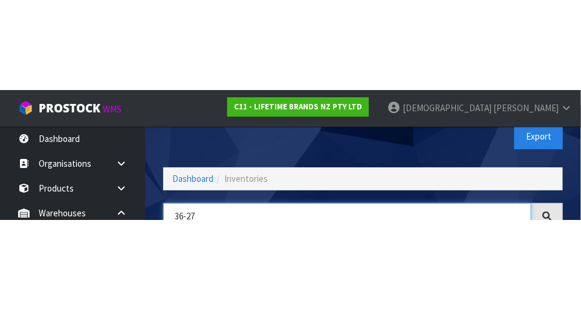
scroll to position [82, 0]
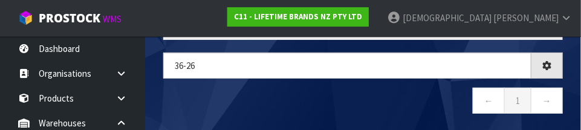
click at [324, 93] on nav "← 1 →" at bounding box center [363, 103] width 400 height 30
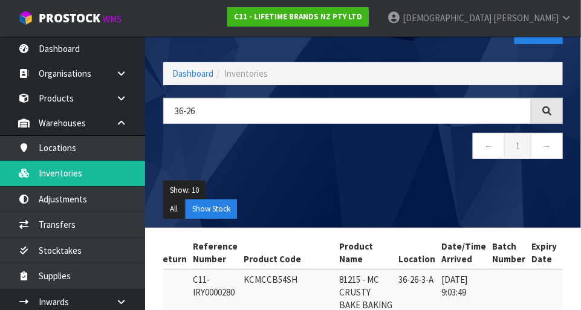
scroll to position [35, 0]
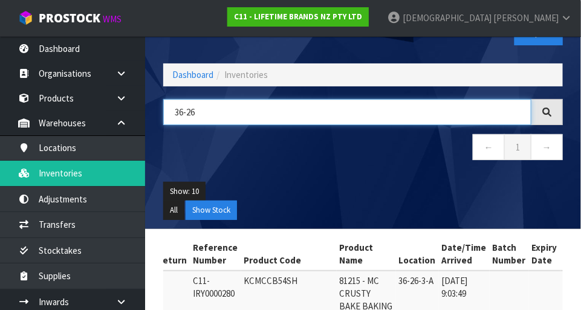
click at [253, 106] on input "36-26" at bounding box center [347, 112] width 368 height 26
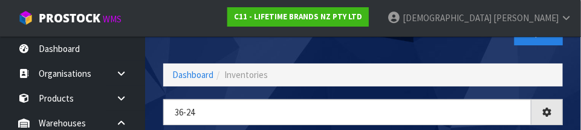
click at [293, 38] on div "Inventories" at bounding box center [258, 21] width 209 height 41
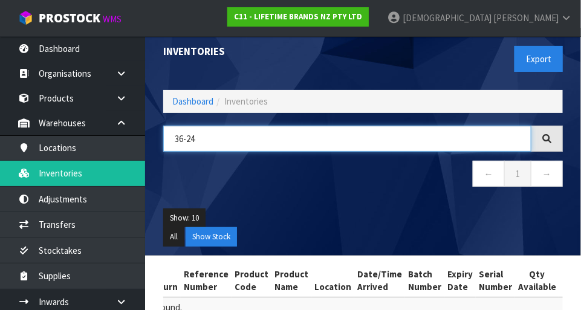
click at [296, 133] on input "36-24" at bounding box center [347, 139] width 368 height 26
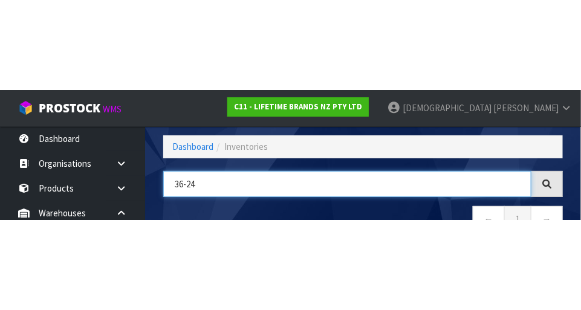
scroll to position [82, 0]
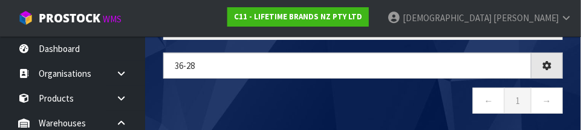
click at [349, 91] on nav "← 1 →" at bounding box center [363, 103] width 400 height 30
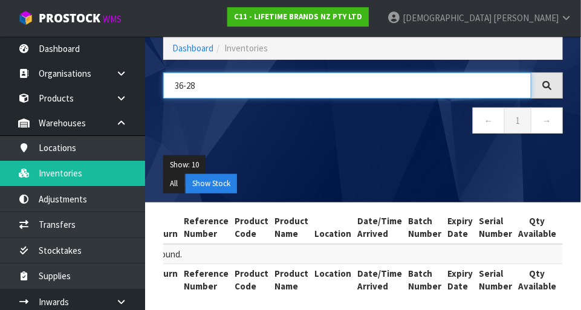
click at [345, 81] on input "36-28" at bounding box center [347, 86] width 368 height 26
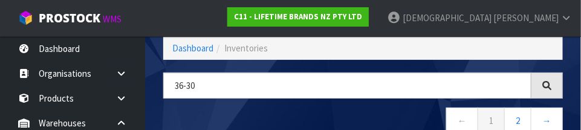
click at [308, 104] on div "36-30 ← 1 2 →" at bounding box center [363, 110] width 418 height 74
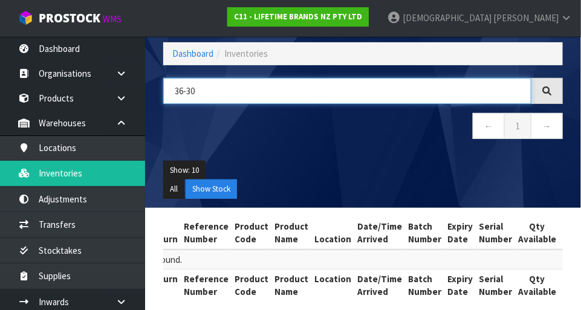
click at [299, 87] on input "36-30" at bounding box center [347, 91] width 368 height 26
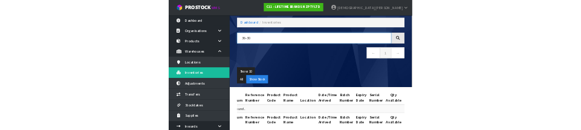
scroll to position [56, 0]
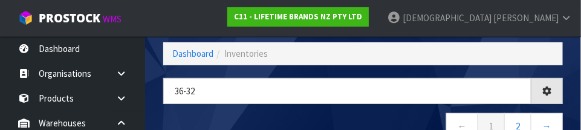
click at [315, 110] on div "36-32 ← 1 2 →" at bounding box center [363, 115] width 418 height 74
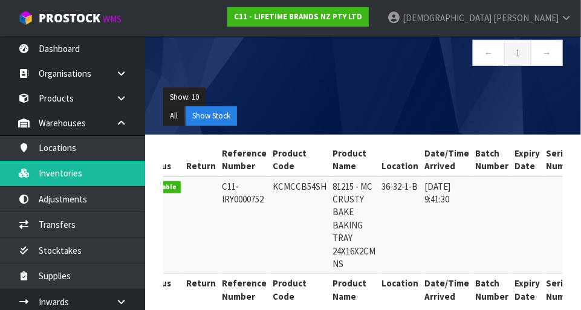
scroll to position [0, 25]
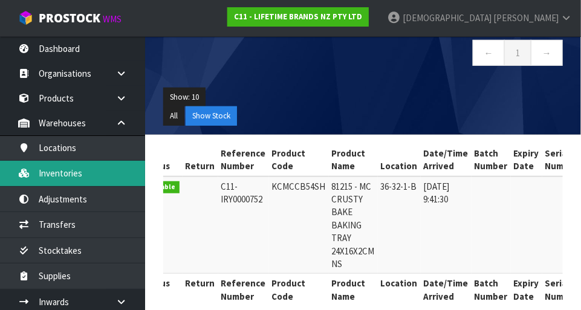
click at [65, 171] on link "Inventories" at bounding box center [72, 173] width 145 height 25
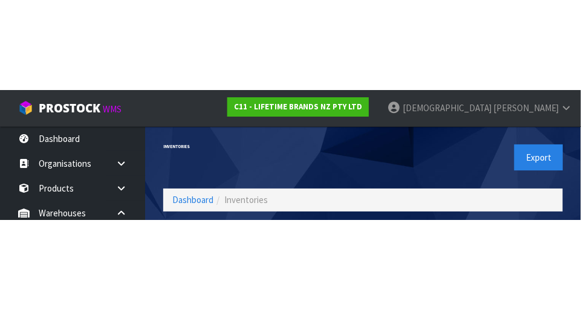
scroll to position [82, 0]
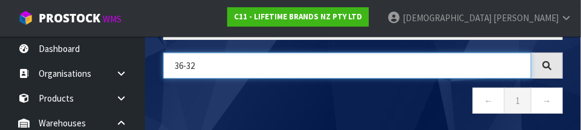
paste input "KCMCCB54SH"
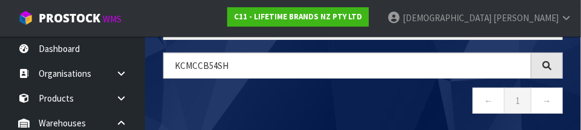
click at [345, 99] on nav "← 1 →" at bounding box center [363, 103] width 400 height 30
click at [312, 93] on nav "← 1 →" at bounding box center [363, 103] width 400 height 30
click at [350, 108] on nav "← 1 →" at bounding box center [363, 103] width 400 height 30
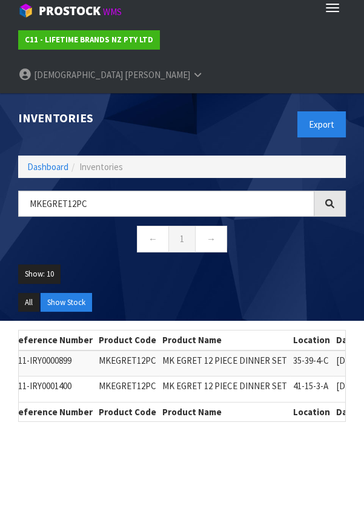
scroll to position [7, 0]
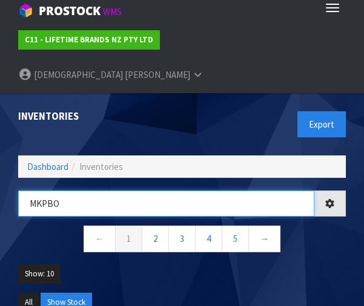
type input "MKPBO"
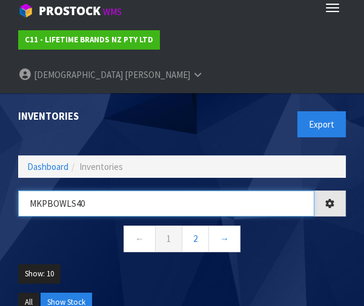
type input "MKPBOWLS40"
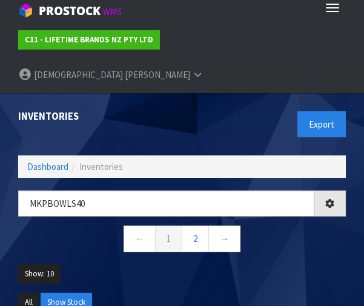
click at [310, 226] on nav "← 1 2 →" at bounding box center [181, 241] width 327 height 30
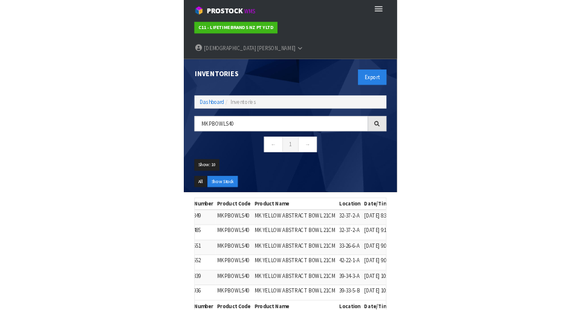
scroll to position [0, 0]
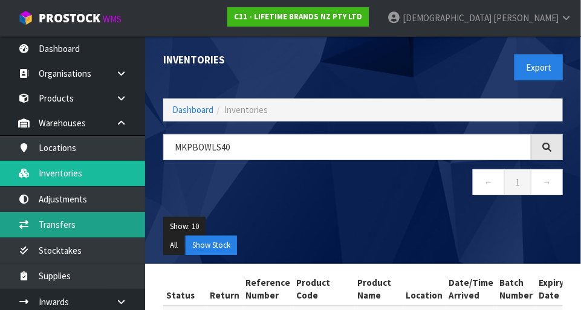
click at [51, 219] on link "Transfers" at bounding box center [72, 224] width 145 height 25
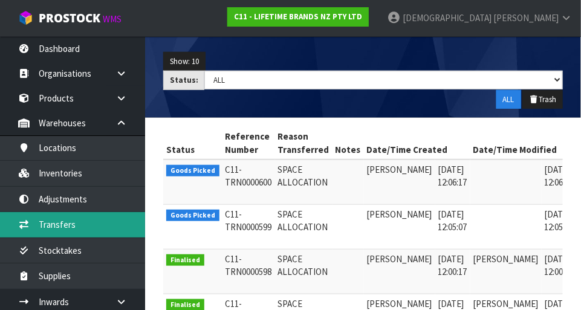
scroll to position [0, 31]
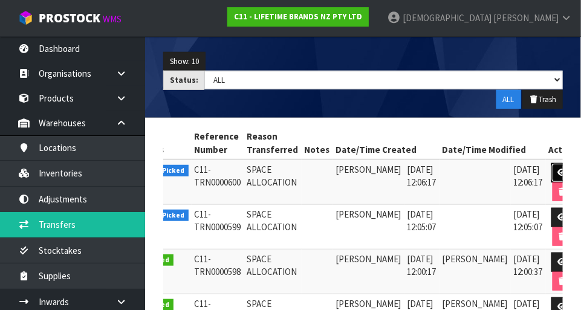
click at [558, 171] on icon at bounding box center [562, 173] width 9 height 8
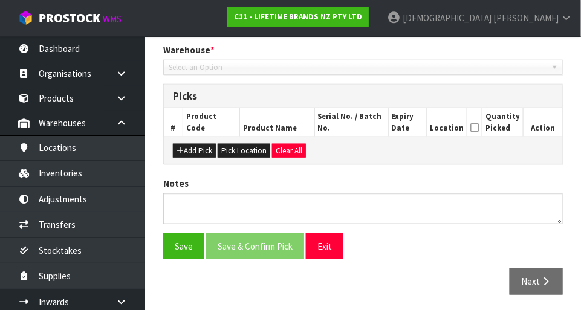
type input "[DATE]"
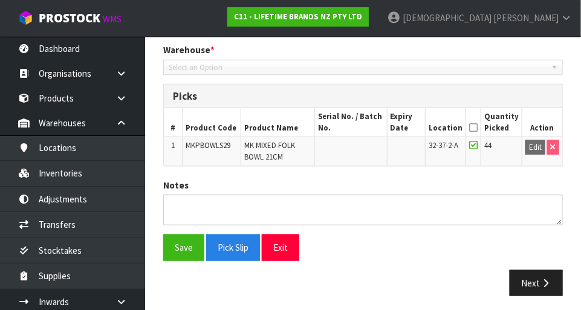
scroll to position [253, 0]
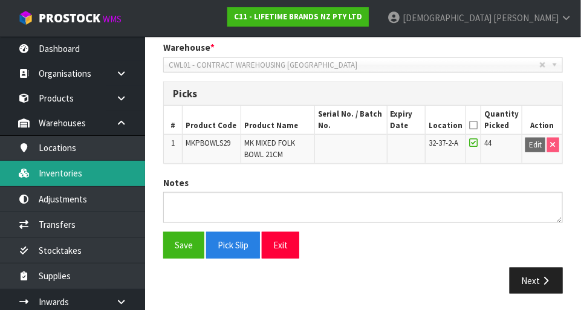
click at [72, 169] on link "Inventories" at bounding box center [72, 173] width 145 height 25
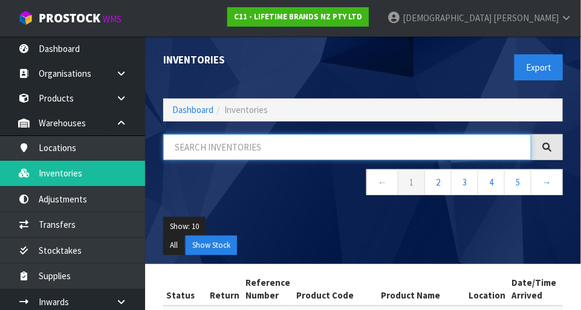
paste input "MKPBOWLS29"
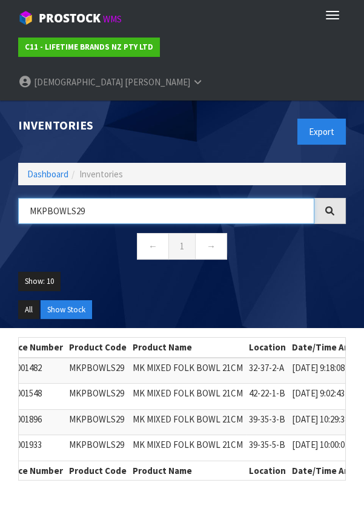
type input "MKPBOWLS29"
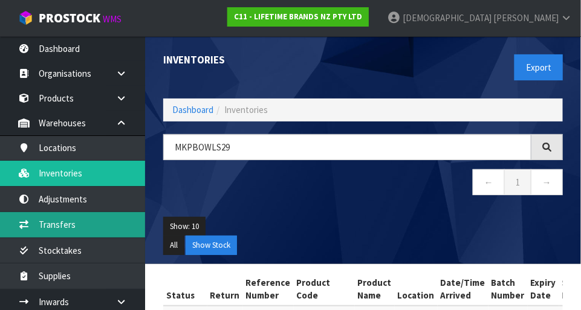
click at [57, 215] on link "Transfers" at bounding box center [72, 224] width 145 height 25
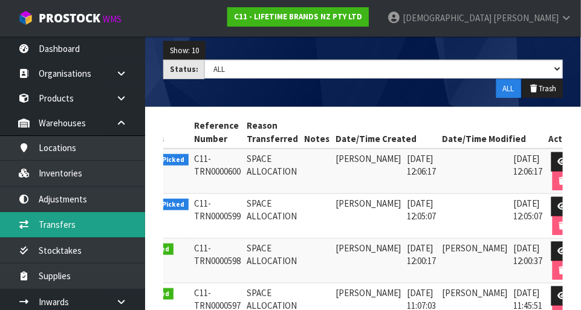
scroll to position [0, 30]
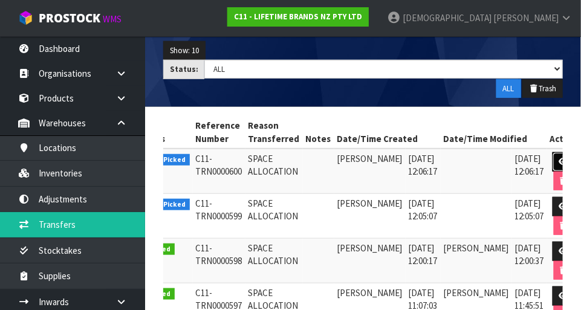
click at [553, 154] on link at bounding box center [564, 161] width 22 height 19
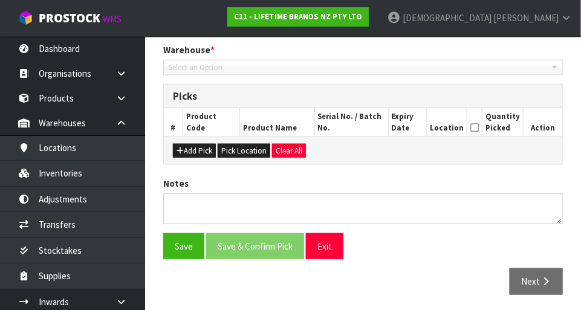
type input "[DATE]"
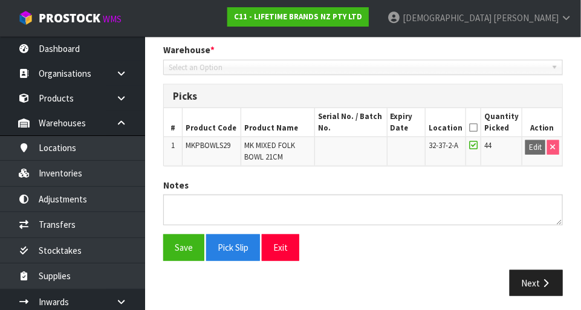
scroll to position [253, 0]
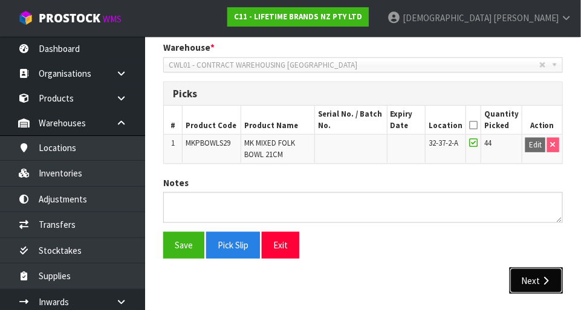
click at [524, 268] on button "Next" at bounding box center [536, 281] width 53 height 26
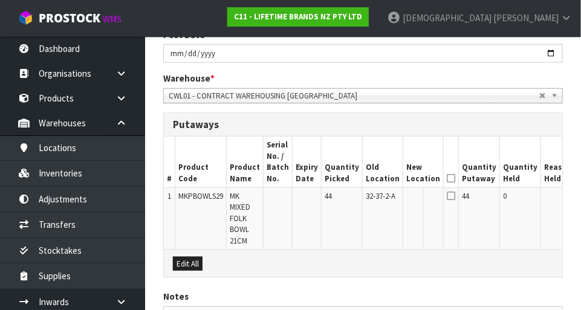
scroll to position [221, 0]
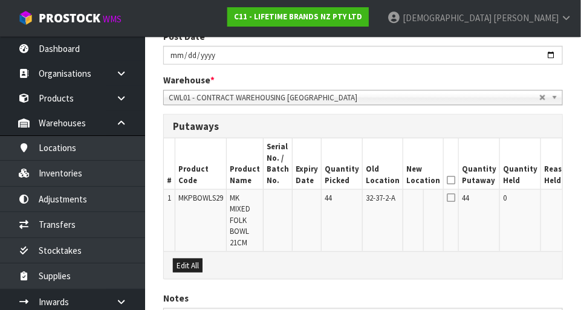
click at [578, 195] on button "Edit" at bounding box center [588, 200] width 20 height 15
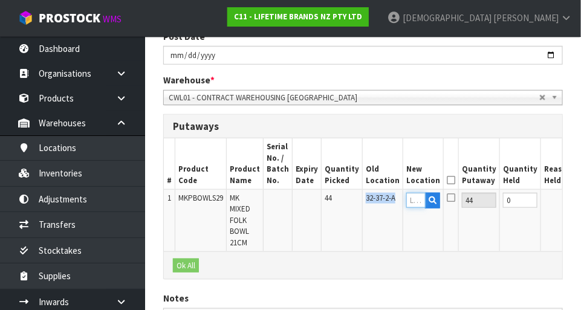
click at [407, 194] on input "text" at bounding box center [416, 200] width 19 height 15
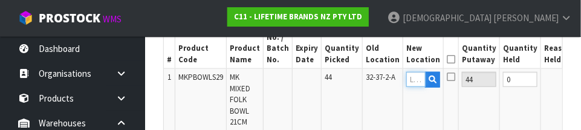
scroll to position [349, 0]
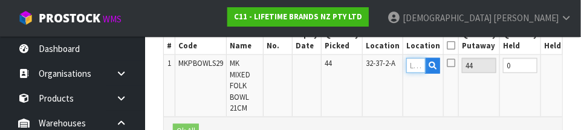
paste input "39-35-3-B"
type input "39-35-3-B"
click at [578, 60] on button "OK" at bounding box center [586, 65] width 17 height 15
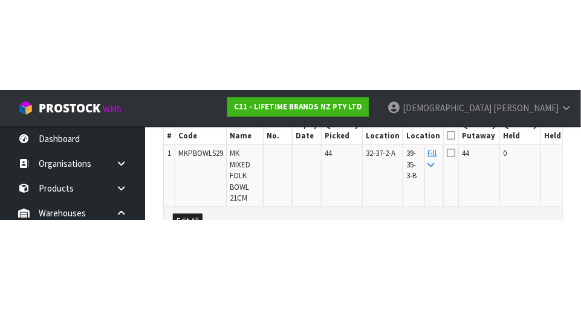
scroll to position [336, 0]
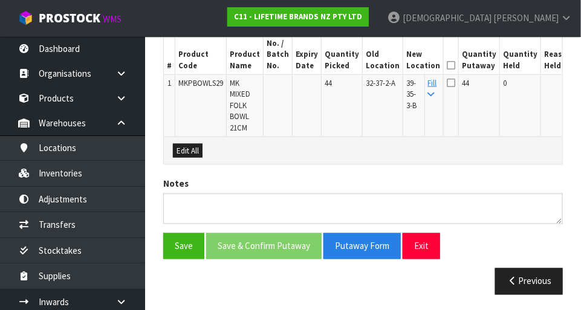
click at [444, 59] on th at bounding box center [451, 49] width 15 height 51
click at [447, 65] on icon at bounding box center [451, 65] width 8 height 1
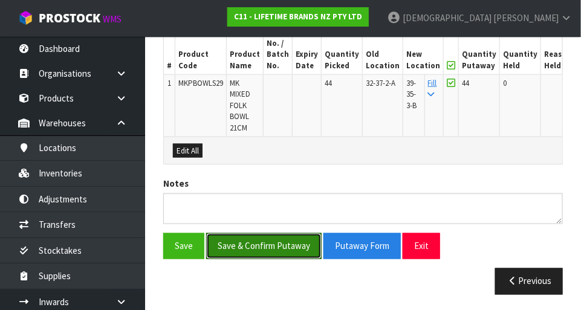
click at [270, 235] on button "Save & Confirm Putaway" at bounding box center [264, 247] width 116 height 26
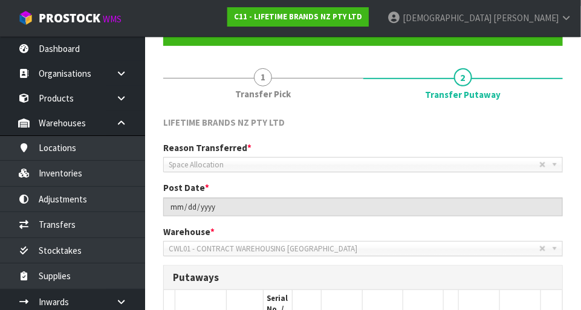
scroll to position [110, 0]
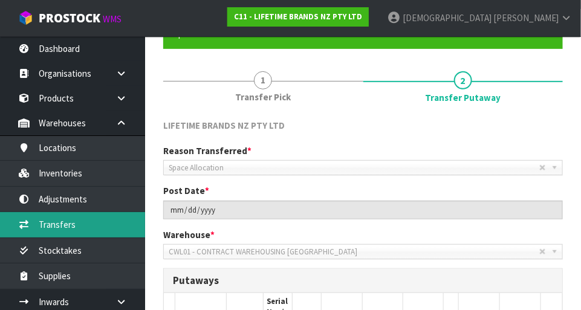
click at [67, 220] on link "Transfers" at bounding box center [72, 224] width 145 height 25
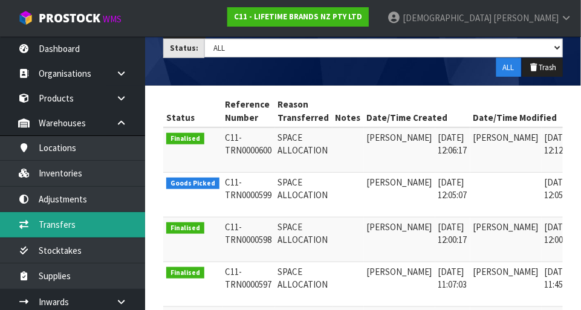
scroll to position [0, 31]
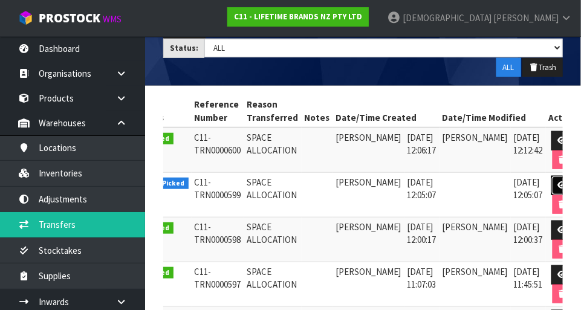
click at [552, 176] on link at bounding box center [563, 185] width 22 height 19
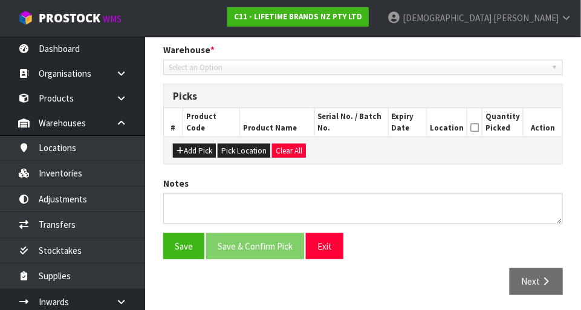
type input "[DATE]"
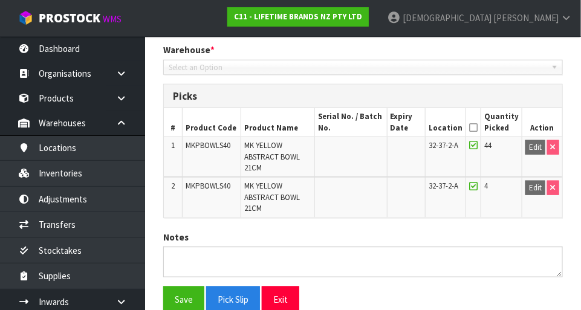
scroll to position [305, 0]
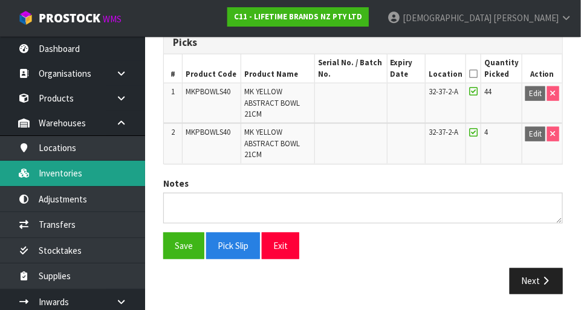
click at [73, 171] on link "Inventories" at bounding box center [72, 173] width 145 height 25
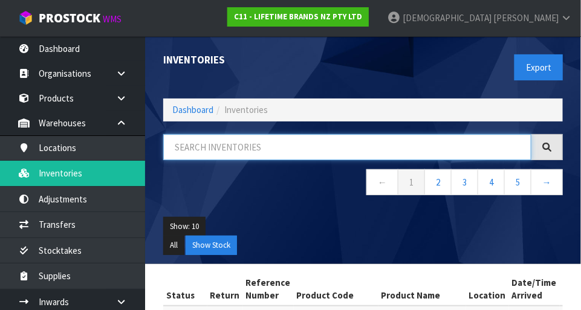
paste input "MKPBOWLS40"
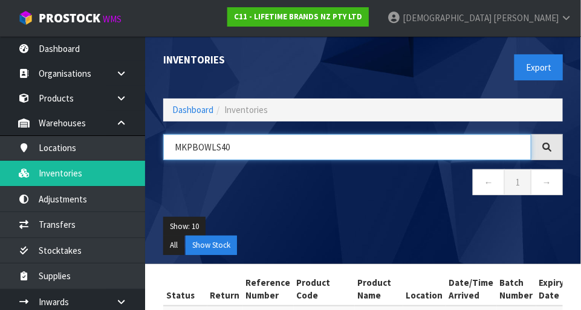
type input "MKPBOWLS40"
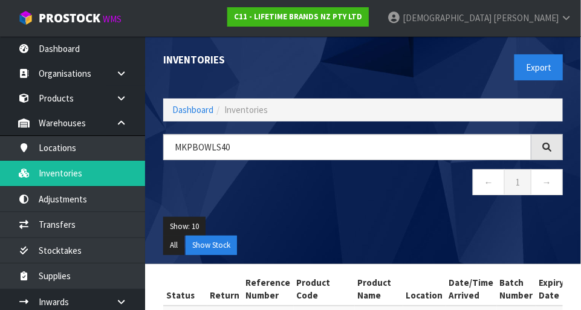
click at [319, 200] on div "MKPBOWLS40 ← 1 →" at bounding box center [363, 171] width 418 height 74
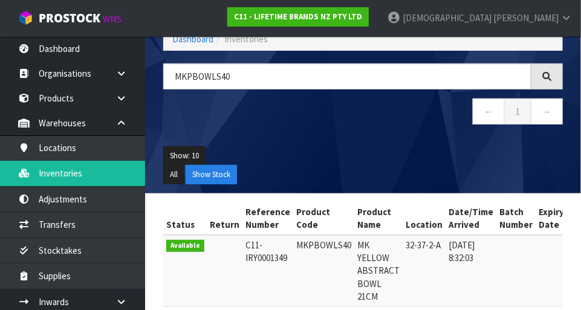
scroll to position [71, 0]
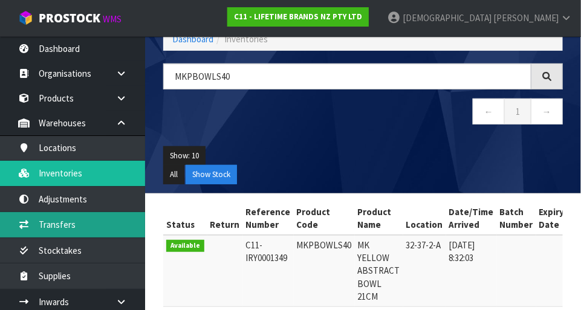
click at [56, 223] on link "Transfers" at bounding box center [72, 224] width 145 height 25
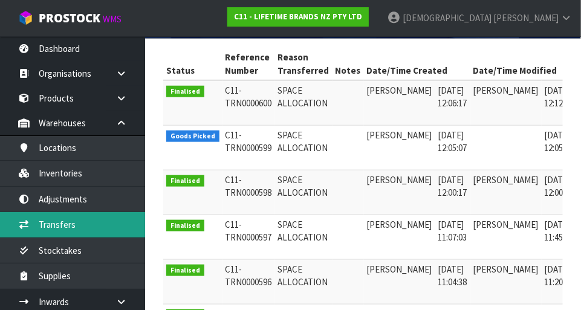
scroll to position [0, 31]
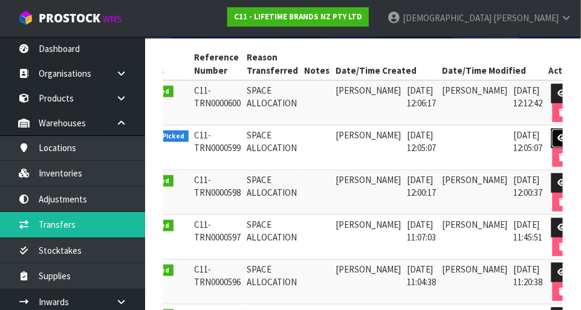
click at [553, 133] on link at bounding box center [563, 138] width 22 height 19
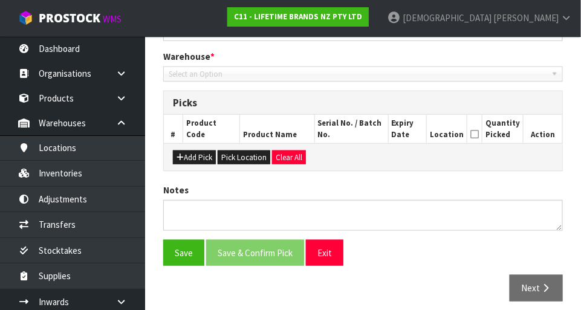
scroll to position [305, 0]
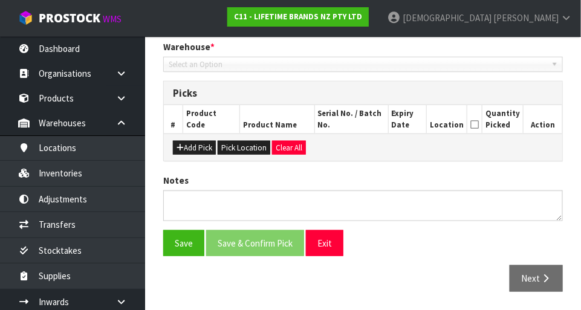
type input "[DATE]"
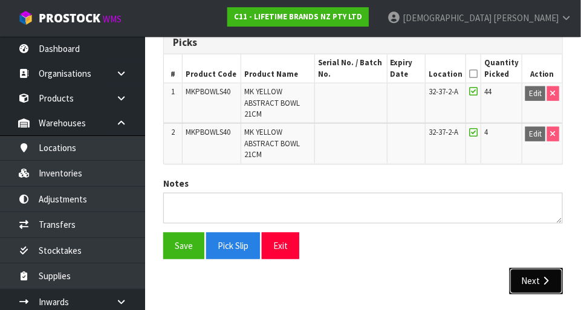
click at [526, 269] on button "Next" at bounding box center [536, 282] width 53 height 26
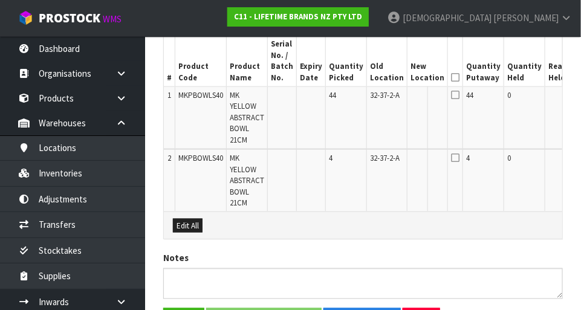
scroll to position [0, 28]
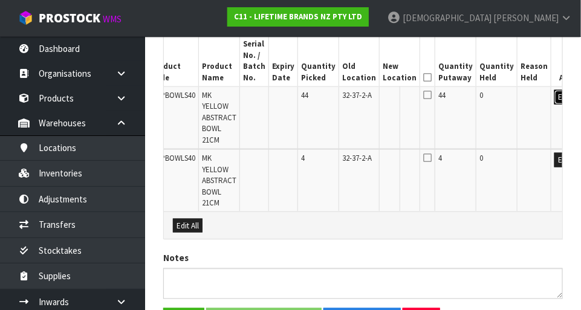
click at [555, 90] on button "Edit" at bounding box center [565, 97] width 20 height 15
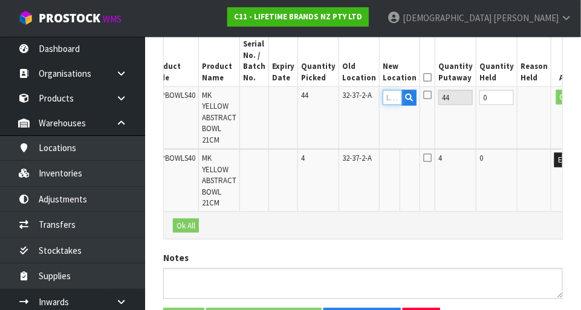
paste input "39-34-3-A"
type input "39-34-3-A"
click at [557, 91] on button "OK" at bounding box center [565, 97] width 17 height 15
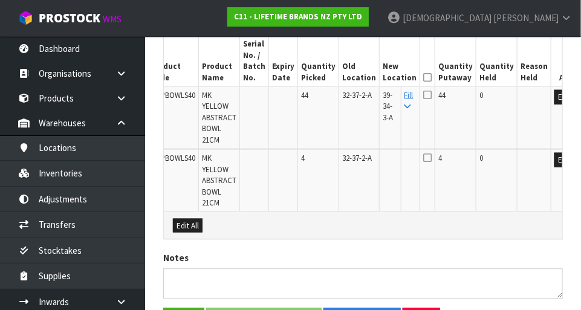
click at [381, 98] on td "39-34-3-A" at bounding box center [391, 118] width 22 height 63
click at [405, 98] on link "Fill" at bounding box center [409, 100] width 9 height 21
click at [400, 70] on th "New Location" at bounding box center [400, 61] width 41 height 51
click at [423, 77] on icon at bounding box center [427, 77] width 8 height 1
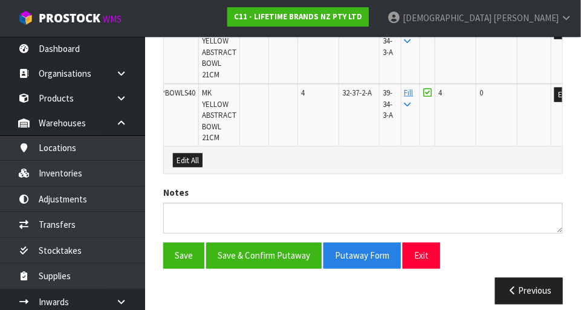
scroll to position [388, 0]
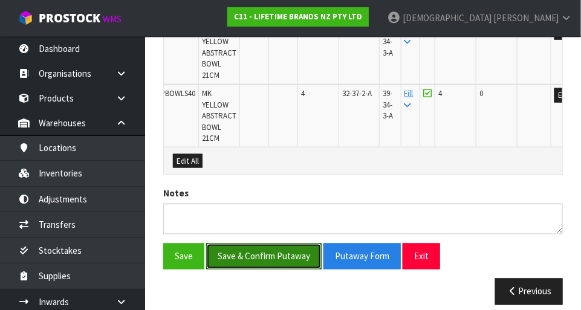
click at [281, 244] on button "Save & Confirm Putaway" at bounding box center [264, 257] width 116 height 26
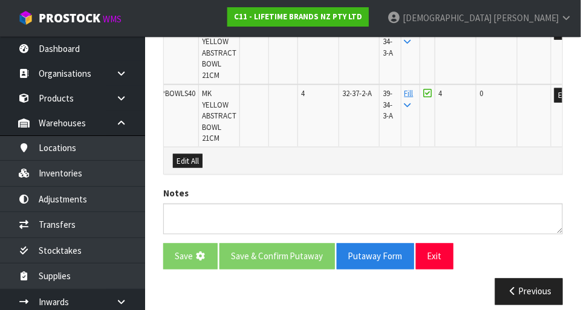
scroll to position [0, 0]
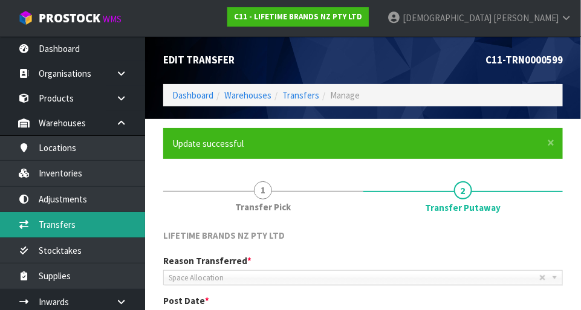
click at [76, 220] on link "Transfers" at bounding box center [72, 224] width 145 height 25
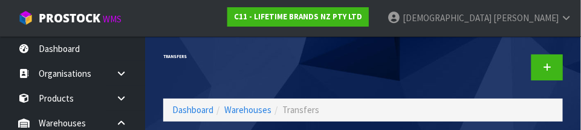
click at [320, 71] on div "Transfers" at bounding box center [258, 56] width 209 height 41
click at [416, 74] on div at bounding box center [468, 67] width 209 height 62
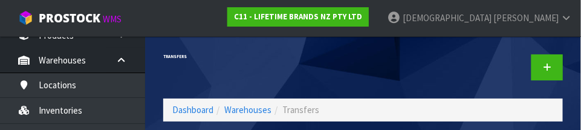
scroll to position [70, 0]
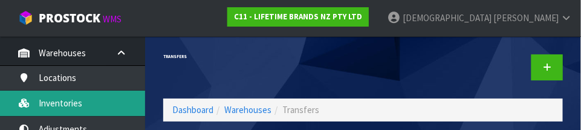
click at [70, 96] on link "Inventories" at bounding box center [72, 103] width 145 height 25
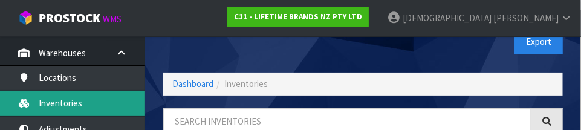
scroll to position [86, 0]
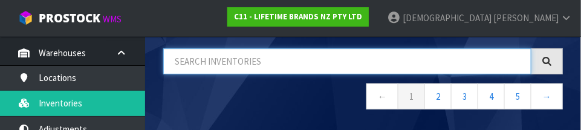
click at [269, 65] on input "text" at bounding box center [347, 61] width 368 height 26
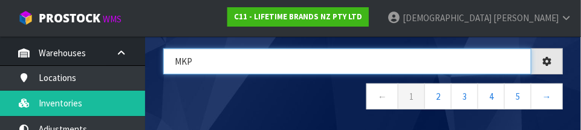
type input "MKP"
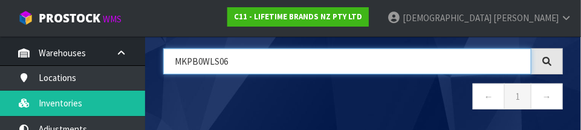
type input "MKPB0WLS06"
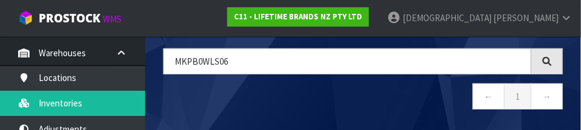
click at [339, 90] on nav "← 1 →" at bounding box center [363, 98] width 400 height 30
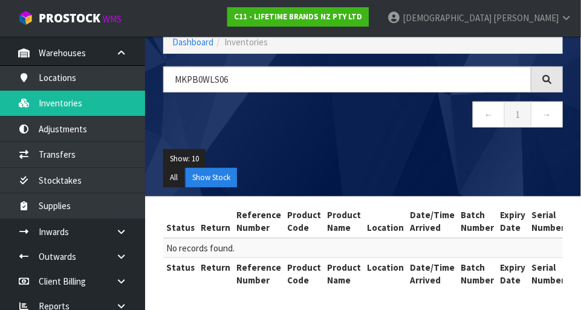
scroll to position [0, 0]
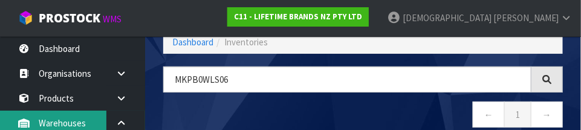
click at [67, 111] on link "Warehouses" at bounding box center [72, 123] width 145 height 25
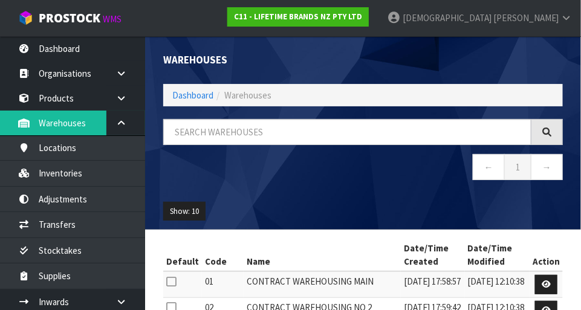
click at [60, 97] on div "Warehouses Dashboard Warehouses ← 1 → Show: 10 5 10 25 50 Default Code Name Dat…" at bounding box center [290, 266] width 581 height 533
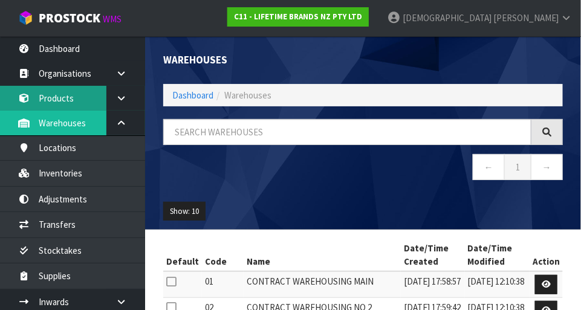
click at [57, 94] on link "Products" at bounding box center [72, 98] width 145 height 25
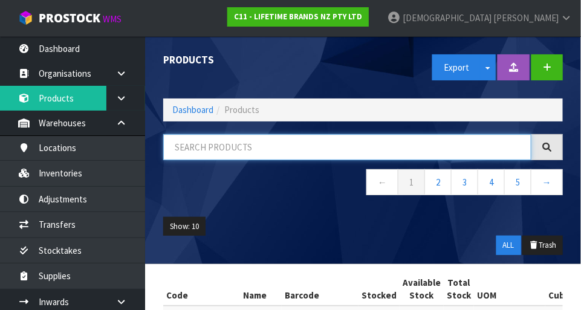
paste input "MKPB0WLS06"
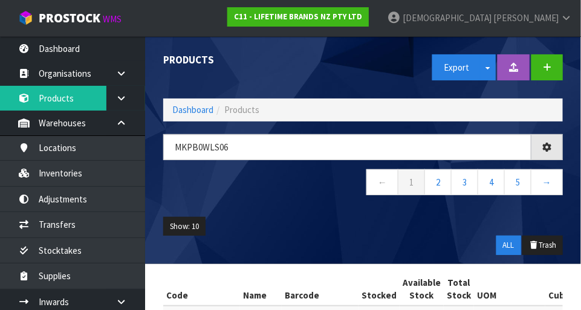
click at [312, 192] on nav "← 1 2 3 4 5 →" at bounding box center [363, 184] width 400 height 30
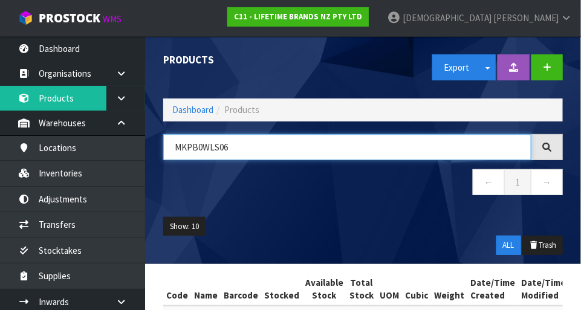
click at [263, 144] on input "MKPB0WLS06" at bounding box center [347, 147] width 368 height 26
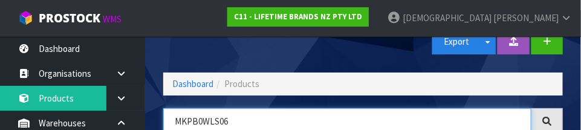
scroll to position [82, 0]
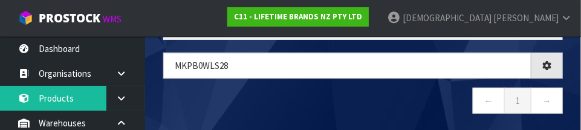
click at [379, 99] on nav "← 1 →" at bounding box center [363, 103] width 400 height 30
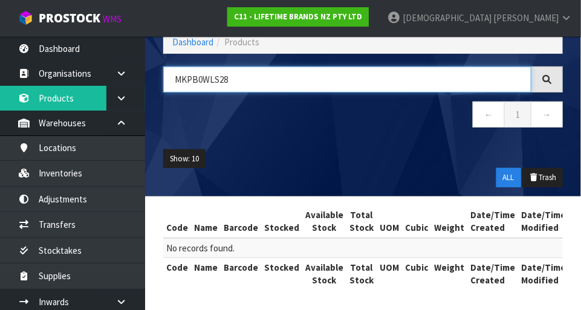
click at [260, 73] on input "MKPB0WLS28" at bounding box center [347, 80] width 368 height 26
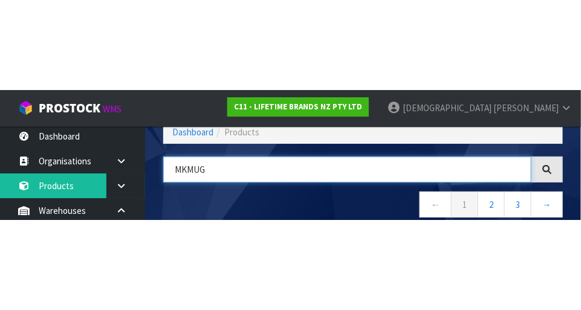
scroll to position [0, 0]
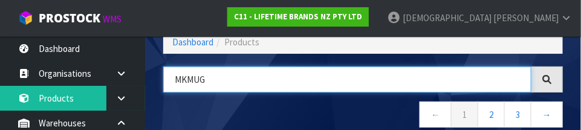
type input "MKMUG"
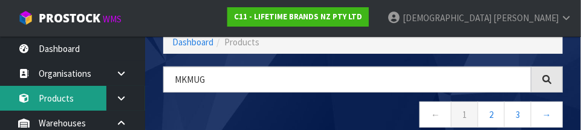
click at [68, 96] on link "Products" at bounding box center [72, 98] width 145 height 25
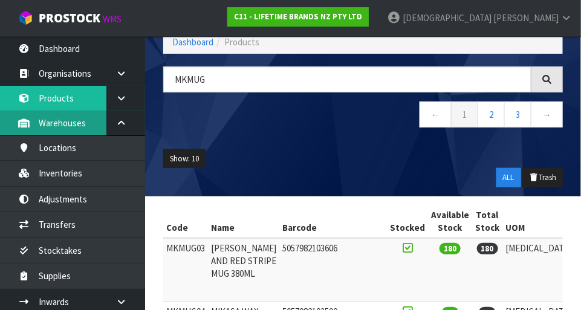
click at [65, 122] on link "Warehouses" at bounding box center [72, 123] width 145 height 25
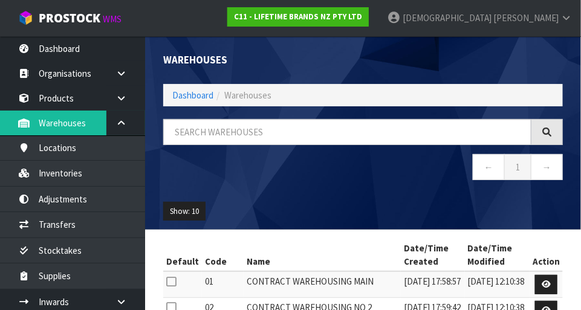
click at [67, 143] on div "Warehouses Dashboard Warehouses ← 1 → Show: 10 5 10 25 50 Default Code Name Dat…" at bounding box center [290, 266] width 581 height 533
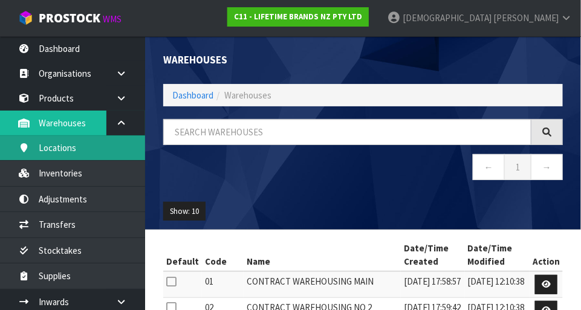
click at [67, 151] on link "Locations" at bounding box center [72, 148] width 145 height 25
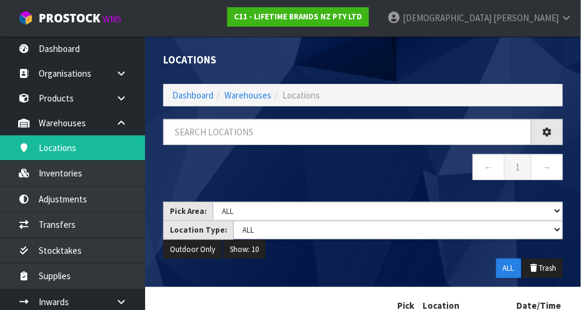
click at [60, 94] on div "Locations Dashboard Warehouses Locations ← 1 → Pick Area: Main Refurb Damaged P…" at bounding box center [290, 192] width 581 height 384
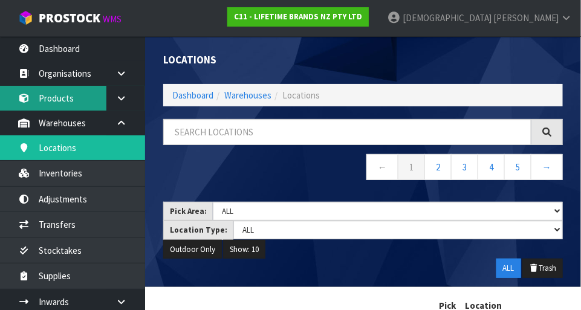
click at [67, 93] on link "Products" at bounding box center [72, 98] width 145 height 25
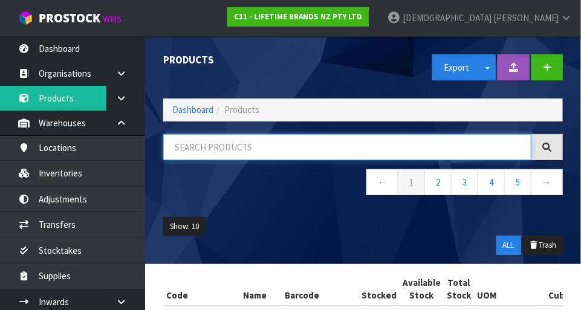
paste input "MKPB0WLS06"
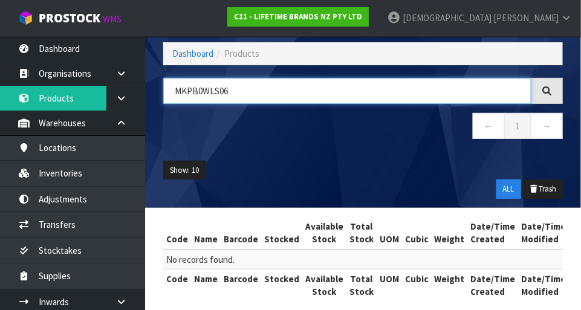
scroll to position [52, 0]
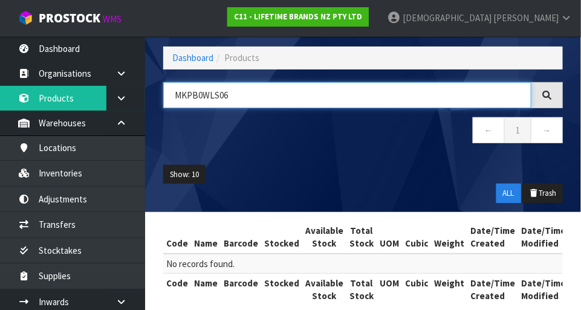
click at [195, 89] on input "MKPB0WLS06" at bounding box center [347, 95] width 368 height 26
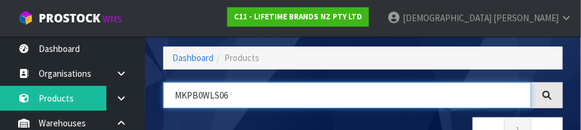
click at [206, 96] on input "MKPB0WLS06" at bounding box center [347, 95] width 368 height 26
click at [315, 105] on input "MKPBowLS06" at bounding box center [347, 95] width 368 height 26
click at [356, 106] on input "MKPBOWLS06" at bounding box center [347, 95] width 368 height 26
click at [360, 106] on input "MKPBOWLS06" at bounding box center [347, 95] width 368 height 26
type input "MKPBOWLS06"
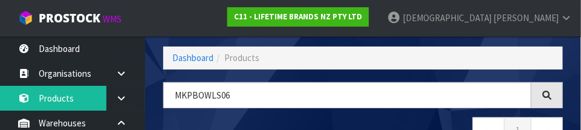
click at [548, 23] on span "[PERSON_NAME]" at bounding box center [526, 17] width 65 height 11
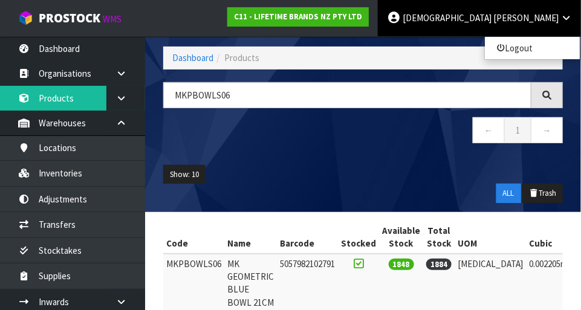
scroll to position [111, 0]
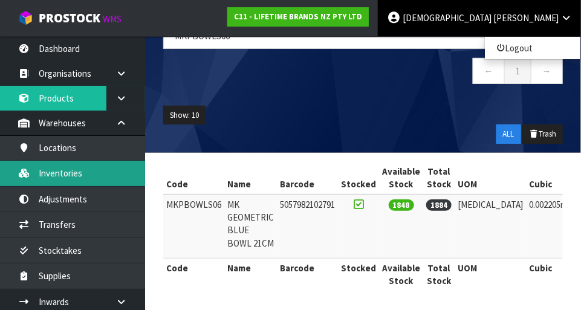
click at [73, 165] on link "Inventories" at bounding box center [72, 173] width 145 height 25
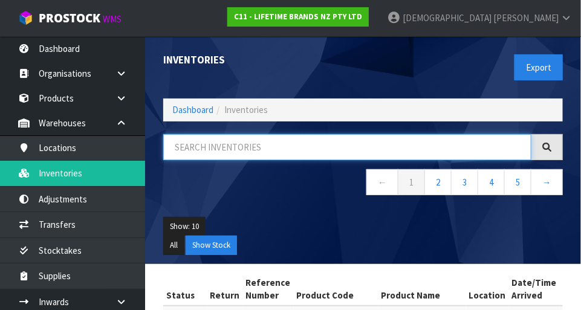
paste input "MKPBOWLS06"
type input "MKPBOWLS06"
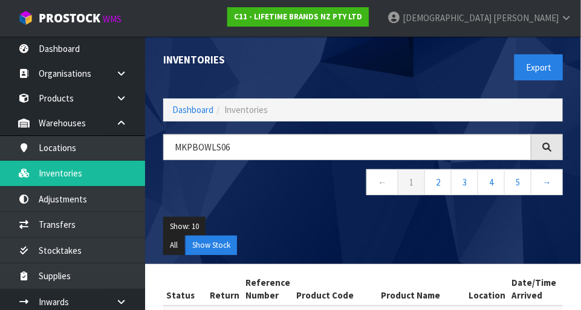
click at [311, 193] on nav "← 1 2 3 4 5 →" at bounding box center [363, 184] width 400 height 30
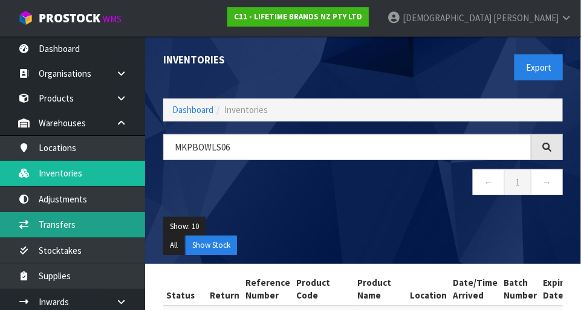
click at [50, 212] on link "Transfers" at bounding box center [72, 224] width 145 height 25
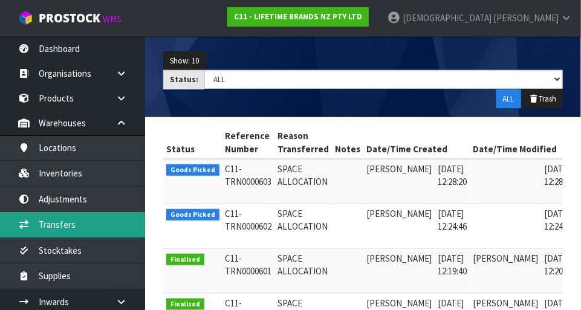
scroll to position [0, 31]
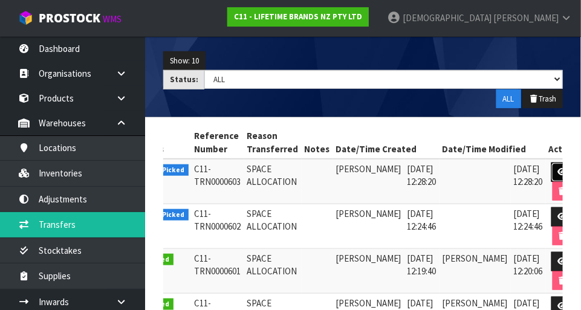
click at [552, 163] on link at bounding box center [563, 172] width 22 height 19
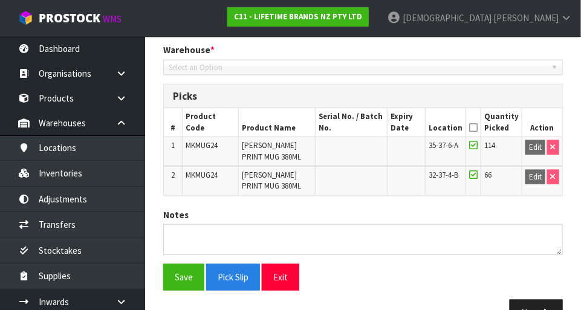
type input "[DATE]"
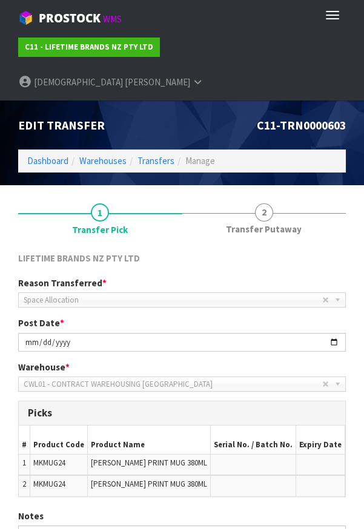
click at [310, 102] on div "C11-TRN0000603" at bounding box center [268, 125] width 173 height 50
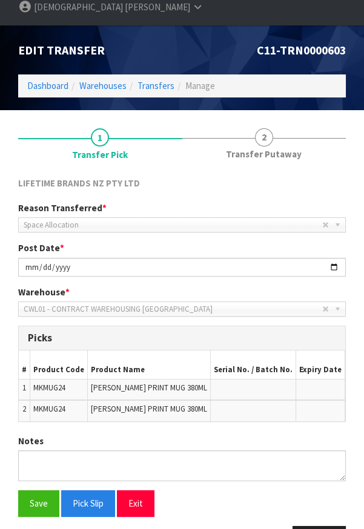
scroll to position [74, 0]
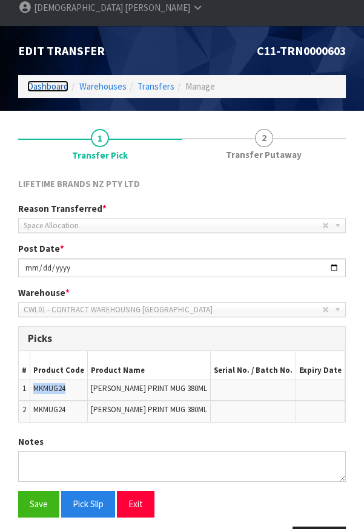
click at [40, 80] on link "Dashboard" at bounding box center [47, 85] width 41 height 11
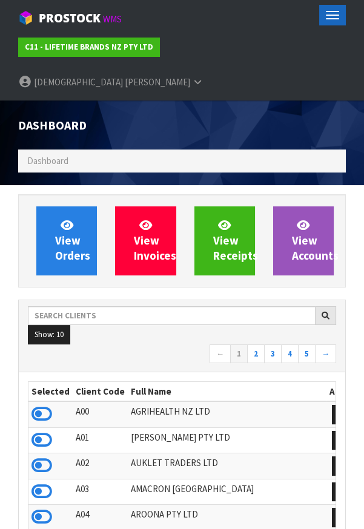
click at [327, 10] on button "Toggle navigation" at bounding box center [332, 15] width 27 height 21
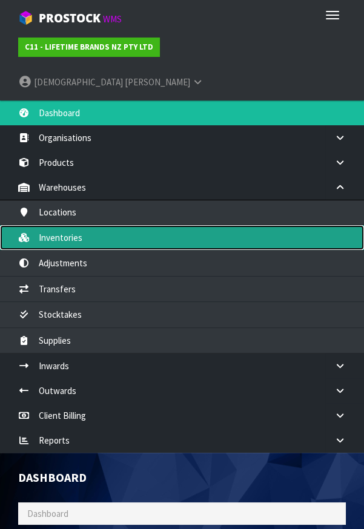
click at [54, 225] on link "Inventories" at bounding box center [182, 237] width 364 height 25
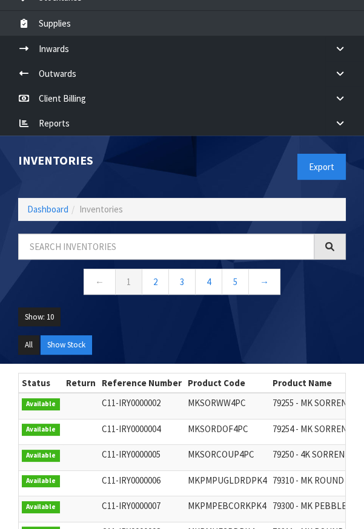
scroll to position [319, 0]
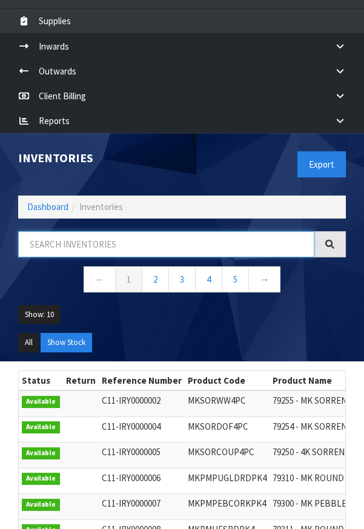
paste input "MKPBOWLS06"
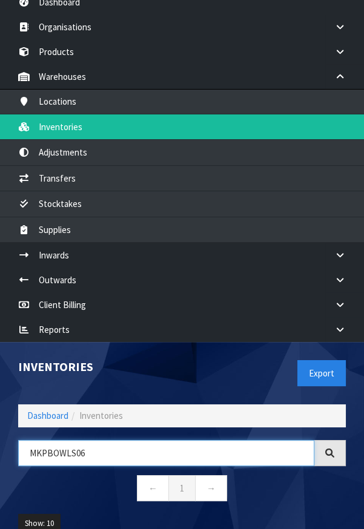
scroll to position [0, 0]
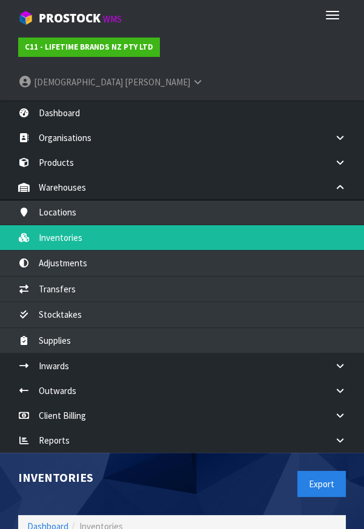
type input "MKPBOWLS06"
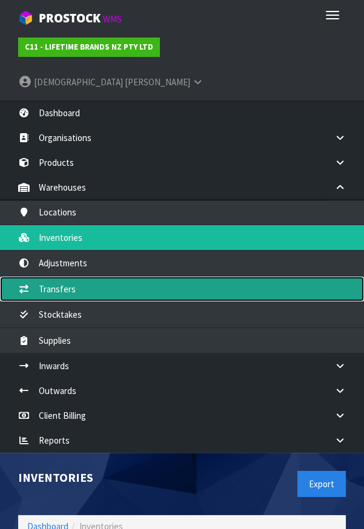
click at [62, 276] on link "Transfers" at bounding box center [182, 288] width 364 height 25
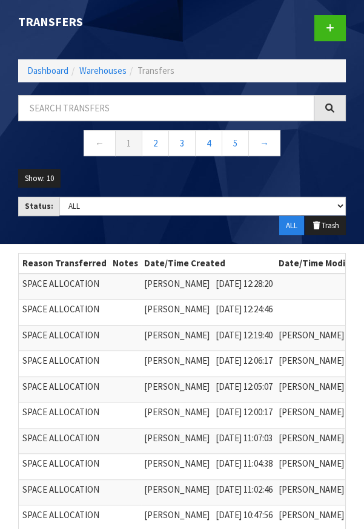
scroll to position [0, 273]
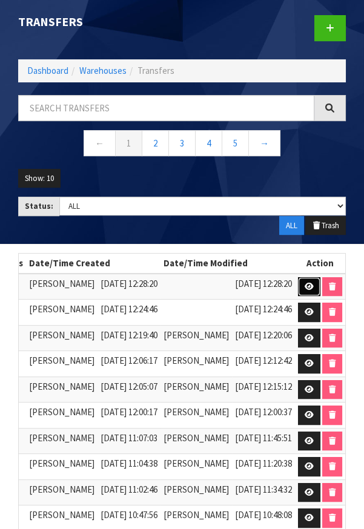
click at [299, 277] on link at bounding box center [309, 286] width 22 height 19
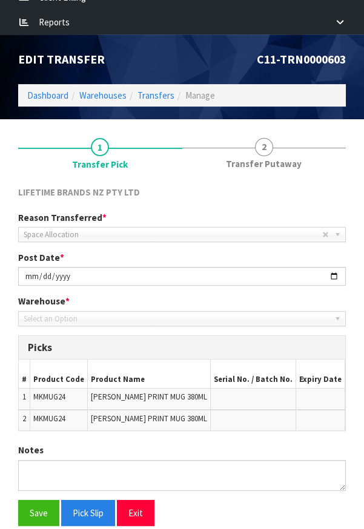
scroll to position [431, 0]
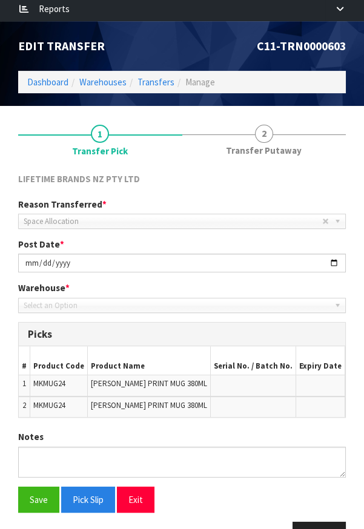
type input "[DATE]"
click at [47, 76] on link "Dashboard" at bounding box center [47, 81] width 41 height 11
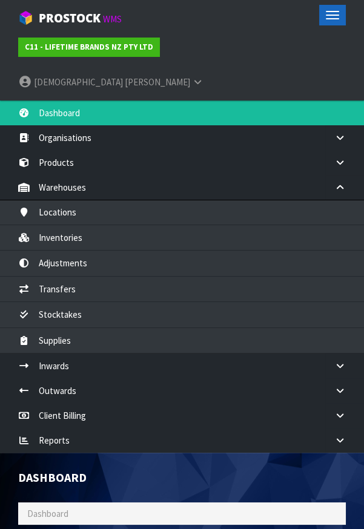
click at [329, 5] on button "Toggle navigation" at bounding box center [332, 15] width 27 height 21
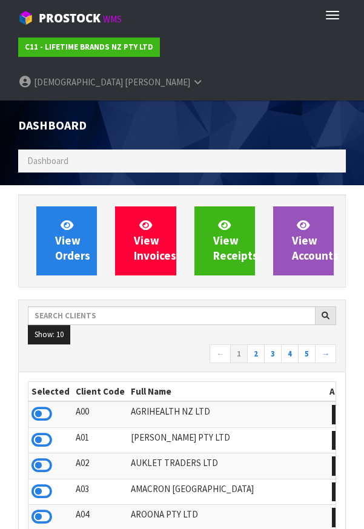
click at [162, 194] on div "View Orders View Invoices View Receipts View Accounts" at bounding box center [181, 240] width 327 height 93
click at [328, 11] on span "button" at bounding box center [331, 11] width 13 height 1
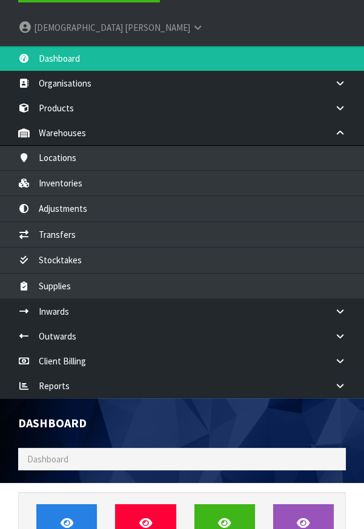
scroll to position [51, 0]
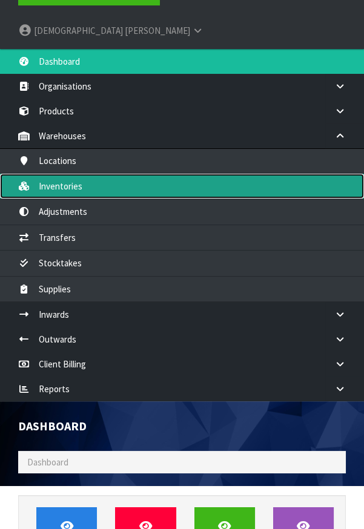
click at [56, 174] on link "Inventories" at bounding box center [182, 186] width 364 height 25
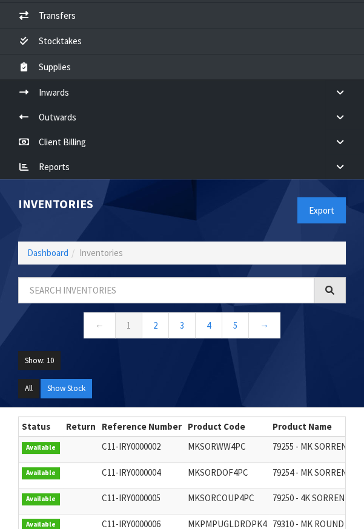
scroll to position [275, 0]
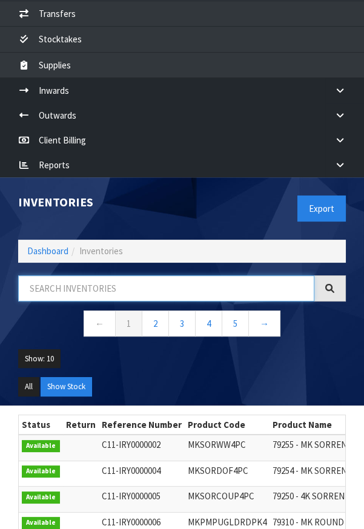
paste input "MKMUG24"
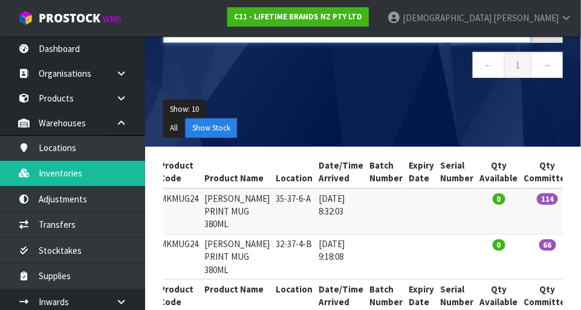
scroll to position [0, 125]
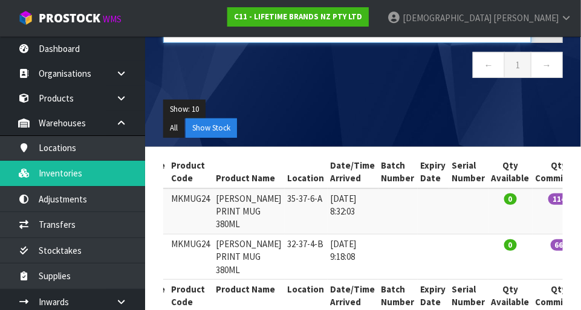
type input "MKMUG24"
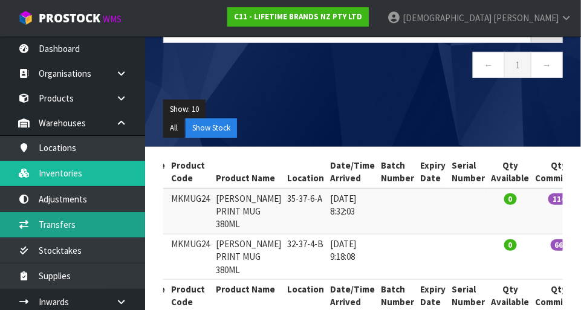
click at [65, 228] on link "Transfers" at bounding box center [72, 224] width 145 height 25
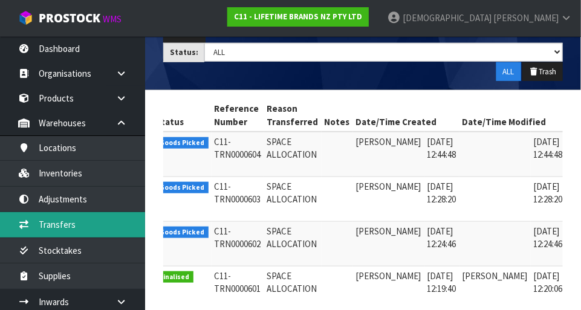
scroll to position [0, 31]
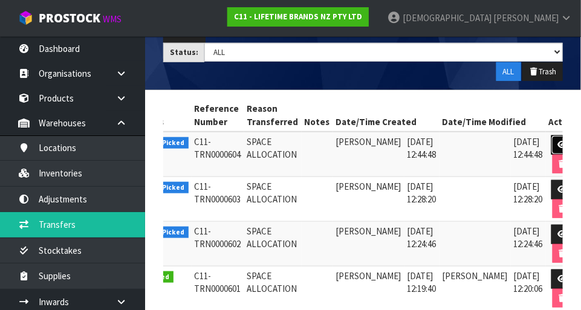
click at [552, 137] on link at bounding box center [563, 145] width 22 height 19
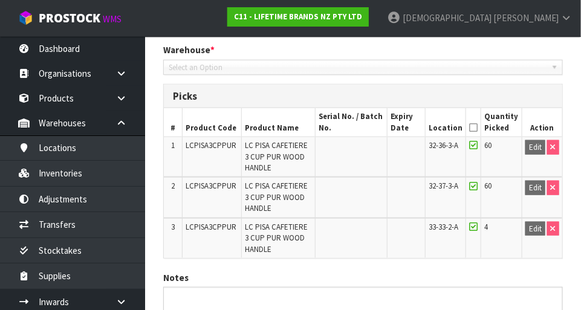
scroll to position [345, 0]
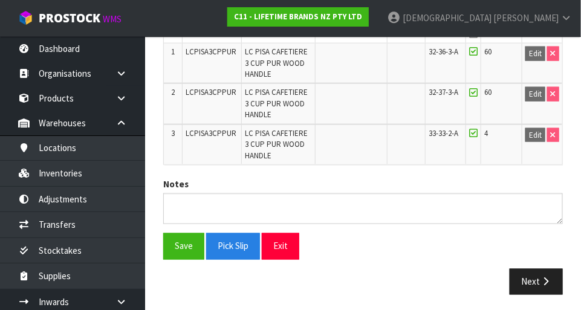
type input "[DATE]"
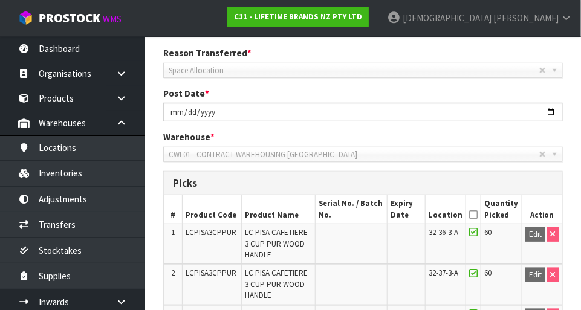
scroll to position [153, 0]
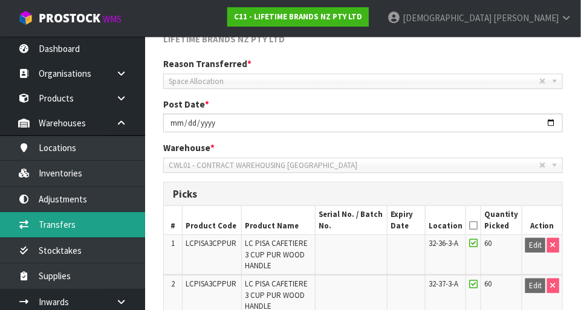
click at [56, 222] on link "Transfers" at bounding box center [72, 224] width 145 height 25
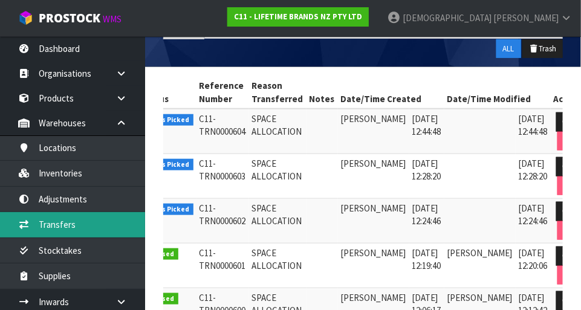
scroll to position [218, 0]
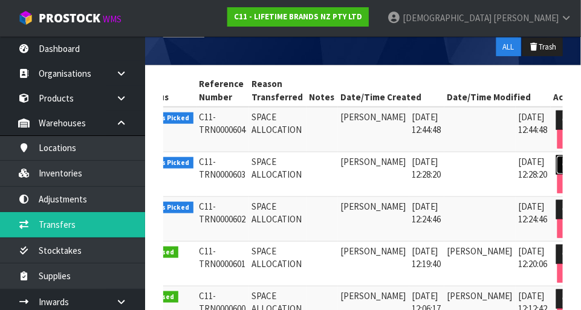
click at [557, 155] on link at bounding box center [568, 164] width 22 height 19
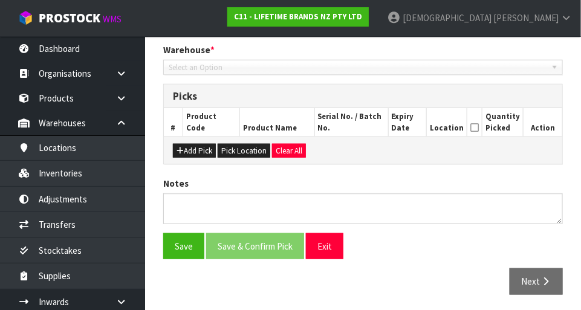
type input "[DATE]"
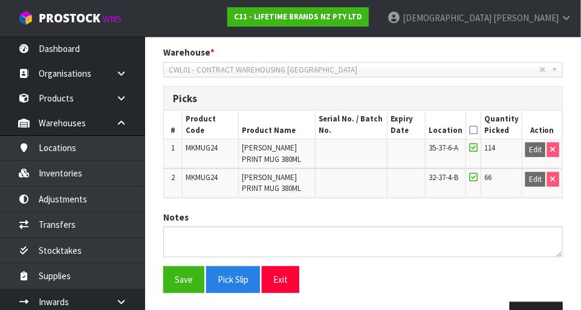
scroll to position [247, 0]
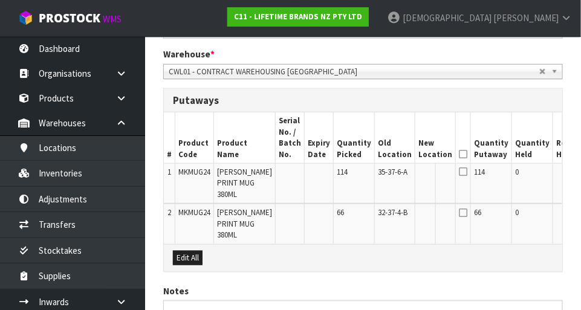
click at [419, 172] on input "text" at bounding box center [428, 174] width 19 height 15
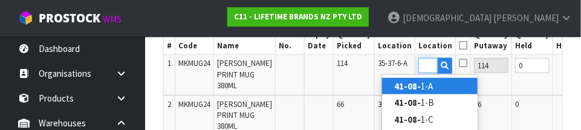
scroll to position [0, 16]
click at [422, 83] on strong "41-08-3" at bounding box center [409, 85] width 31 height 11
type input "41-08-3-A"
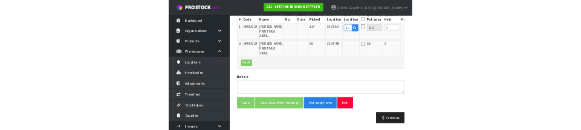
scroll to position [349, 0]
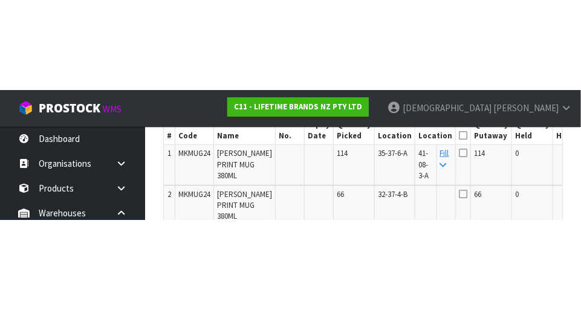
scroll to position [355, 0]
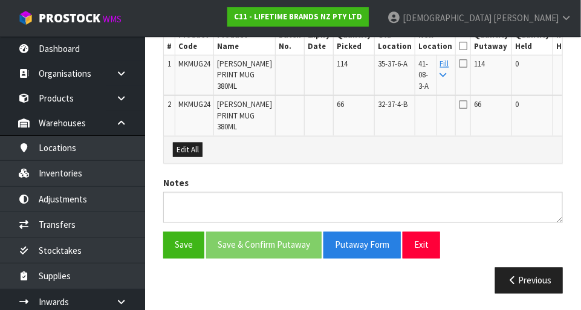
click at [440, 62] on link "Fill" at bounding box center [444, 69] width 9 height 21
click at [459, 46] on icon at bounding box center [463, 46] width 8 height 1
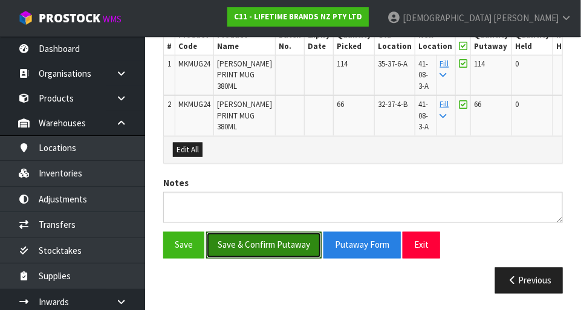
click at [275, 258] on button "Save & Confirm Putaway" at bounding box center [264, 245] width 116 height 26
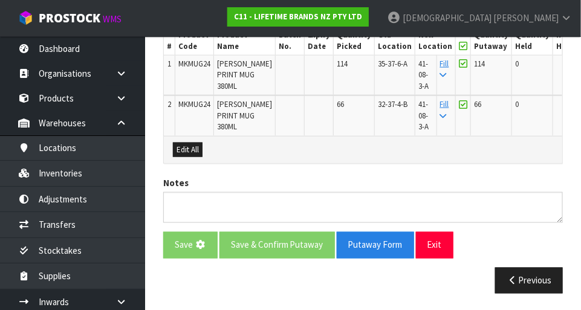
scroll to position [0, 0]
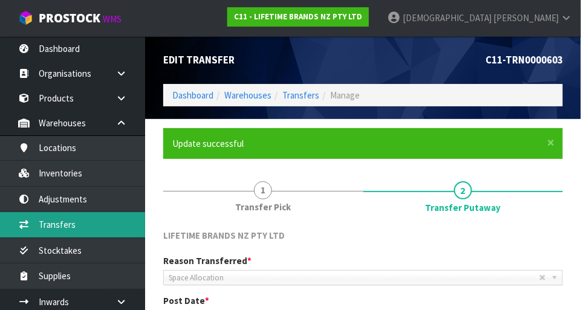
click at [73, 215] on link "Transfers" at bounding box center [72, 224] width 145 height 25
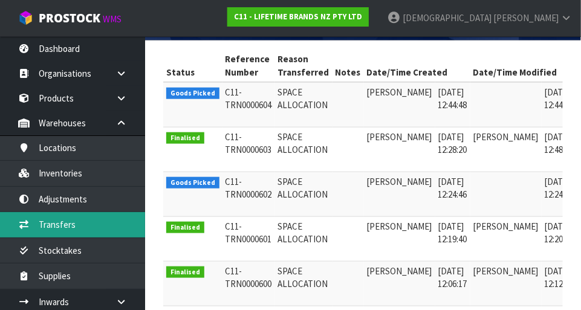
scroll to position [0, 31]
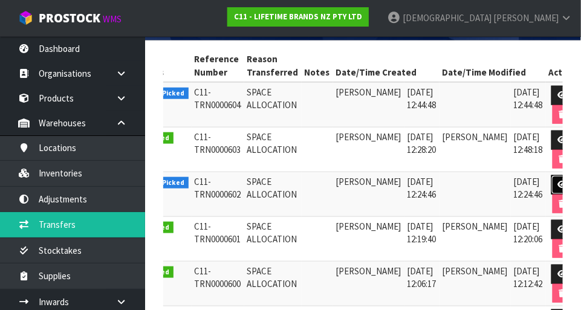
click at [558, 181] on icon at bounding box center [562, 185] width 9 height 8
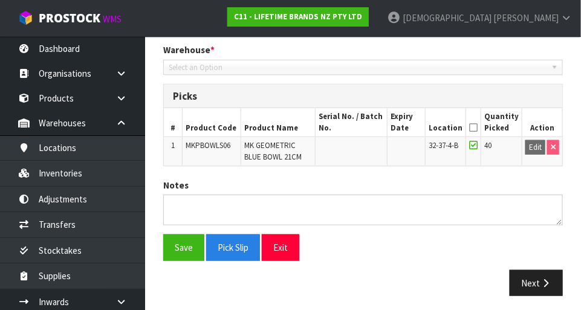
type input "[DATE]"
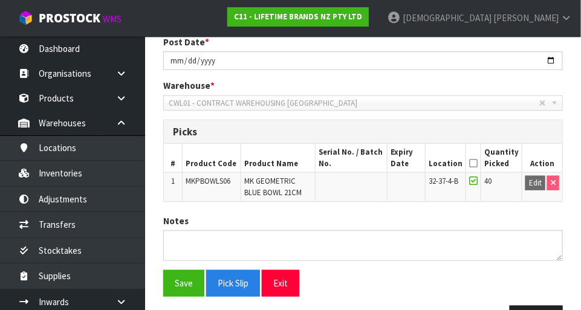
scroll to position [216, 0]
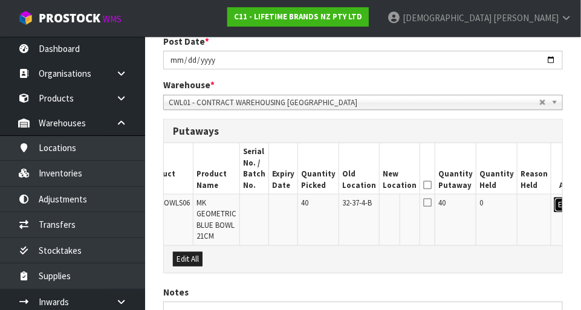
click at [555, 203] on button "Edit" at bounding box center [565, 205] width 20 height 15
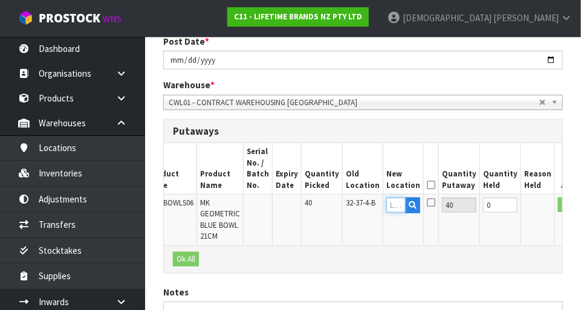
click at [387, 204] on input "text" at bounding box center [396, 205] width 19 height 15
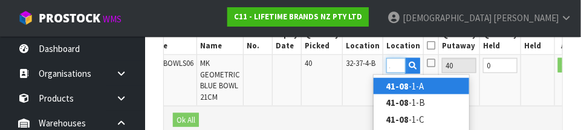
scroll to position [0, 16]
click at [409, 83] on strong "41-08-3" at bounding box center [401, 85] width 31 height 11
type input "41-08-3-A"
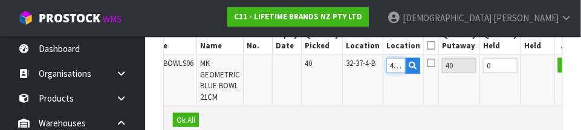
scroll to position [349, 0]
click at [558, 62] on button "OK" at bounding box center [566, 65] width 17 height 15
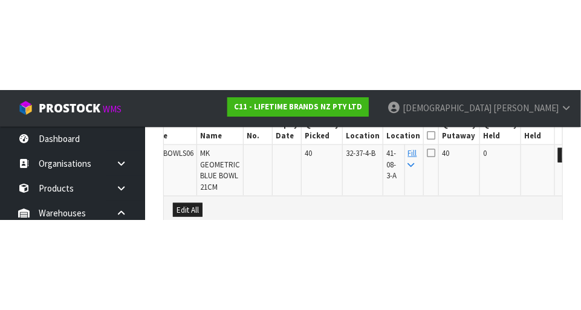
scroll to position [324, 0]
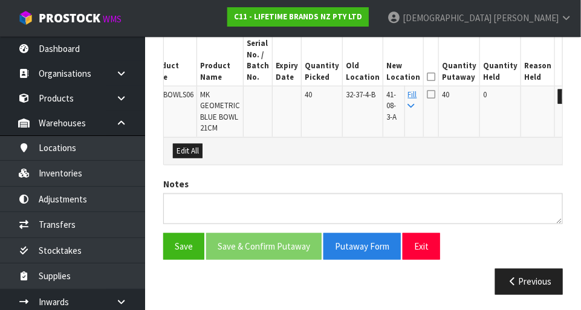
click at [427, 77] on icon at bounding box center [431, 77] width 8 height 1
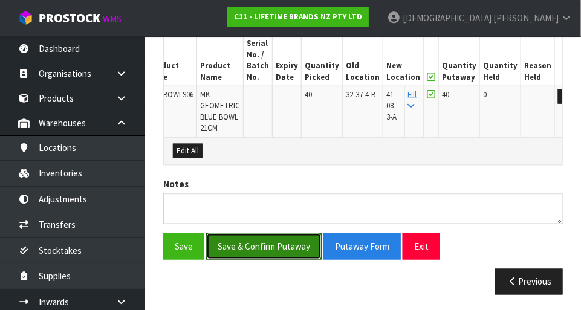
click at [266, 246] on button "Save & Confirm Putaway" at bounding box center [264, 247] width 116 height 26
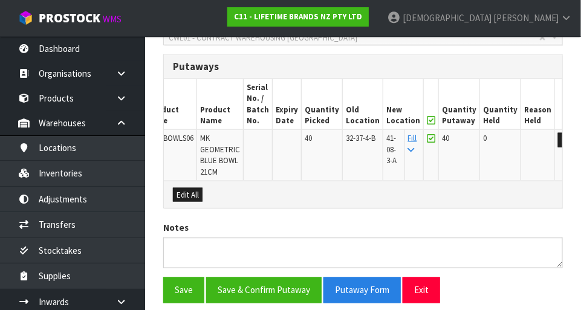
scroll to position [0, 0]
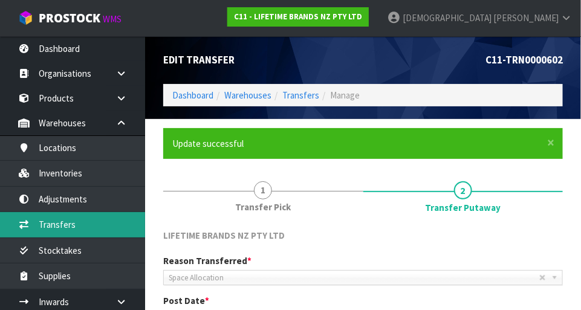
click at [76, 222] on link "Transfers" at bounding box center [72, 224] width 145 height 25
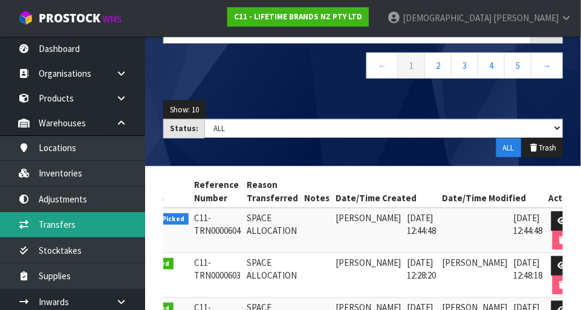
scroll to position [117, 0]
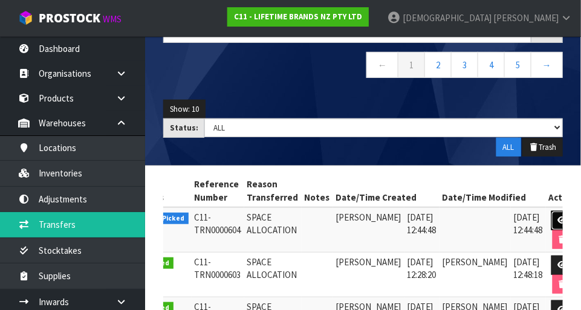
click at [558, 221] on icon at bounding box center [562, 221] width 9 height 8
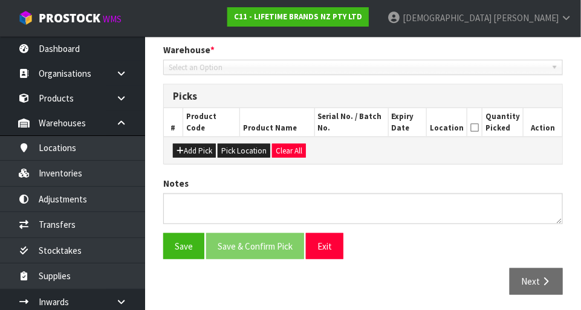
type input "[DATE]"
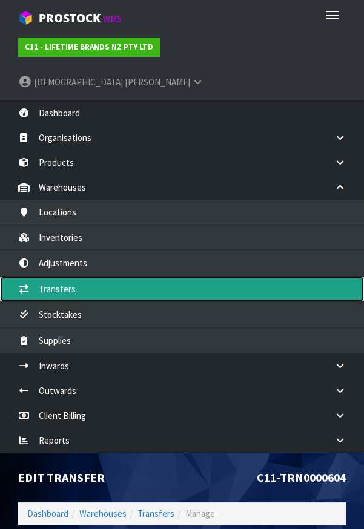
click at [64, 276] on link "Transfers" at bounding box center [182, 288] width 364 height 25
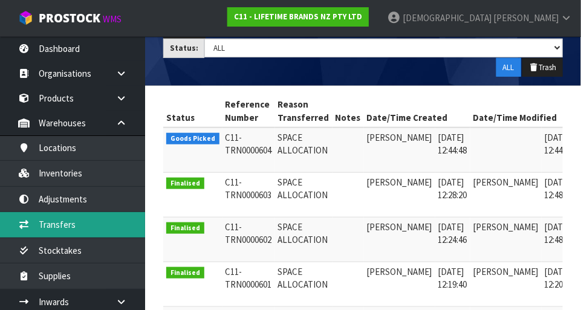
scroll to position [0, 31]
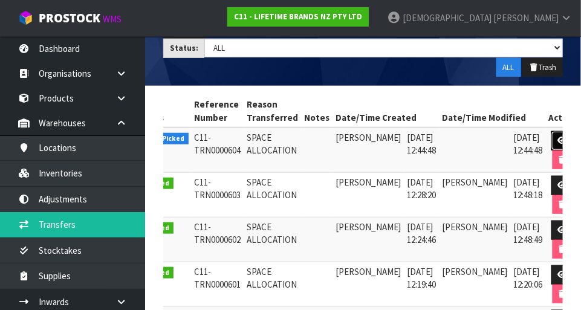
click at [552, 136] on link at bounding box center [563, 140] width 22 height 19
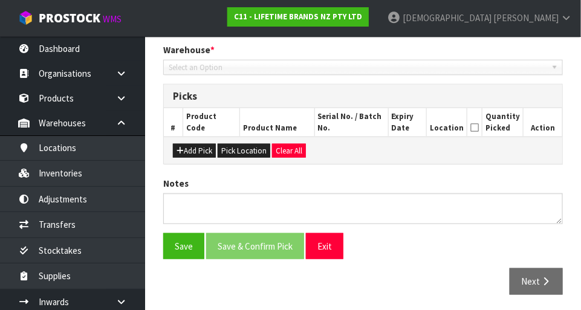
type input "[DATE]"
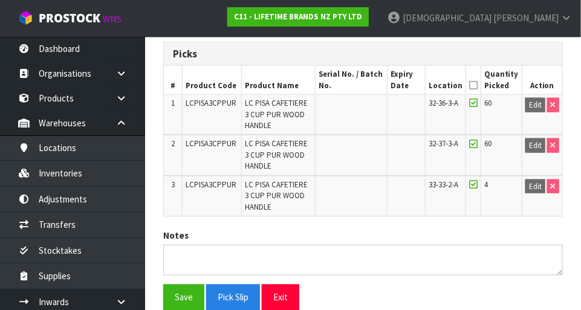
scroll to position [345, 0]
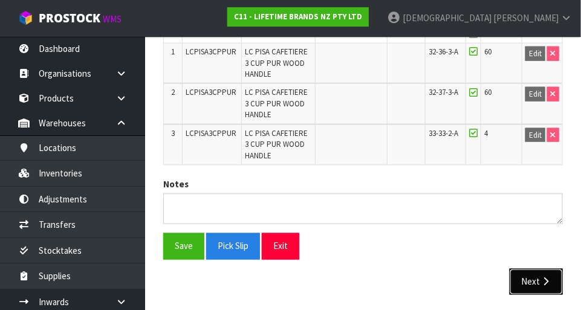
click at [531, 280] on button "Next" at bounding box center [536, 282] width 53 height 26
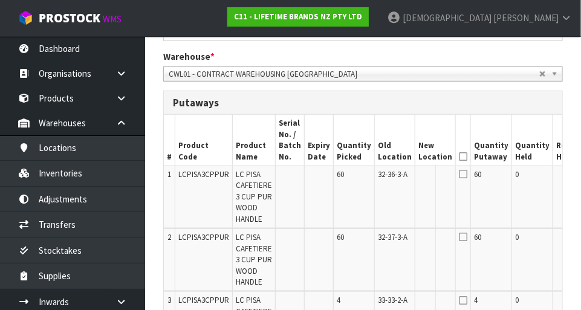
scroll to position [0, 33]
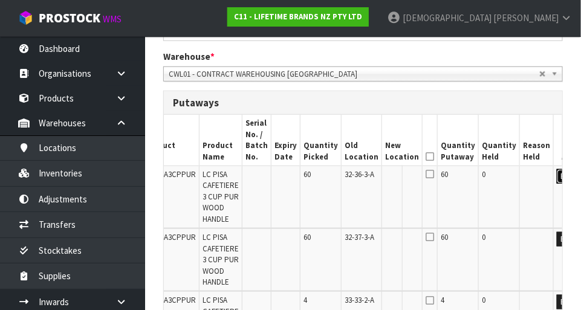
click at [557, 176] on button "Edit" at bounding box center [567, 176] width 20 height 15
click at [385, 175] on input "text" at bounding box center [394, 176] width 19 height 15
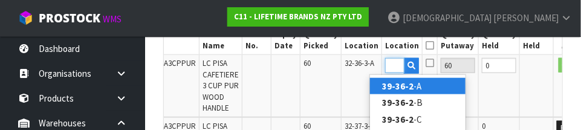
scroll to position [0, 18]
type input "39-36-2-C"
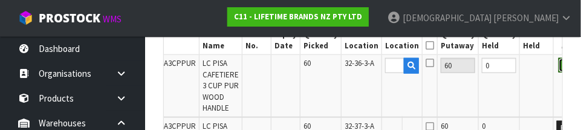
click at [559, 60] on button "OK" at bounding box center [567, 65] width 17 height 15
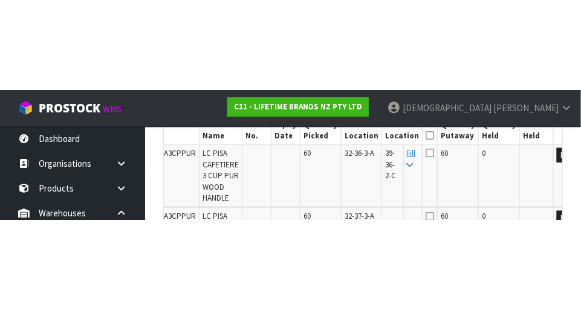
scroll to position [355, 0]
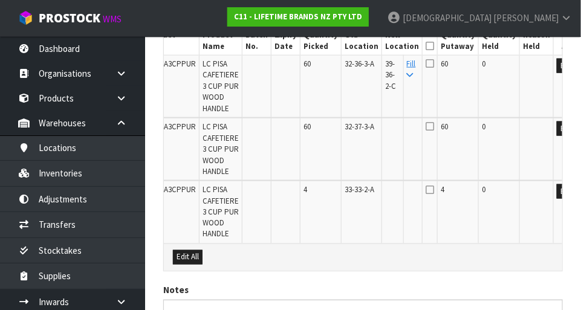
click at [407, 62] on link "Fill" at bounding box center [411, 69] width 9 height 21
click at [401, 34] on ul "C11 - LIFETIME BRANDS NZ PTY LTD [PERSON_NAME] Logout" at bounding box center [399, 18] width 381 height 36
click at [426, 46] on icon at bounding box center [430, 46] width 8 height 1
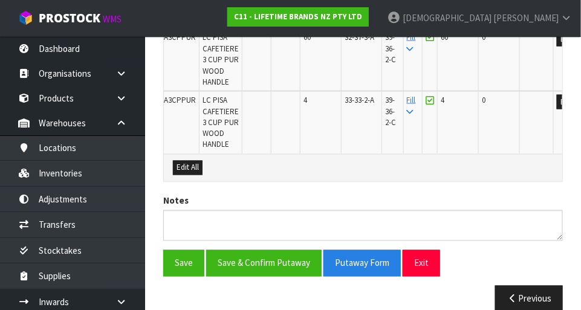
scroll to position [445, 0]
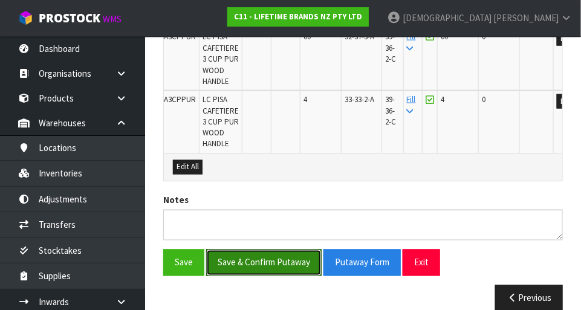
click at [257, 259] on button "Save & Confirm Putaway" at bounding box center [264, 263] width 116 height 26
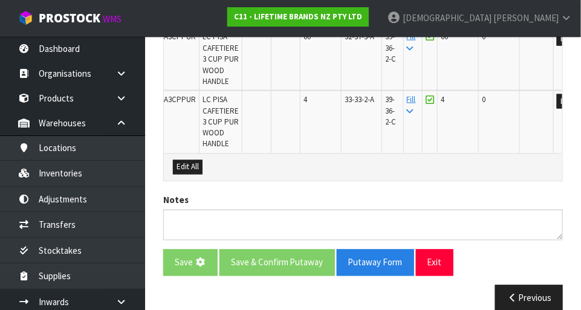
scroll to position [0, 0]
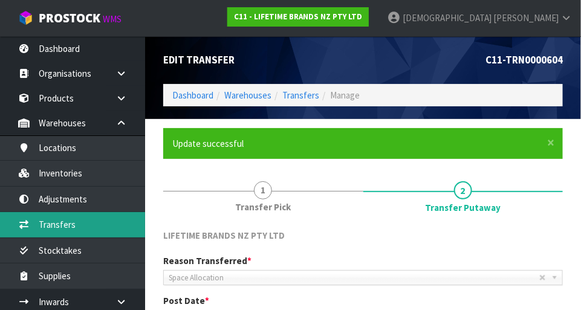
click at [71, 221] on link "Transfers" at bounding box center [72, 224] width 145 height 25
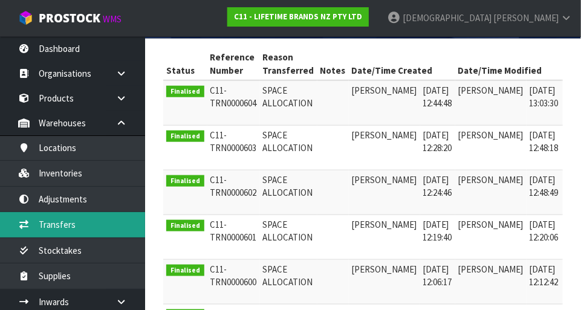
scroll to position [0, 18]
